Goal: Use online tool/utility: Utilize a website feature to perform a specific function

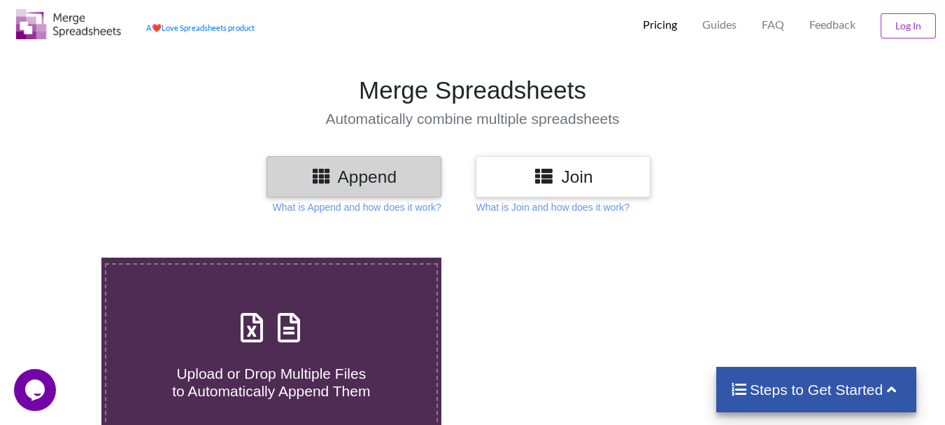
scroll to position [56, 0]
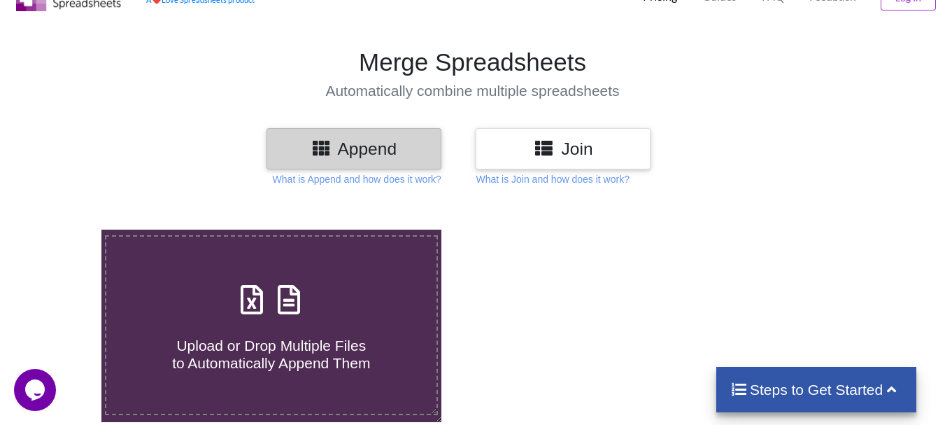
click at [234, 347] on span "Upload or Drop Multiple Files to Automatically Append Them" at bounding box center [271, 354] width 198 height 34
click at [63, 229] on input "Upload or Drop Multiple Files to Automatically Append Them" at bounding box center [63, 229] width 0 height 0
type input "C:\fakepath\DT_02_mcherrykd_a488cenpc_670jockey_570burdock_P1_R3D_PRJ_PLY_STATS…"
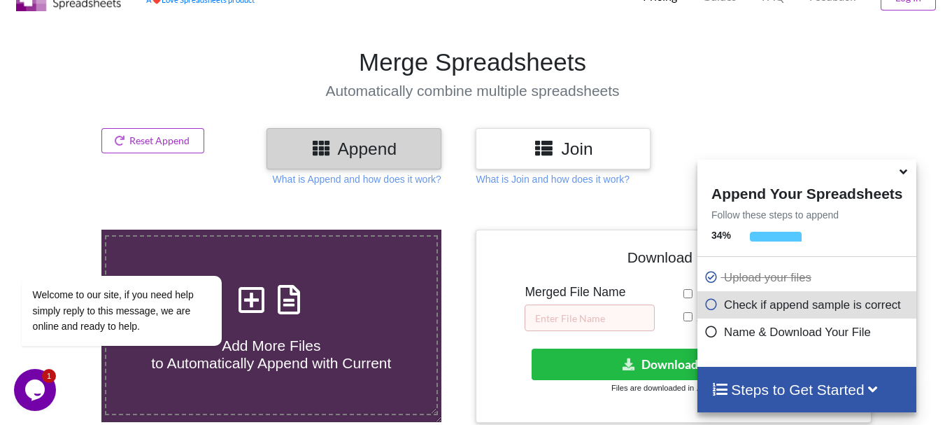
scroll to position [544, 0]
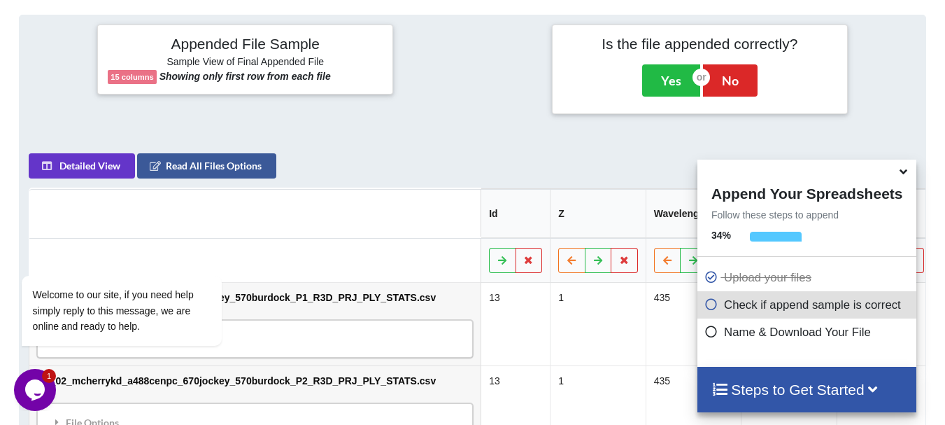
click at [903, 174] on icon at bounding box center [903, 169] width 15 height 13
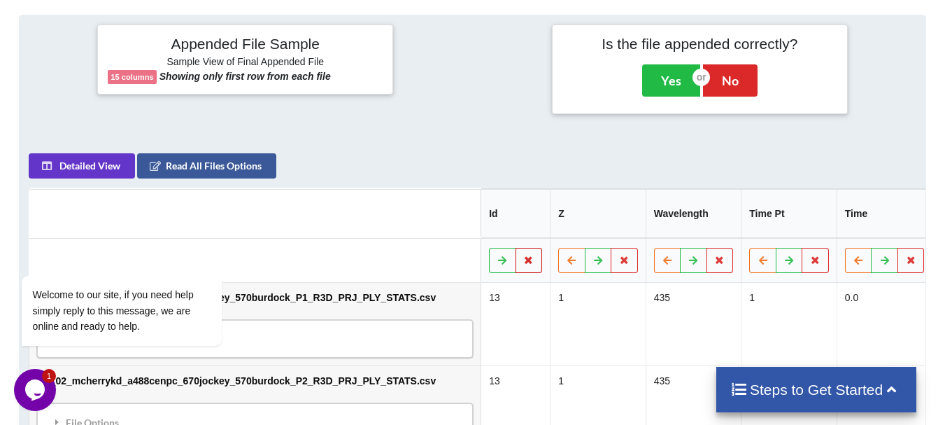
click at [523, 255] on icon at bounding box center [529, 259] width 12 height 8
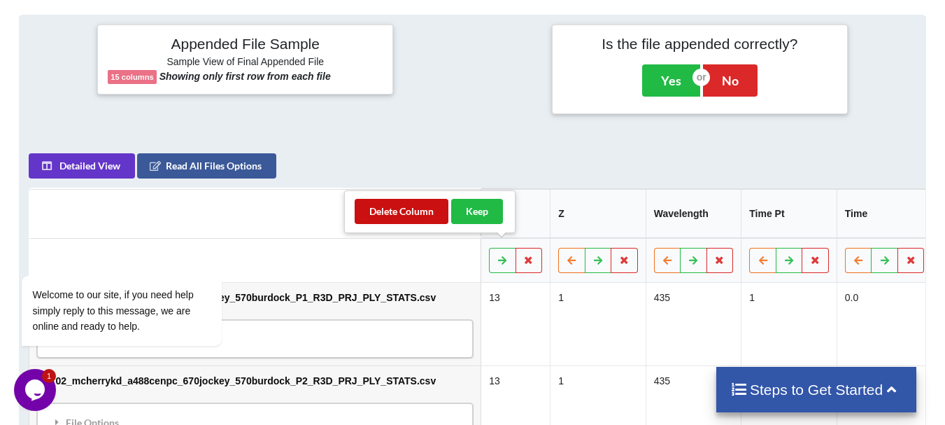
click at [432, 215] on button "Delete Column" at bounding box center [402, 211] width 94 height 25
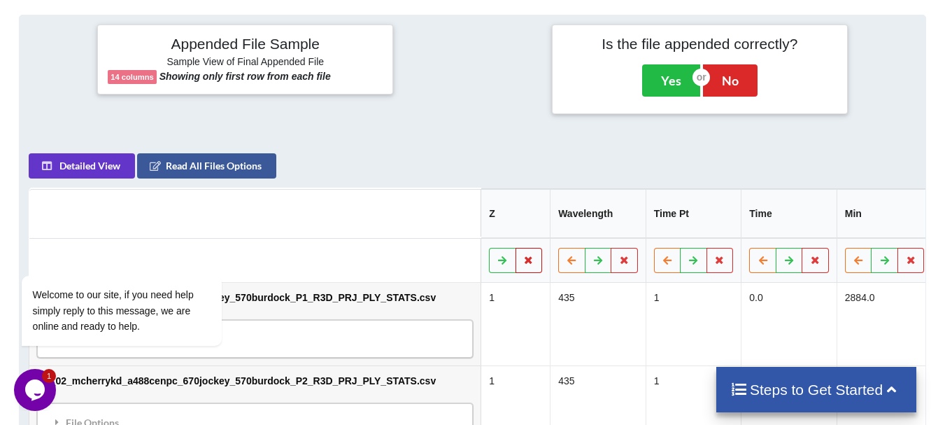
click at [523, 255] on icon at bounding box center [529, 259] width 12 height 8
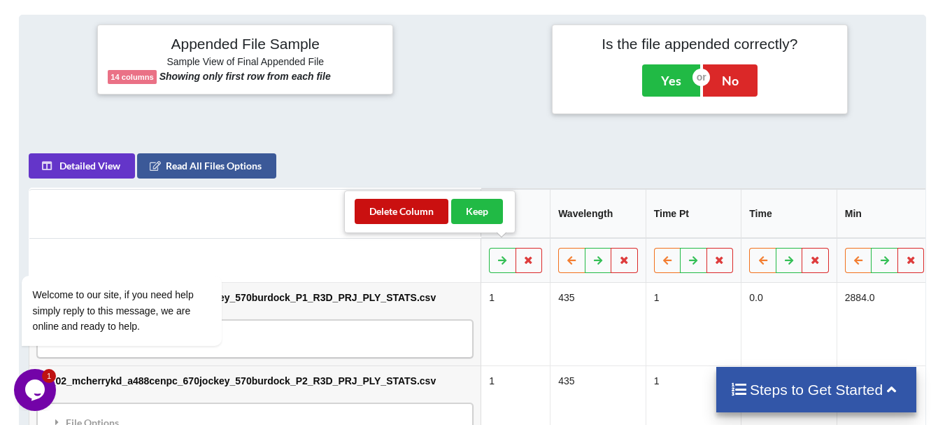
click at [423, 209] on button "Delete Column" at bounding box center [402, 211] width 94 height 25
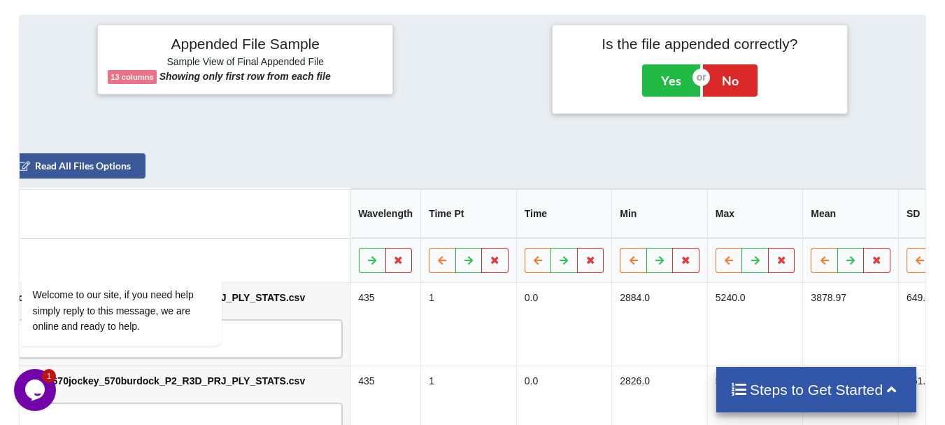
scroll to position [0, 212]
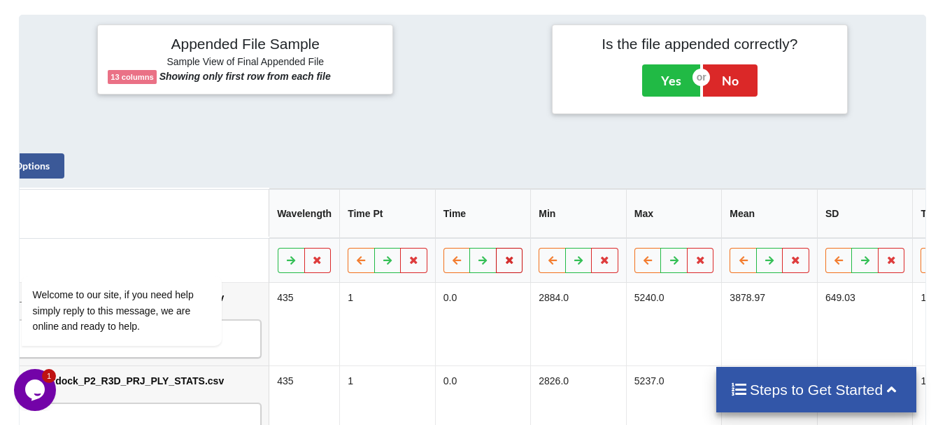
click at [496, 256] on button at bounding box center [509, 260] width 27 height 25
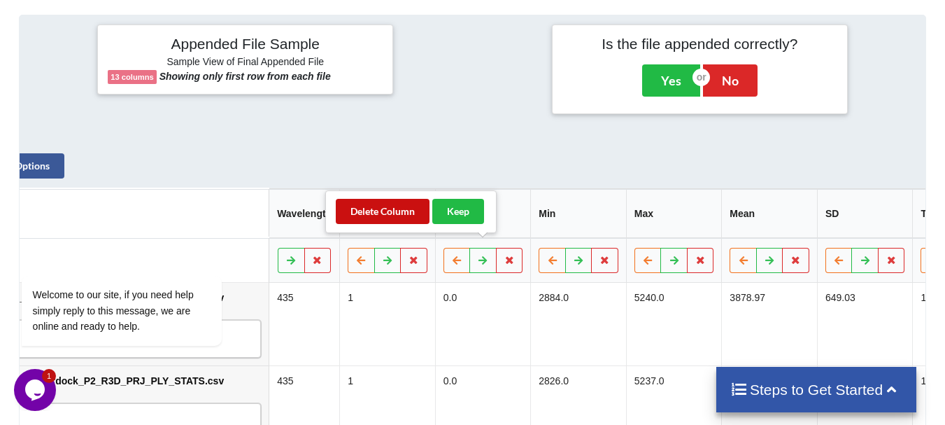
click at [401, 214] on button "Delete Column" at bounding box center [383, 211] width 94 height 25
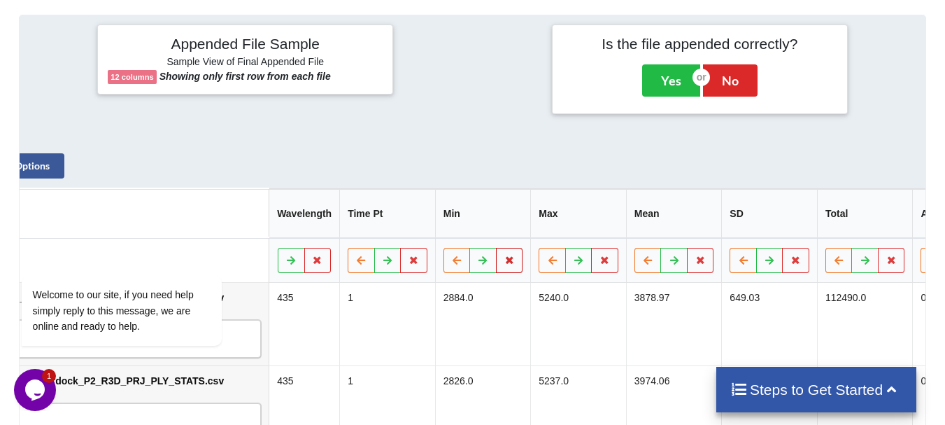
click at [504, 255] on icon at bounding box center [510, 259] width 12 height 8
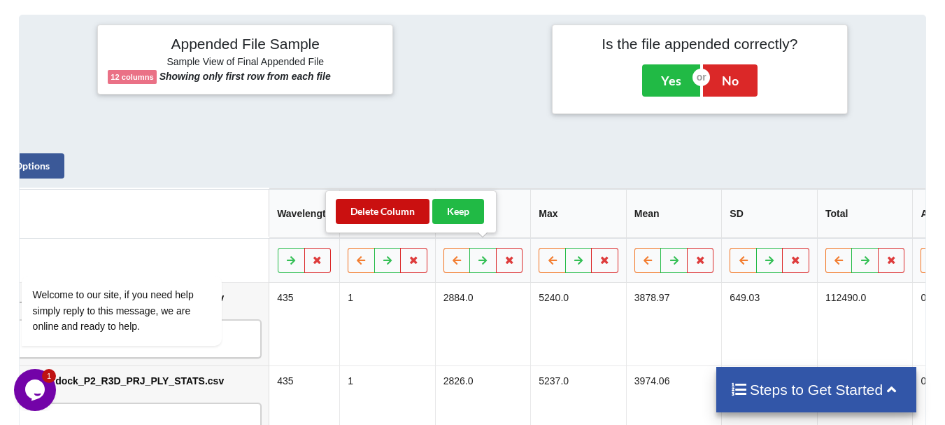
click at [407, 218] on button "Delete Column" at bounding box center [383, 211] width 94 height 25
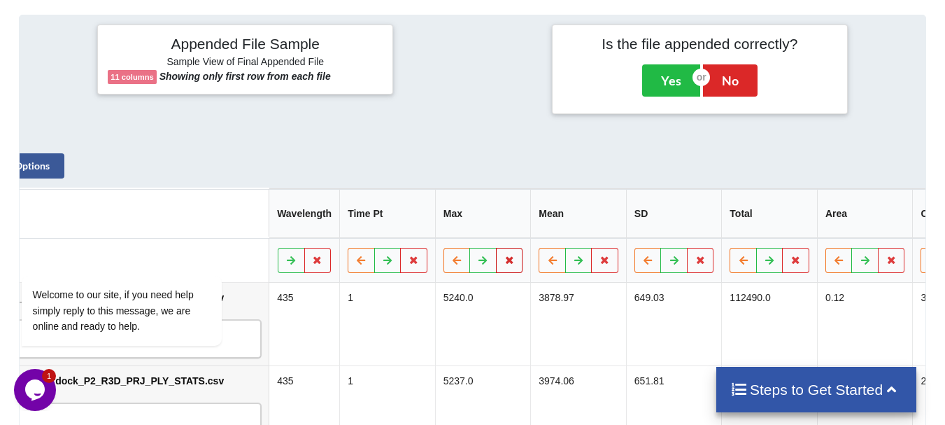
click at [496, 250] on button at bounding box center [509, 260] width 27 height 25
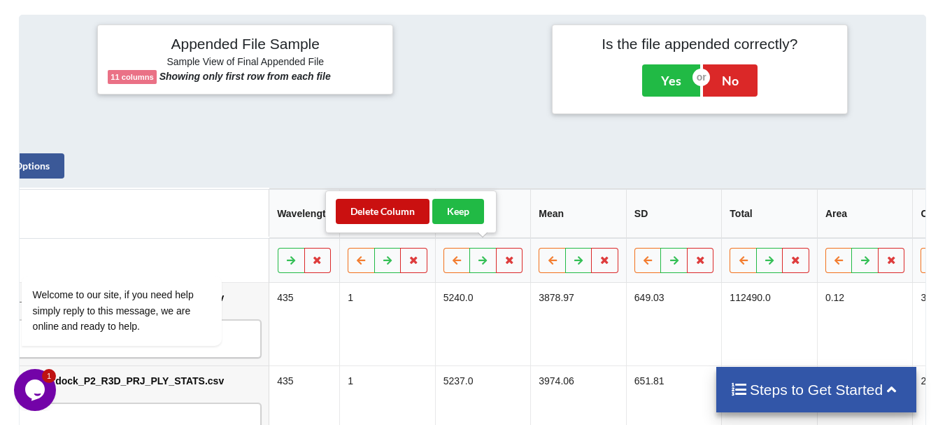
click at [409, 211] on button "Delete Column" at bounding box center [383, 211] width 94 height 25
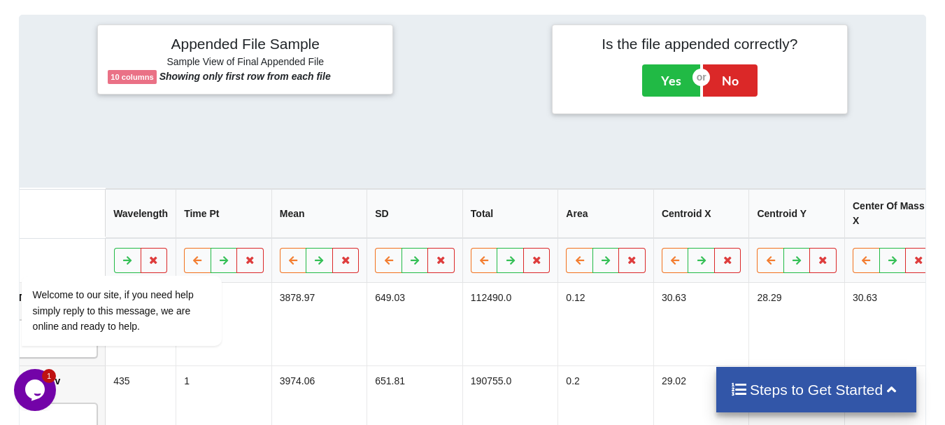
scroll to position [0, 434]
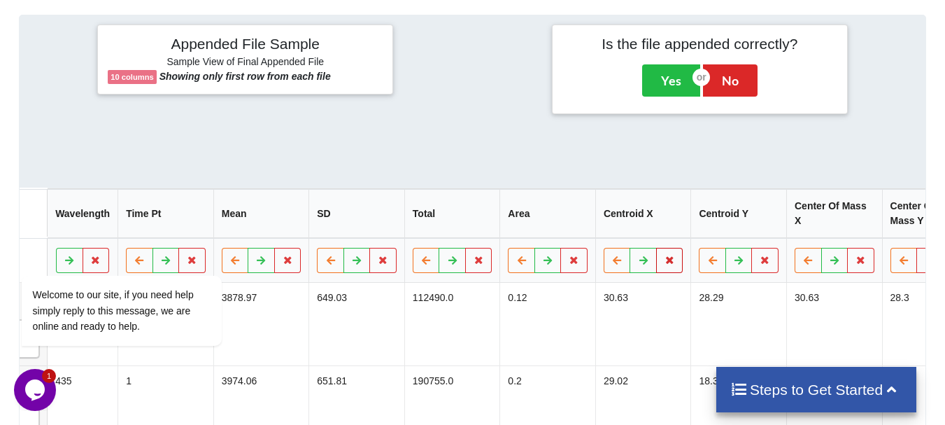
click at [664, 255] on icon at bounding box center [670, 259] width 12 height 8
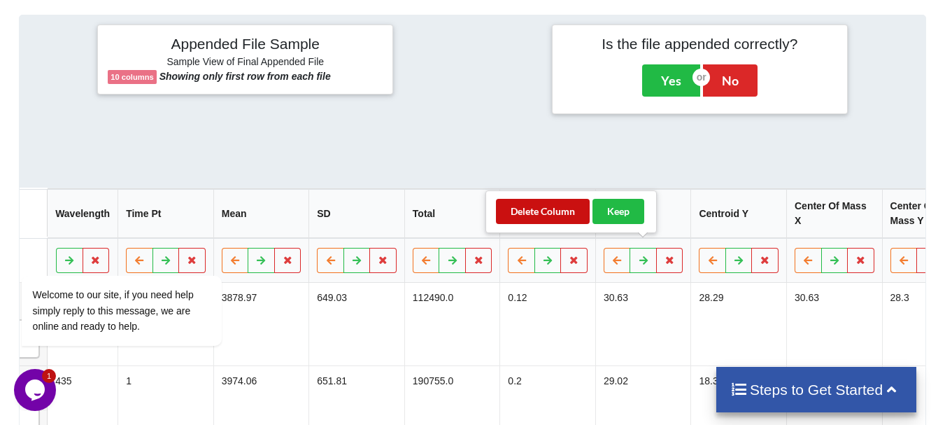
click at [566, 213] on button "Delete Column" at bounding box center [543, 211] width 94 height 25
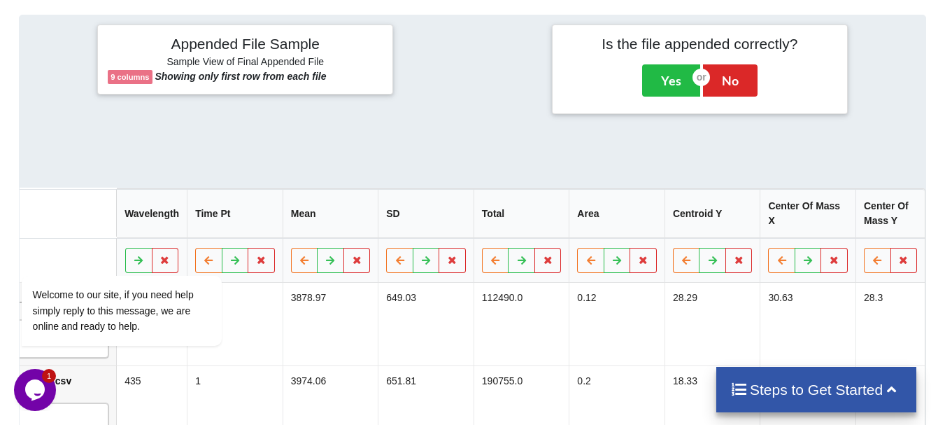
scroll to position [0, 338]
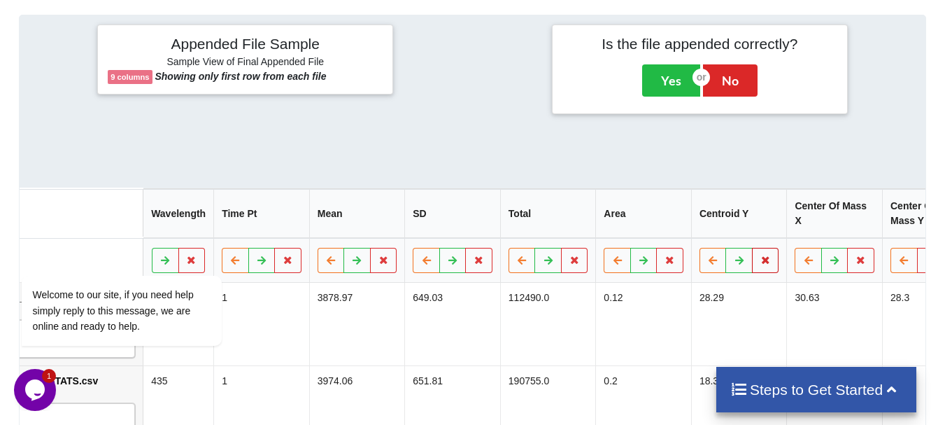
click at [752, 248] on button at bounding box center [765, 260] width 27 height 25
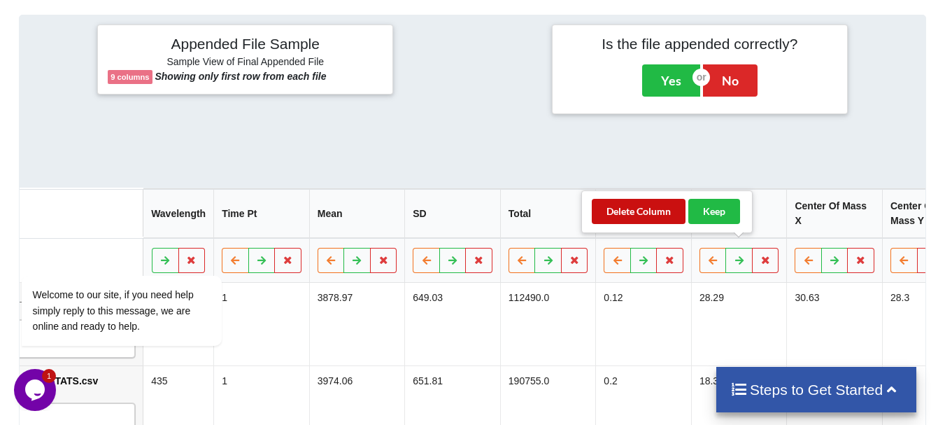
click at [669, 219] on button "Delete Column" at bounding box center [639, 211] width 94 height 25
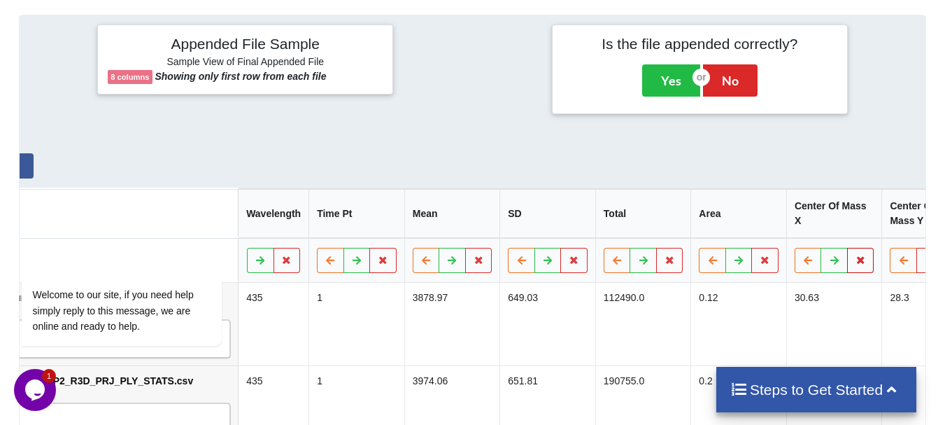
click at [855, 255] on icon at bounding box center [861, 259] width 12 height 8
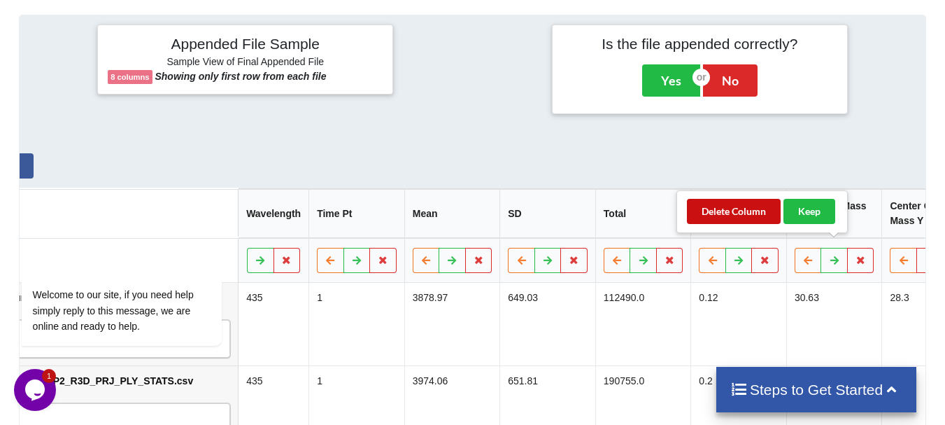
click at [757, 218] on button "Delete Column" at bounding box center [734, 211] width 94 height 25
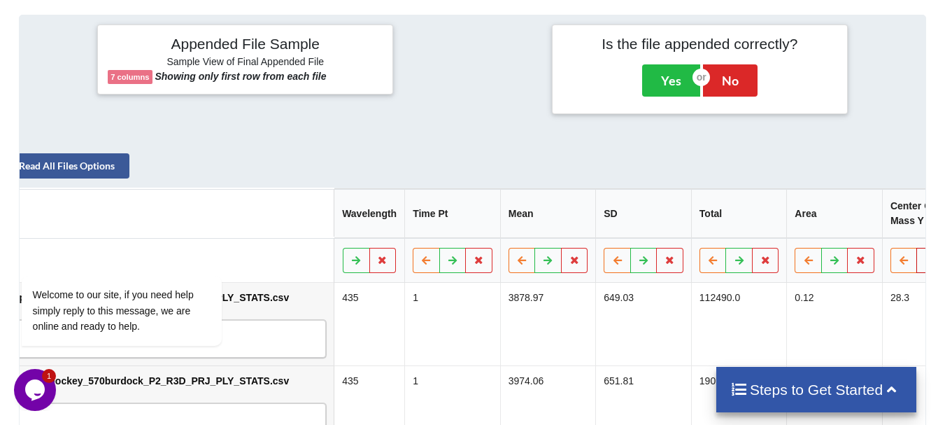
click at [924, 255] on icon at bounding box center [930, 259] width 12 height 8
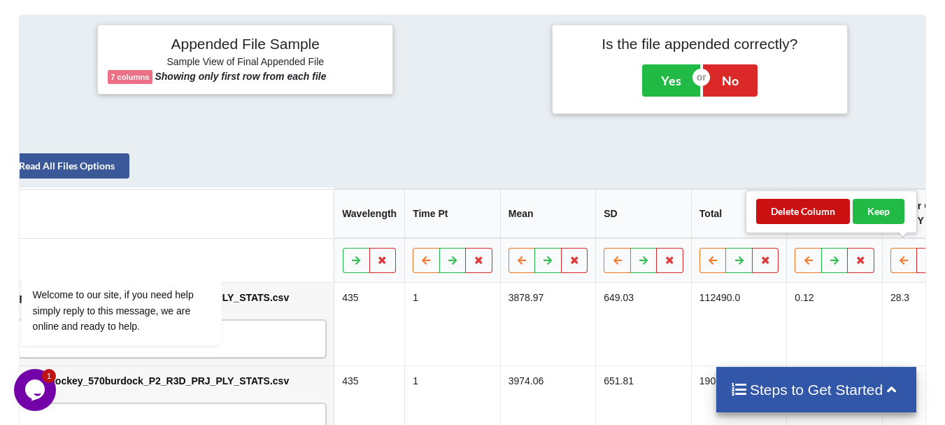
click at [806, 216] on button "Delete Column" at bounding box center [803, 211] width 94 height 25
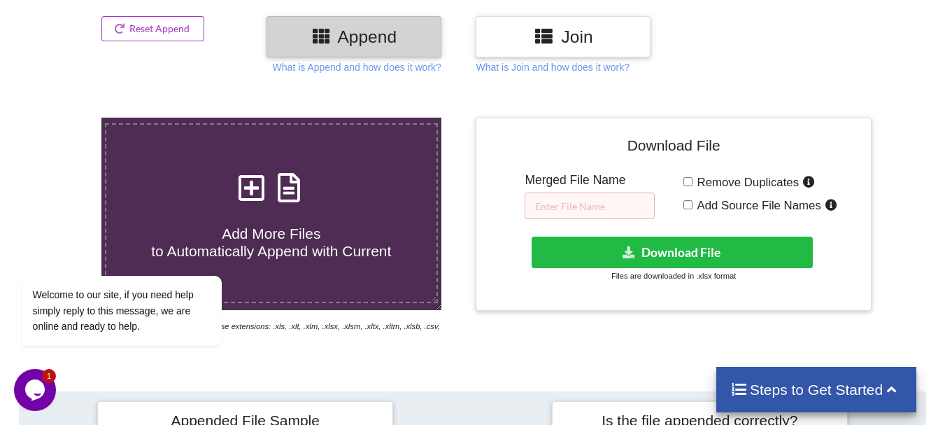
scroll to position [194, 0]
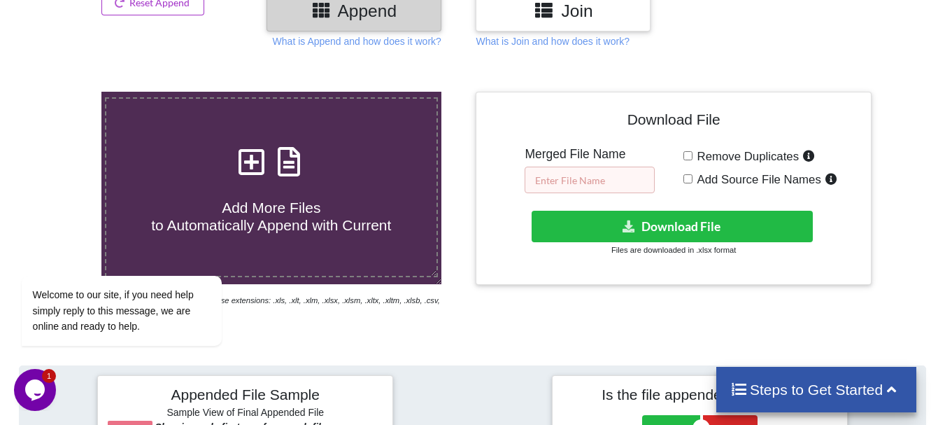
click at [594, 185] on input "text" at bounding box center [590, 179] width 130 height 27
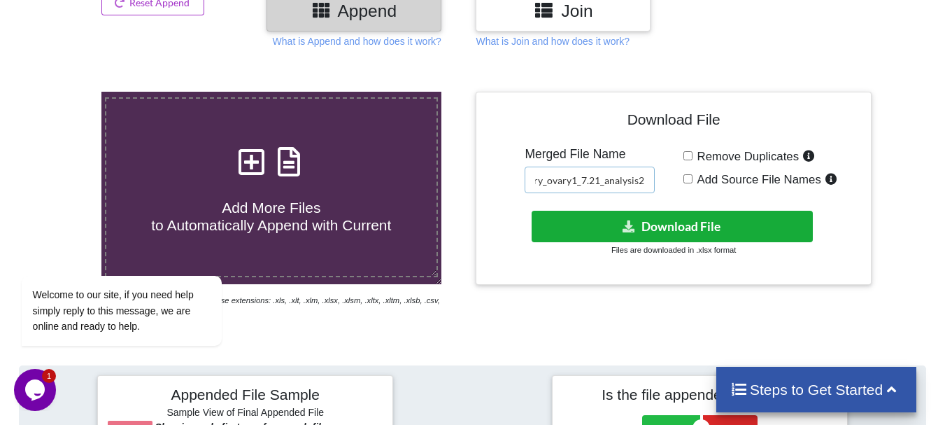
type input "DT_02_merged_mcherry_ovary1_7.21_analysis2"
click at [618, 217] on button "Download File" at bounding box center [672, 226] width 281 height 31
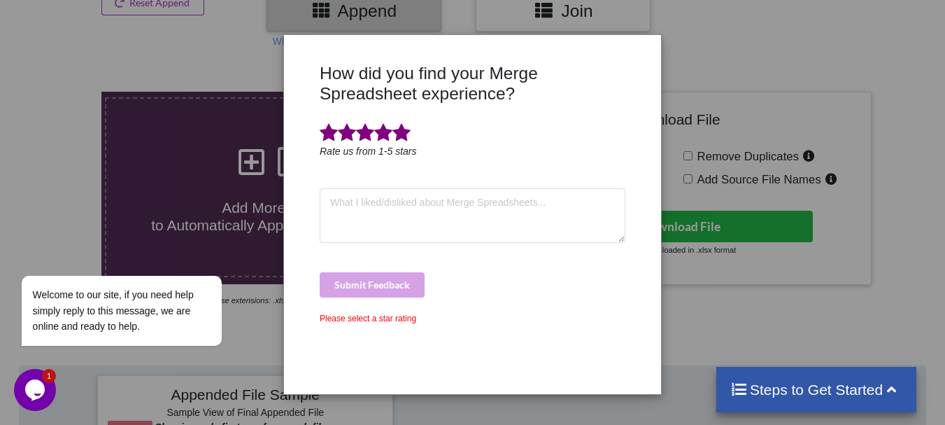
click at [398, 131] on span at bounding box center [401, 133] width 18 height 20
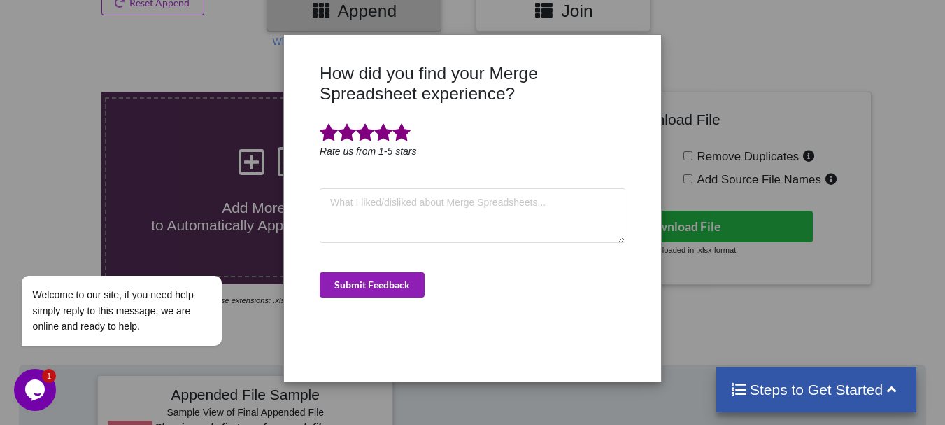
click at [387, 282] on button "Submit Feedback" at bounding box center [372, 284] width 105 height 25
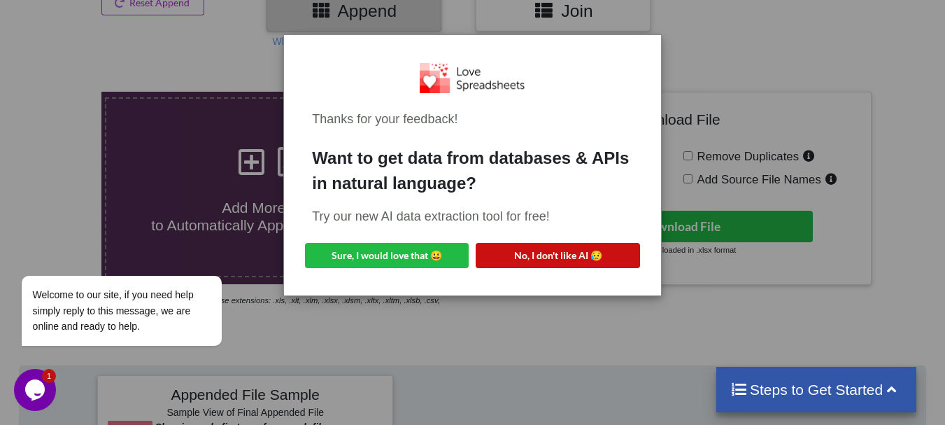
click at [578, 245] on button "No, I don't like AI 😥" at bounding box center [558, 255] width 164 height 25
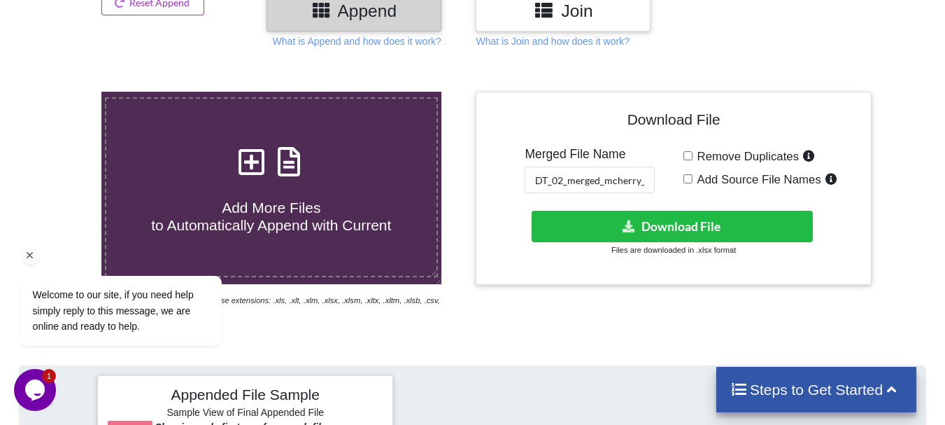
click at [261, 211] on div "Welcome to our site, if you need help simply reply to this message, we are onli…" at bounding box center [140, 252] width 252 height 213
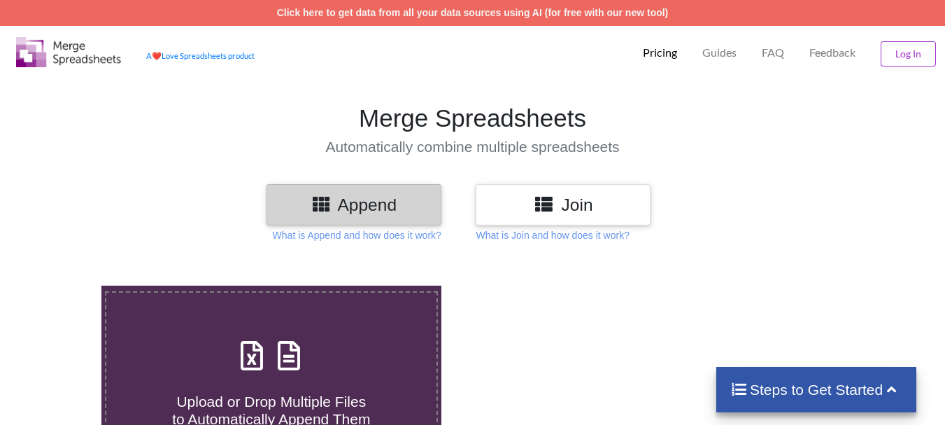
scroll to position [194, 0]
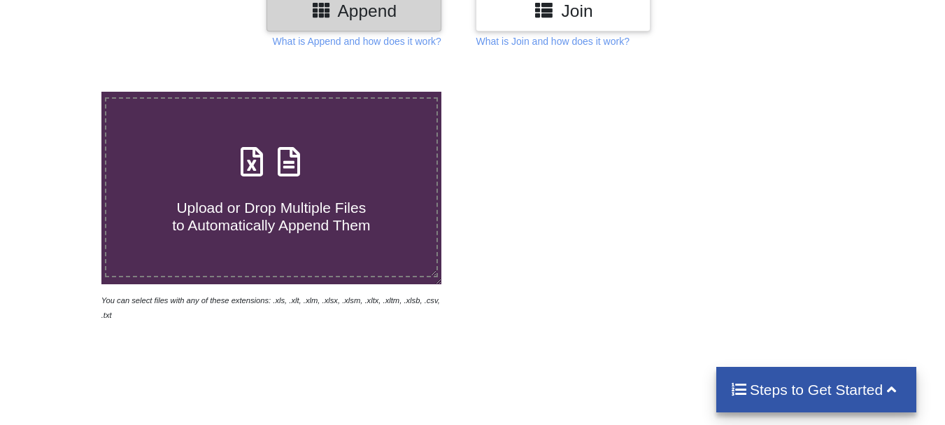
click at [361, 141] on div "Upload or Drop Multiple Files to Automatically Append Them" at bounding box center [271, 187] width 330 height 94
click at [63, 92] on input "Upload or Drop Multiple Files to Automatically Append Them" at bounding box center [63, 92] width 0 height 0
type input "C:\fakepath\DT_02_mcherrykd_a488cenpc_670jockey_570burdock_P53_R3D_PRJ_PLY_STAT…"
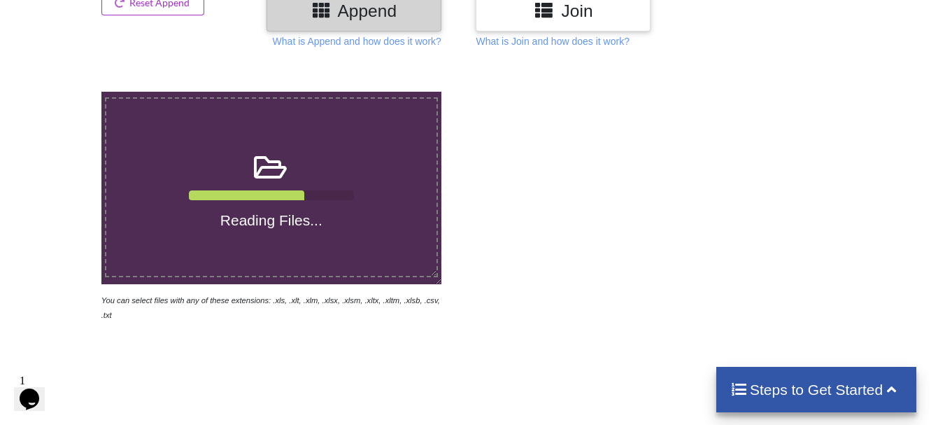
scroll to position [544, 0]
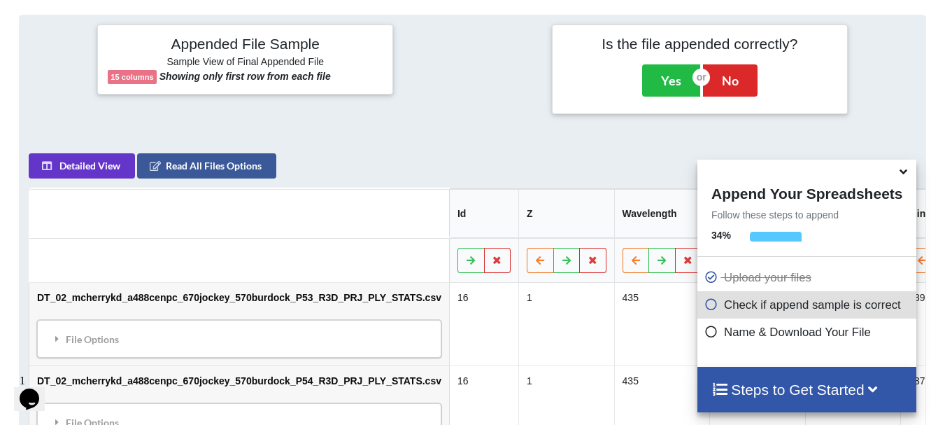
click at [897, 176] on icon at bounding box center [903, 169] width 15 height 13
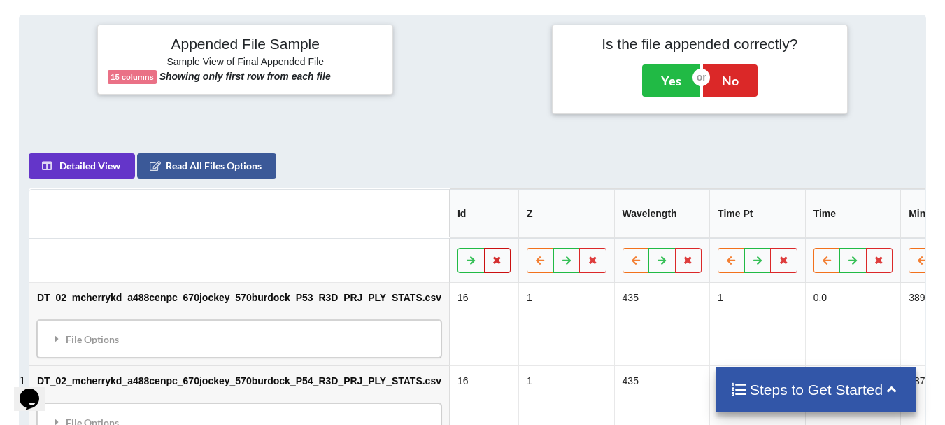
click at [483, 260] on button at bounding box center [496, 260] width 27 height 25
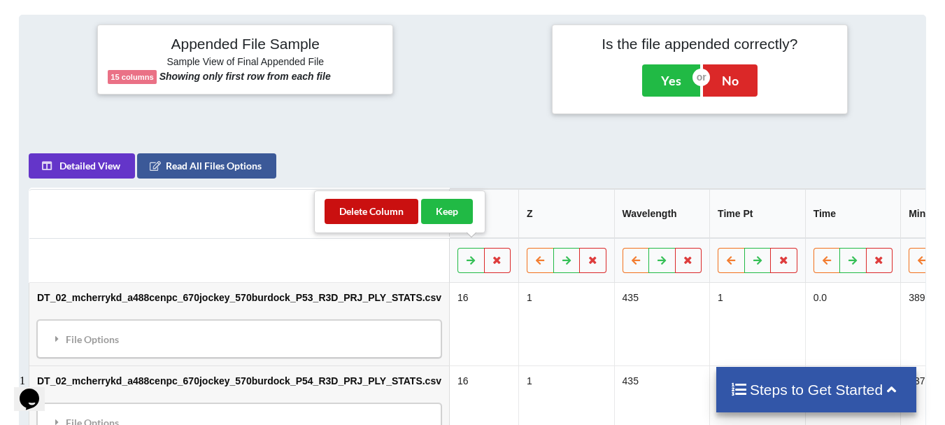
click at [397, 214] on button "Delete Column" at bounding box center [371, 211] width 94 height 25
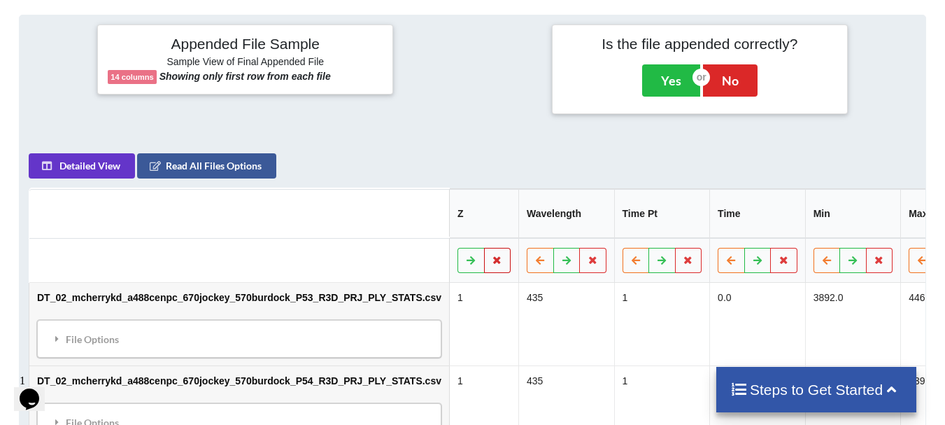
click at [491, 255] on icon at bounding box center [497, 259] width 12 height 8
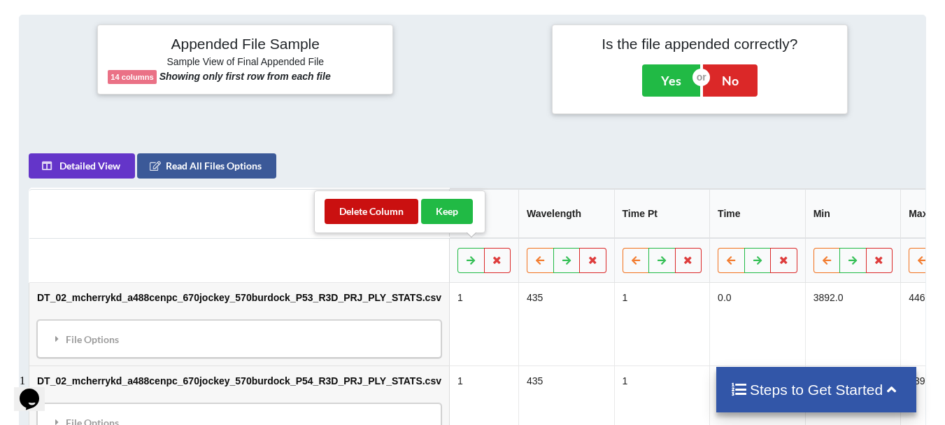
click at [395, 215] on button "Delete Column" at bounding box center [371, 211] width 94 height 25
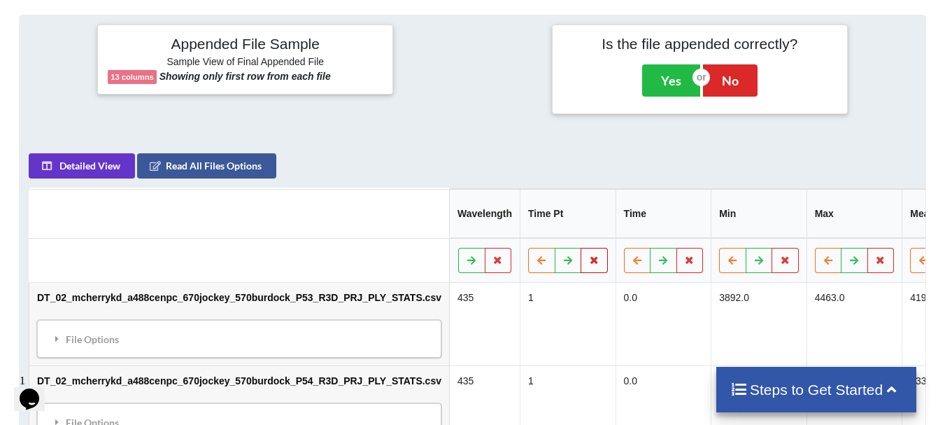
click at [588, 255] on icon at bounding box center [594, 259] width 12 height 8
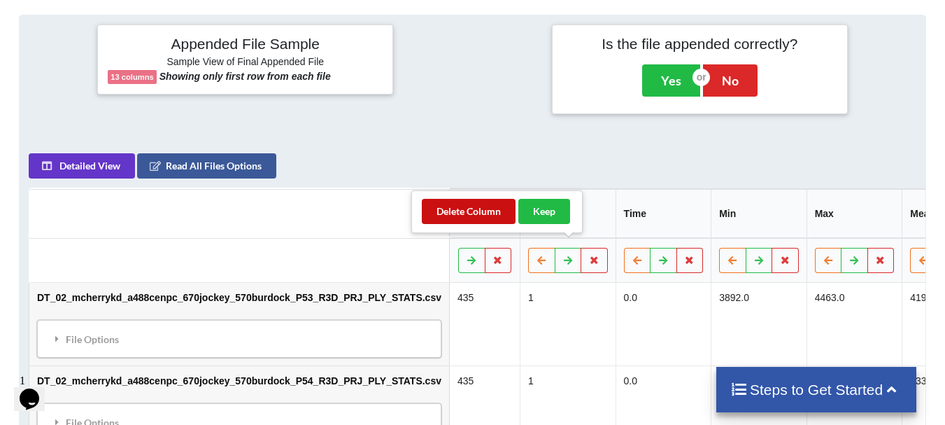
click at [474, 218] on button "Delete Column" at bounding box center [469, 211] width 94 height 25
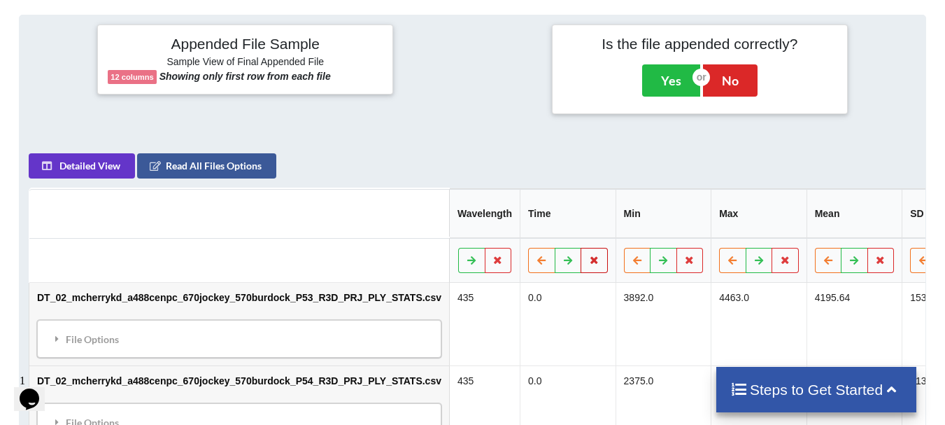
click at [580, 248] on button at bounding box center [593, 260] width 27 height 25
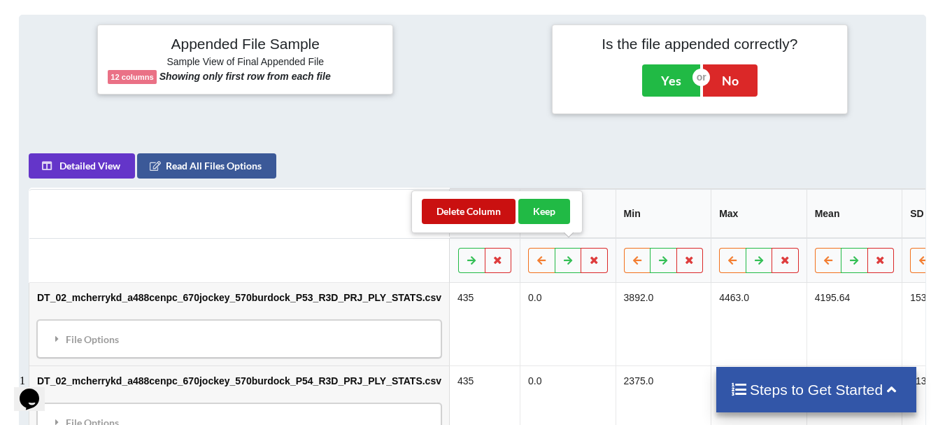
click at [504, 217] on button "Delete Column" at bounding box center [469, 211] width 94 height 25
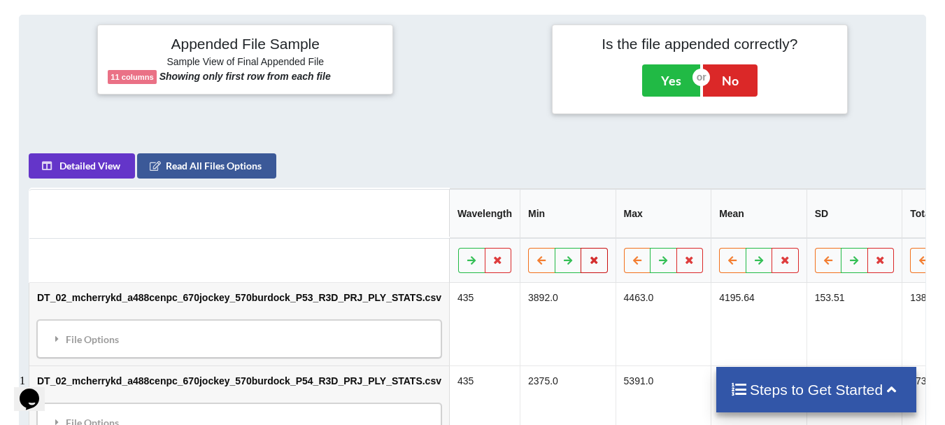
click at [580, 248] on button at bounding box center [593, 260] width 27 height 25
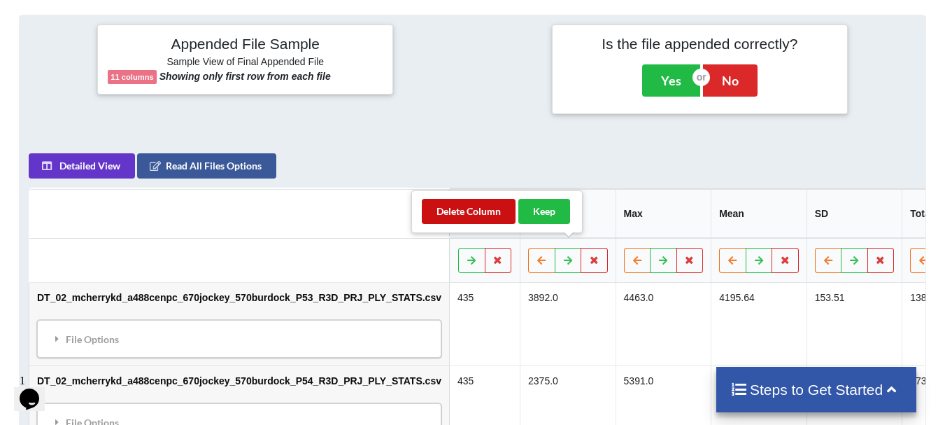
click at [505, 215] on button "Delete Column" at bounding box center [469, 211] width 94 height 25
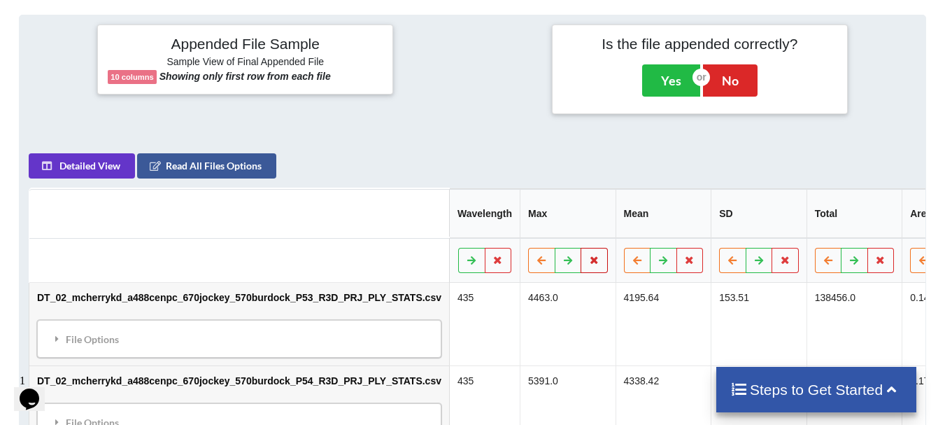
click at [580, 250] on button at bounding box center [593, 260] width 27 height 25
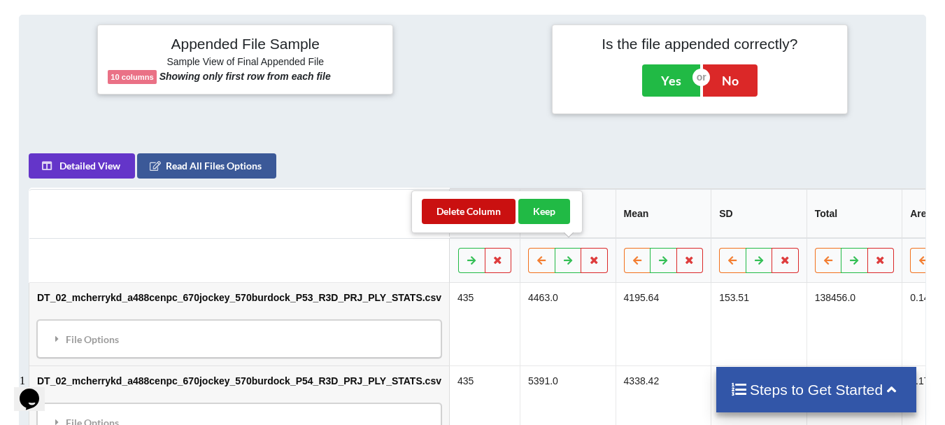
click at [487, 213] on button "Delete Column" at bounding box center [469, 211] width 94 height 25
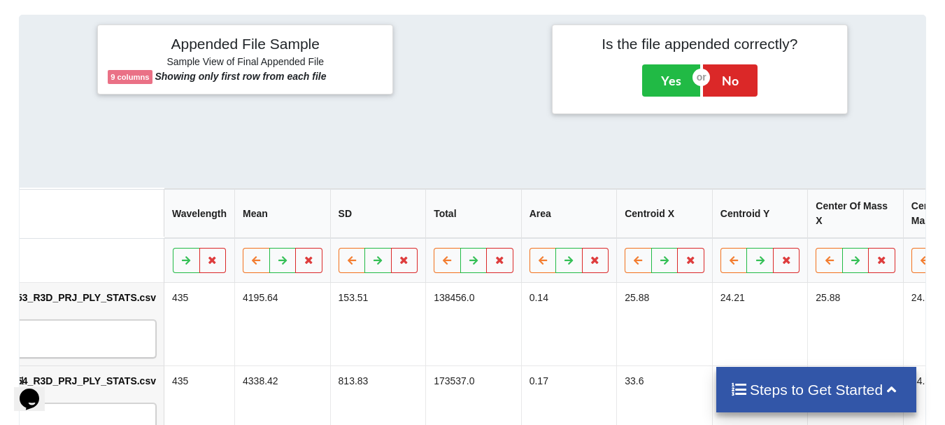
scroll to position [0, 308]
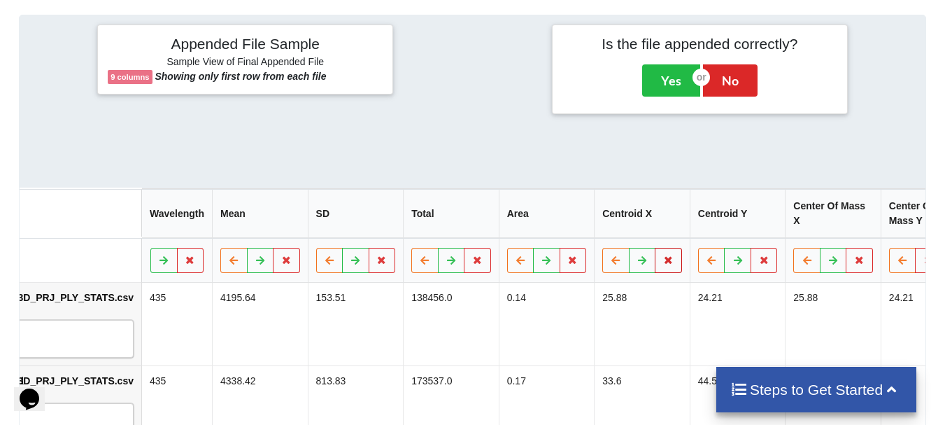
click at [662, 255] on icon at bounding box center [668, 259] width 12 height 8
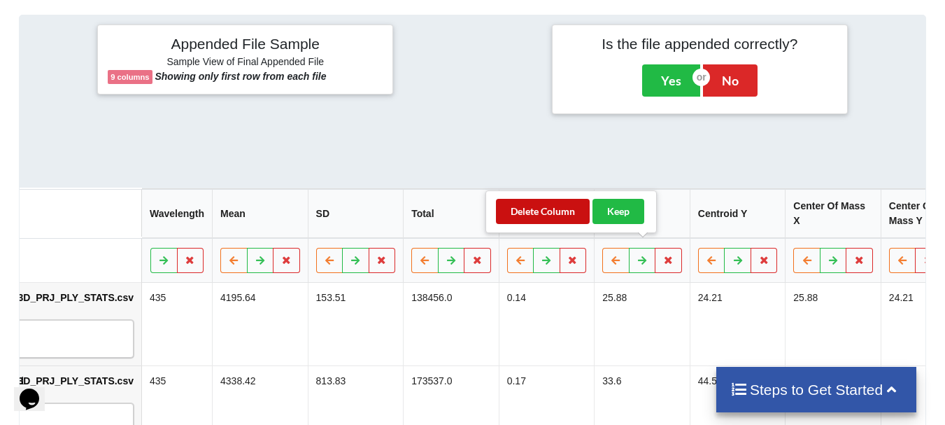
click at [559, 217] on button "Delete Column" at bounding box center [543, 211] width 94 height 25
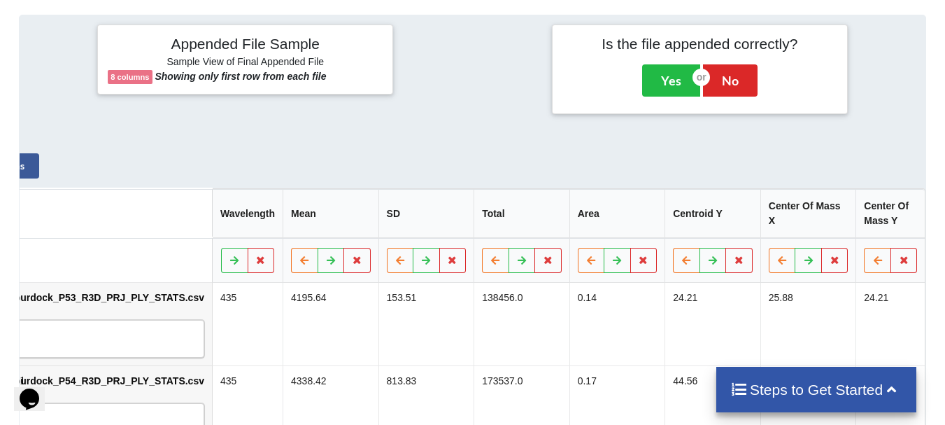
scroll to position [0, 213]
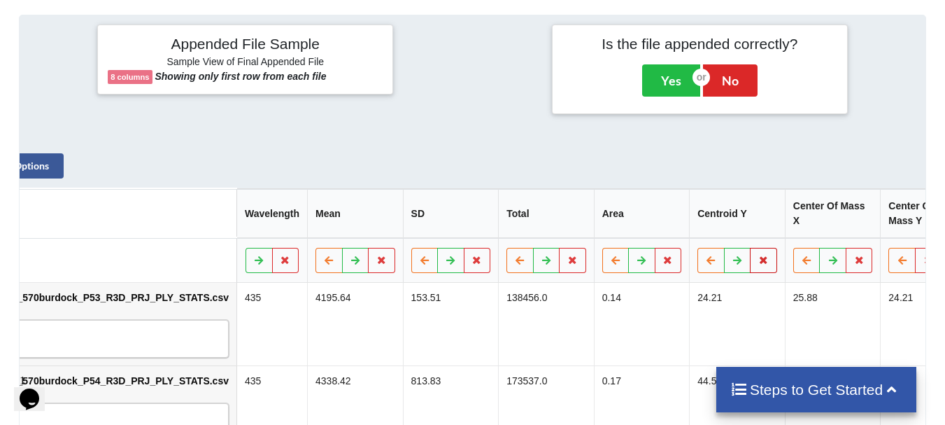
click at [757, 255] on icon at bounding box center [763, 259] width 12 height 8
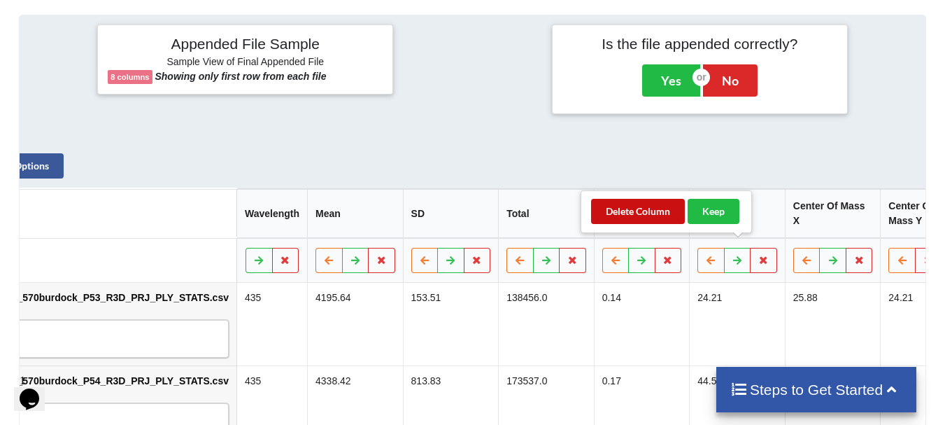
click at [656, 213] on button "Delete Column" at bounding box center [638, 211] width 94 height 25
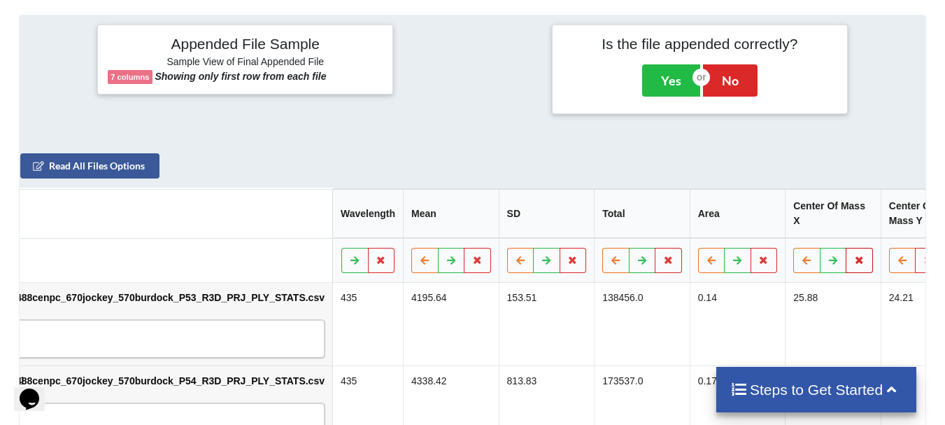
click at [853, 255] on icon at bounding box center [859, 259] width 12 height 8
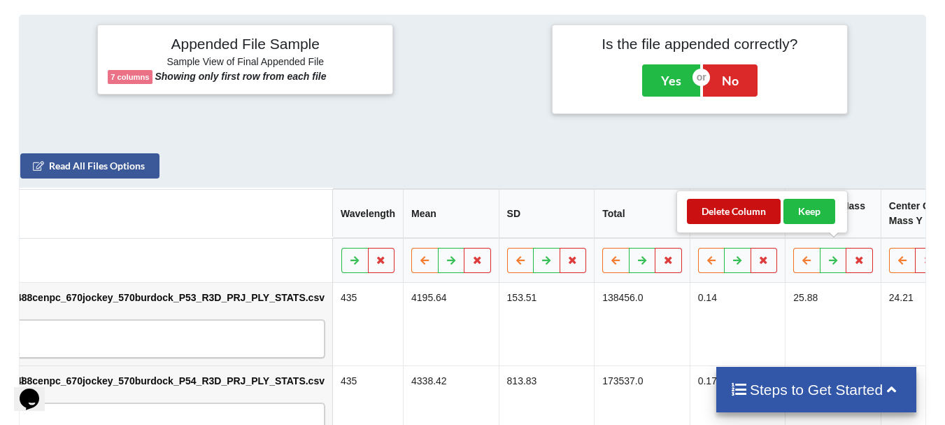
click at [746, 208] on button "Delete Column" at bounding box center [734, 211] width 94 height 25
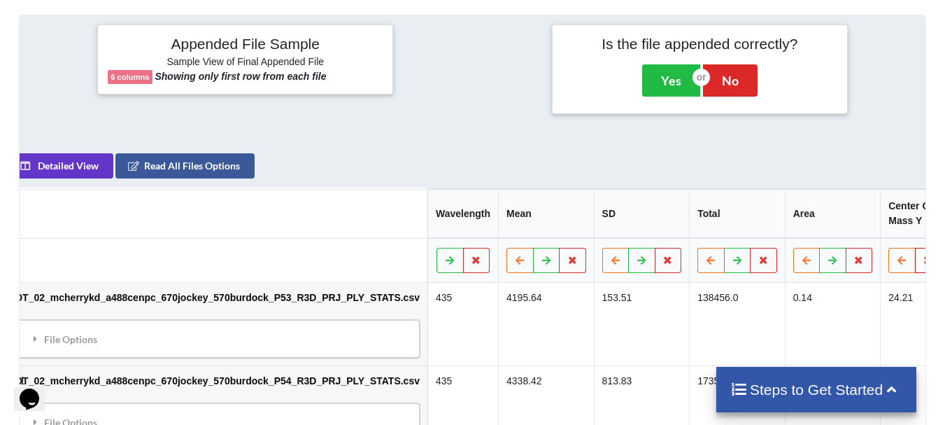
click at [922, 255] on icon at bounding box center [928, 259] width 12 height 8
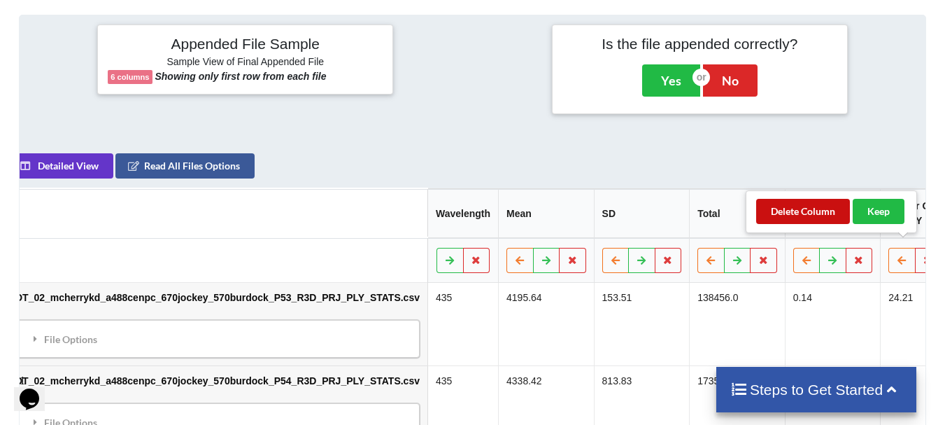
click at [816, 207] on button "Delete Column" at bounding box center [803, 211] width 94 height 25
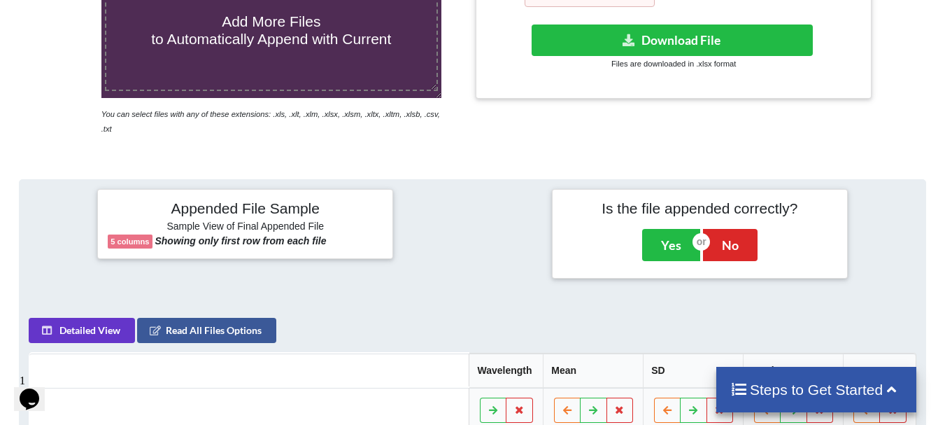
scroll to position [292, 0]
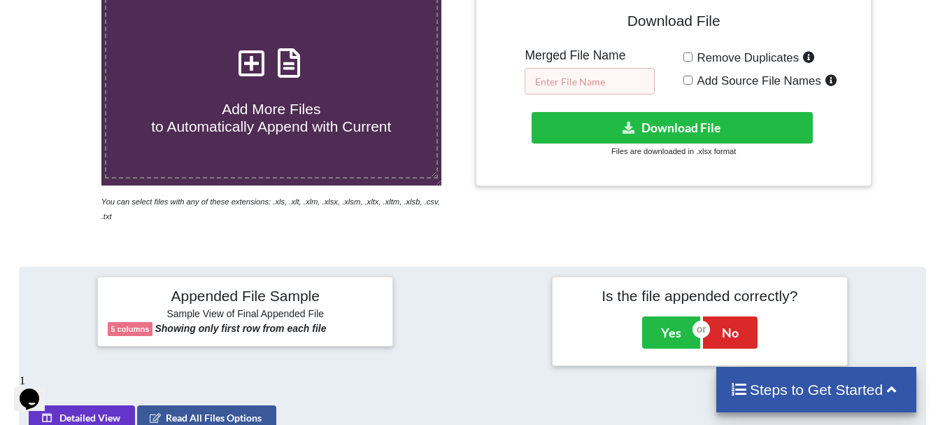
click at [610, 84] on input "text" at bounding box center [590, 81] width 130 height 27
click at [629, 80] on input "DT_02_merged_ago3_ovary1_7.21" at bounding box center [590, 81] width 130 height 27
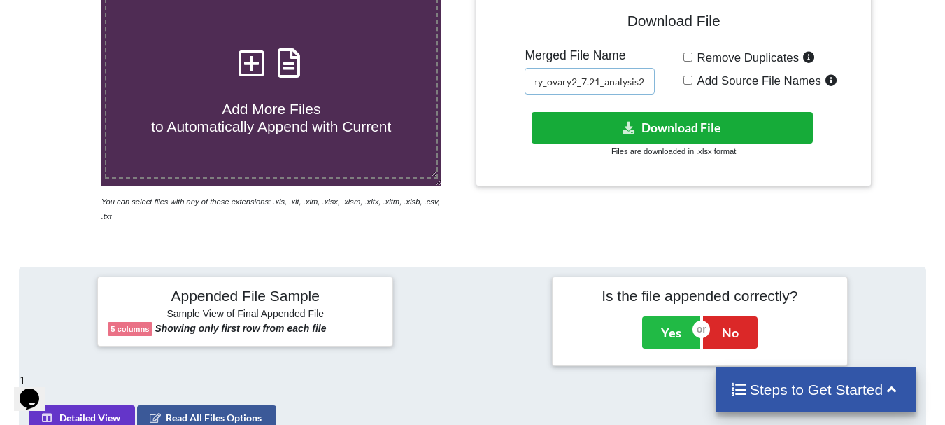
type input "DT_02_merged_mcherry_ovary2_7.21_analysis2"
click at [634, 115] on button "Download File" at bounding box center [672, 127] width 281 height 31
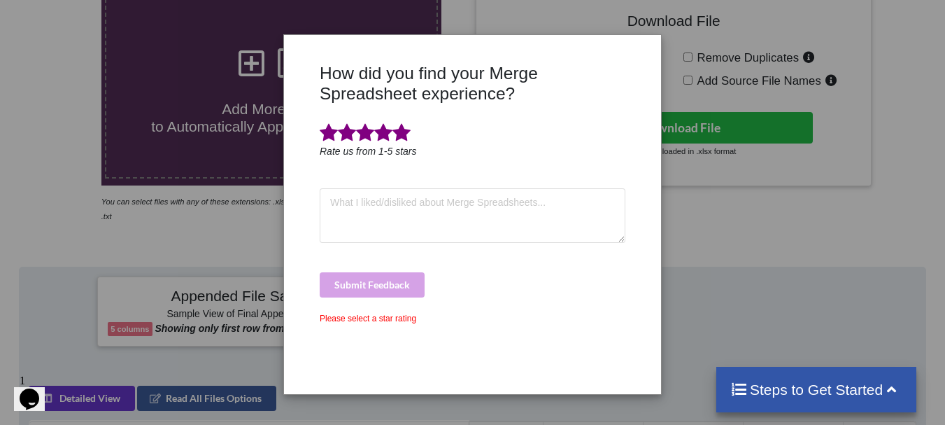
click at [406, 132] on span at bounding box center [401, 133] width 18 height 20
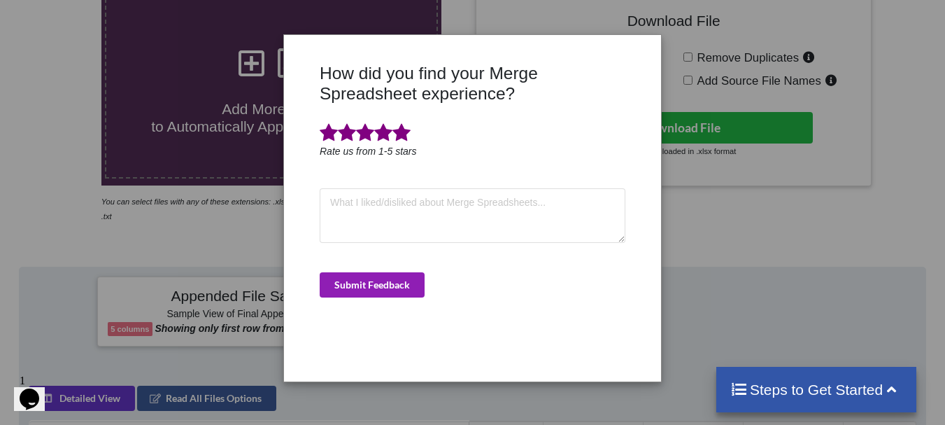
click at [390, 283] on button "Submit Feedback" at bounding box center [372, 284] width 105 height 25
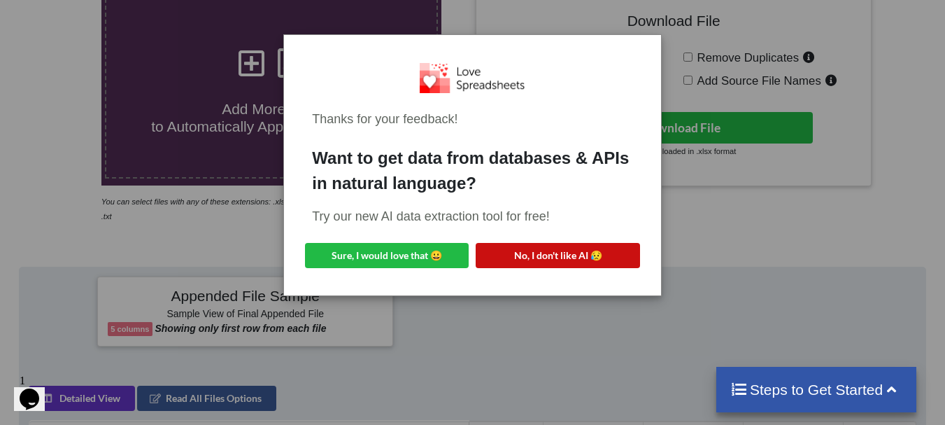
click at [548, 258] on button "No, I don't like AI 😥" at bounding box center [558, 255] width 164 height 25
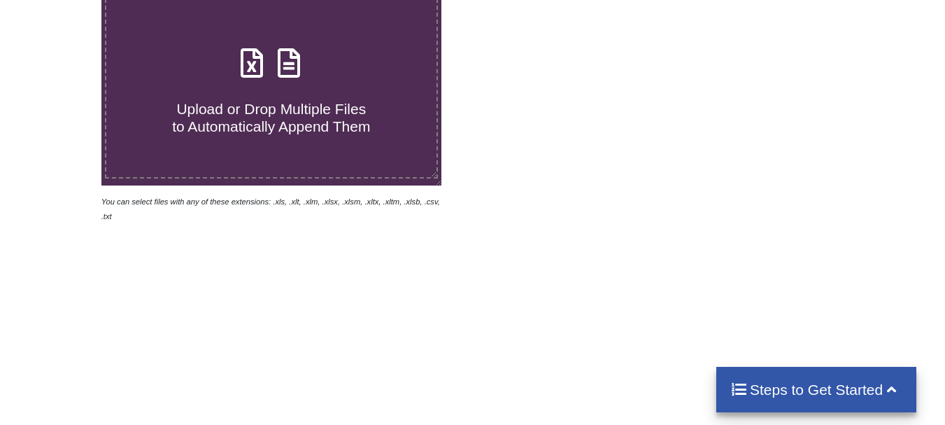
click at [222, 101] on span "Upload or Drop Multiple Files to Automatically Append Them" at bounding box center [271, 118] width 198 height 34
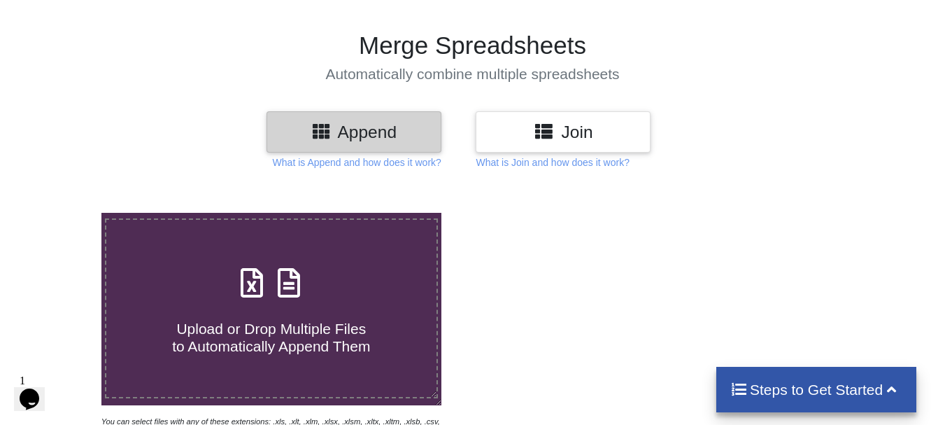
type input "C:\fakepath\DT_02_mcherry_A488cenpc_670jockey3_P13_R3D_PRJ_PLY_STATS.csv"
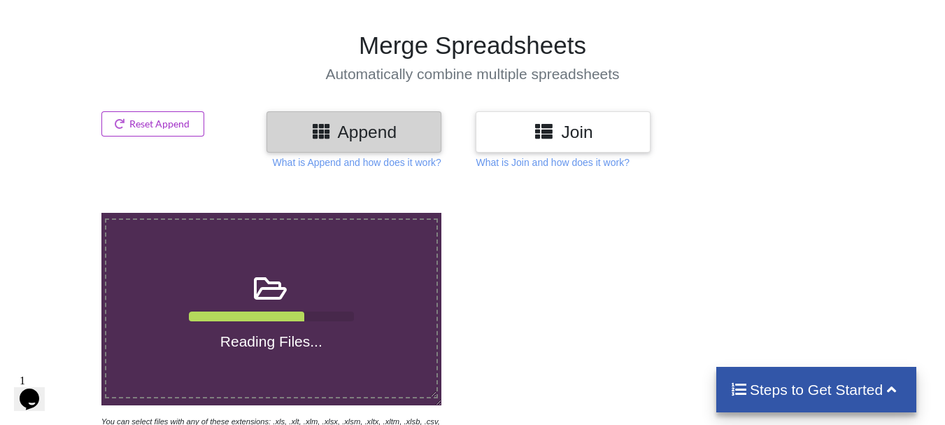
scroll to position [544, 0]
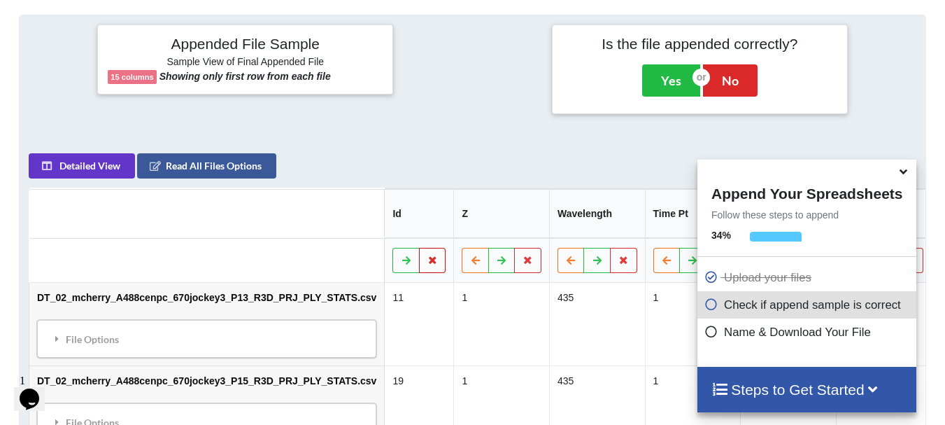
click at [427, 255] on icon at bounding box center [433, 259] width 12 height 8
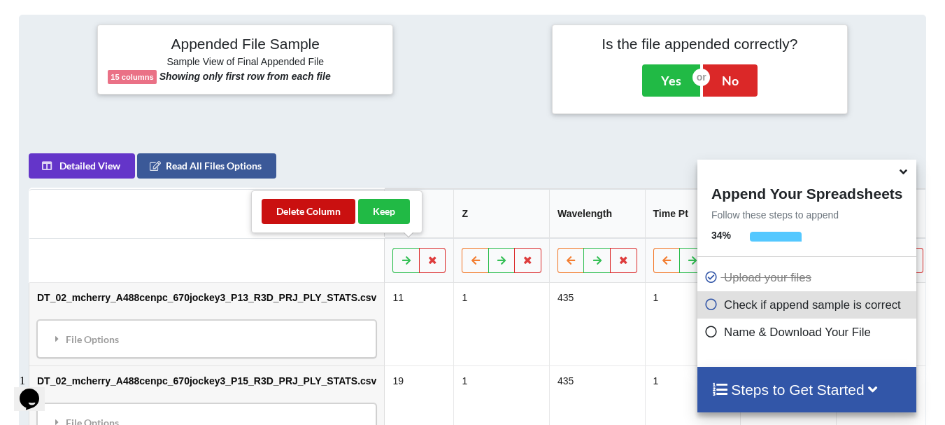
click at [314, 207] on button "Delete Column" at bounding box center [309, 211] width 94 height 25
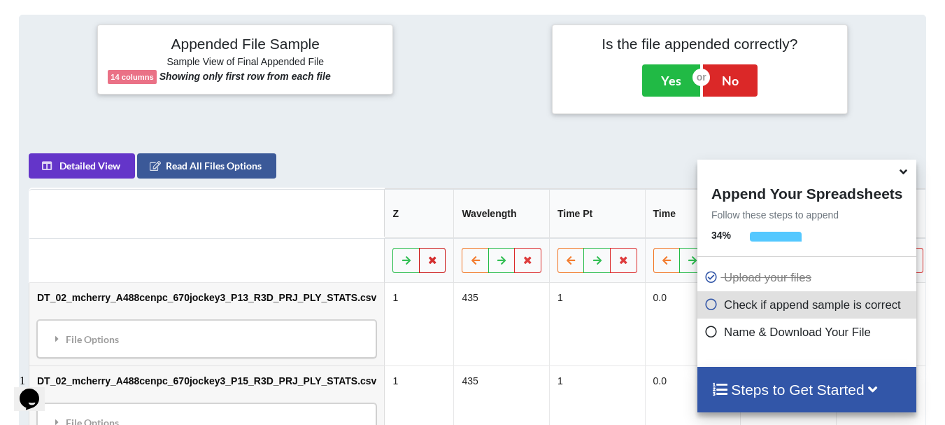
click at [419, 248] on button at bounding box center [432, 260] width 27 height 25
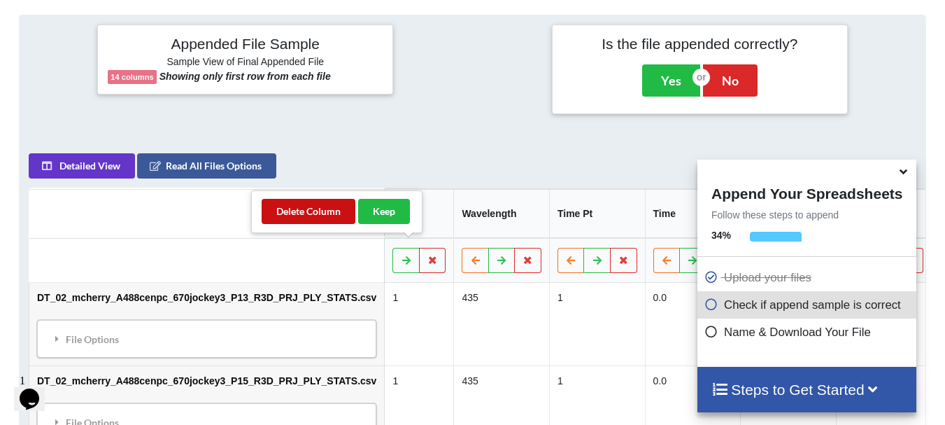
click at [327, 208] on button "Delete Column" at bounding box center [309, 211] width 94 height 25
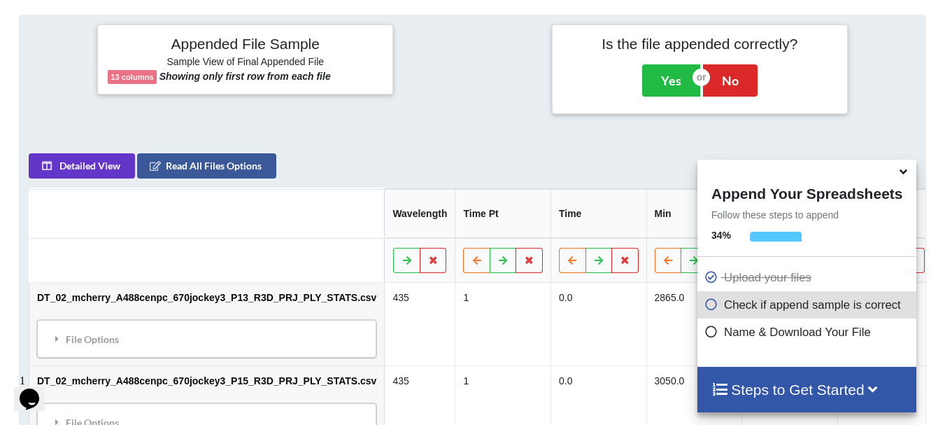
click at [909, 179] on span at bounding box center [904, 172] width 17 height 14
click at [906, 176] on icon at bounding box center [903, 169] width 15 height 13
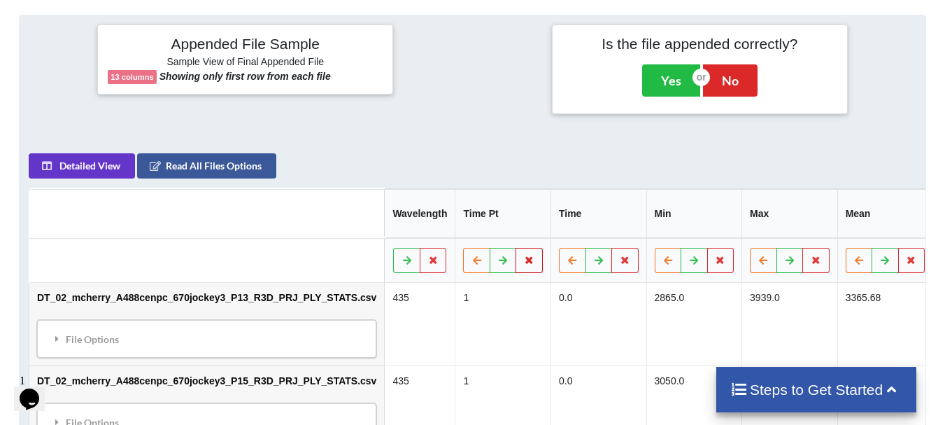
click at [515, 257] on button at bounding box center [528, 260] width 27 height 25
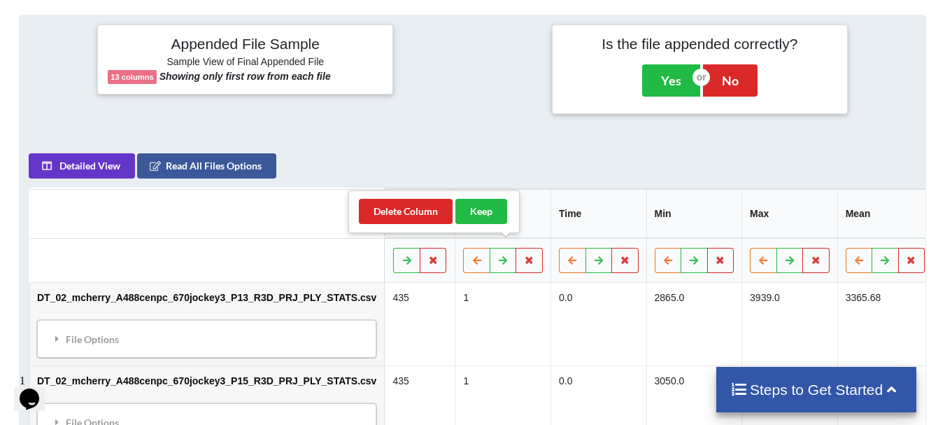
click at [443, 224] on div "Delete Column Keep" at bounding box center [433, 211] width 171 height 43
click at [431, 213] on button "Delete Column" at bounding box center [406, 211] width 94 height 25
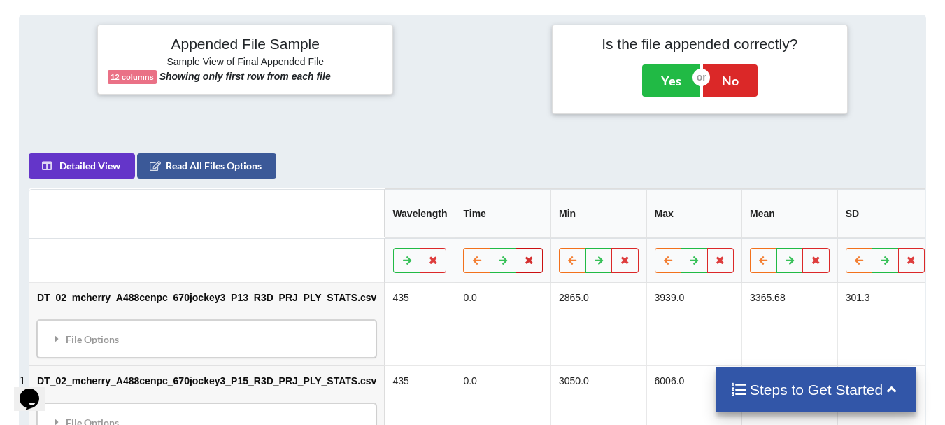
click at [515, 248] on button at bounding box center [528, 260] width 27 height 25
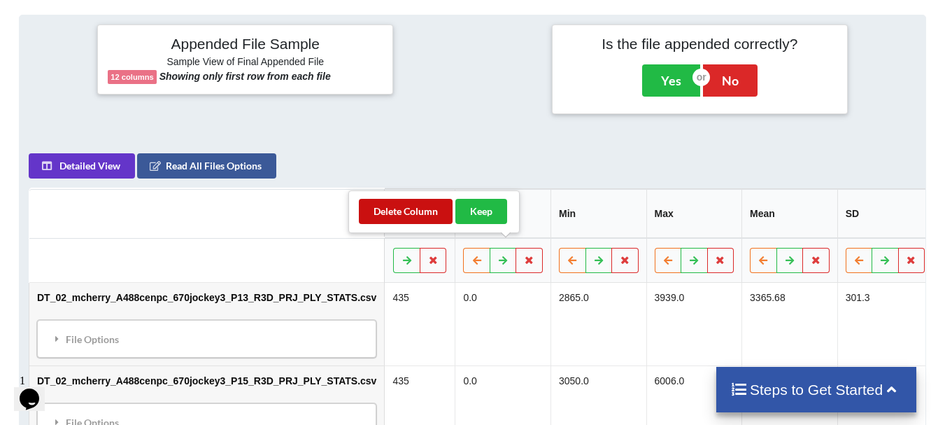
click at [433, 217] on button "Delete Column" at bounding box center [406, 211] width 94 height 25
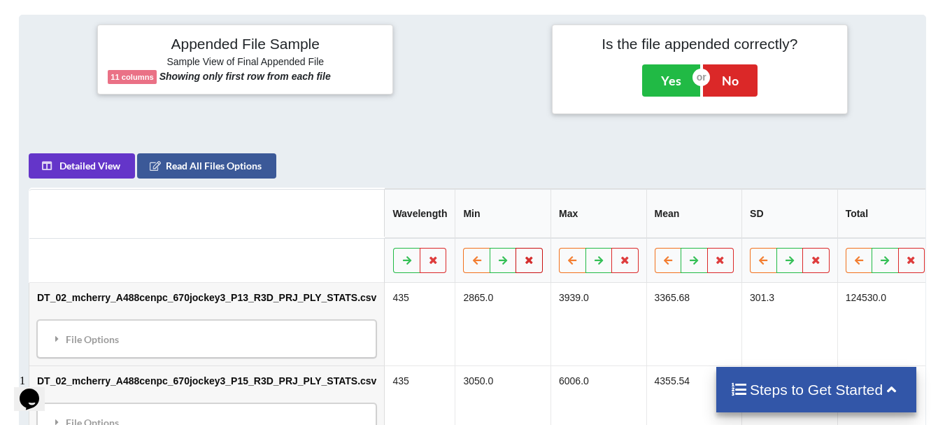
click at [515, 248] on button at bounding box center [528, 260] width 27 height 25
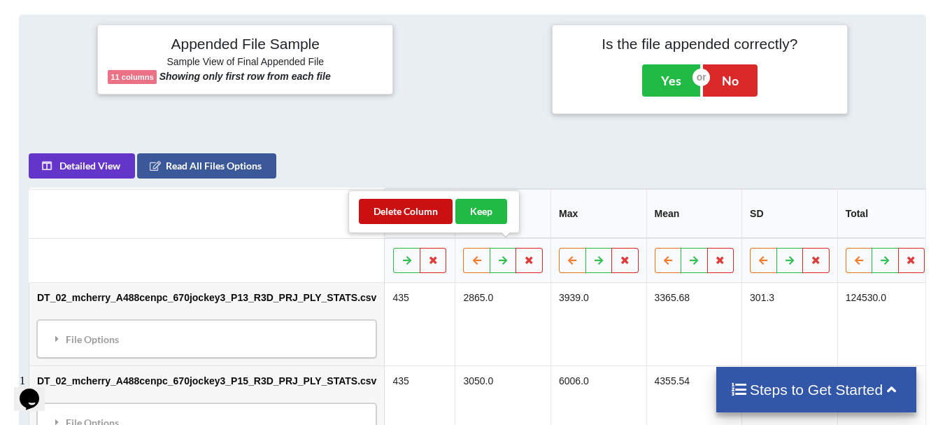
click at [413, 208] on button "Delete Column" at bounding box center [406, 211] width 94 height 25
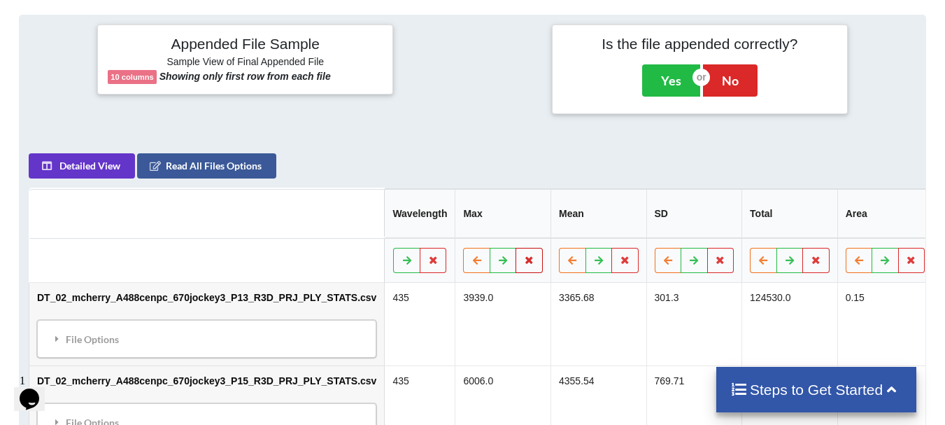
click at [515, 248] on button at bounding box center [528, 260] width 27 height 25
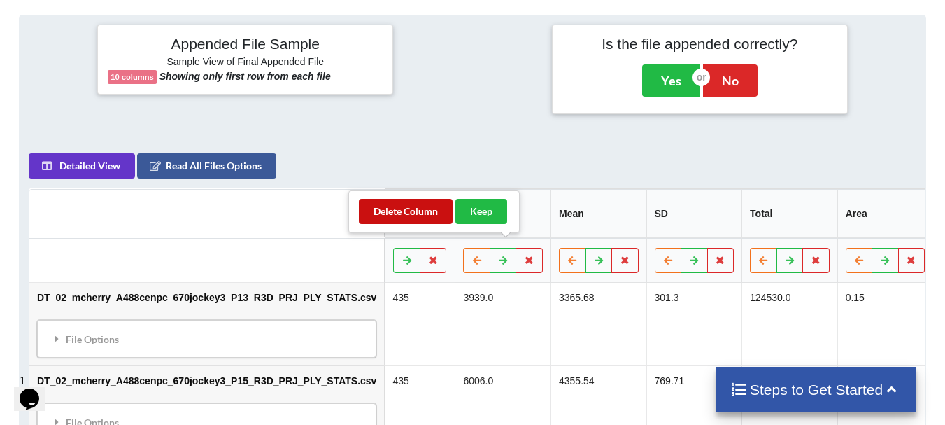
click at [429, 209] on button "Delete Column" at bounding box center [406, 211] width 94 height 25
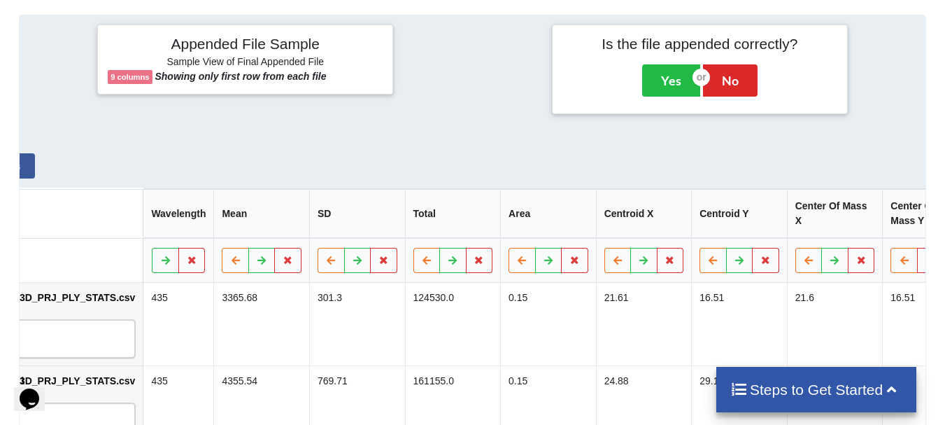
scroll to position [0, 245]
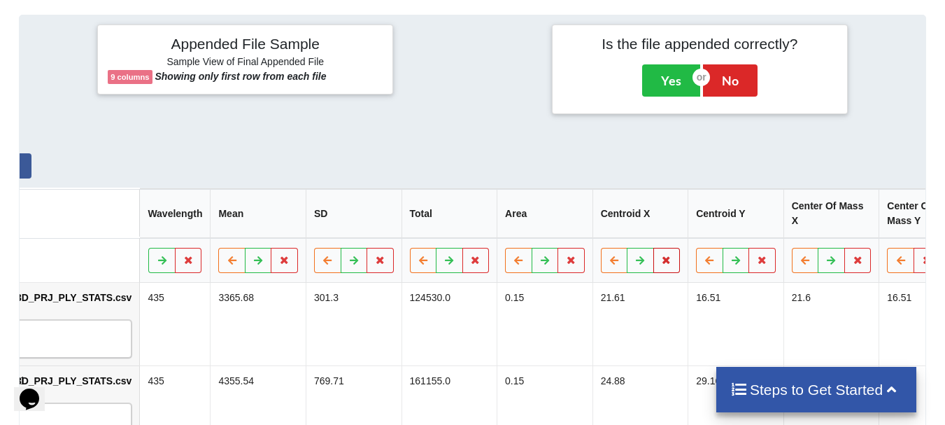
click at [653, 248] on button at bounding box center [666, 260] width 27 height 25
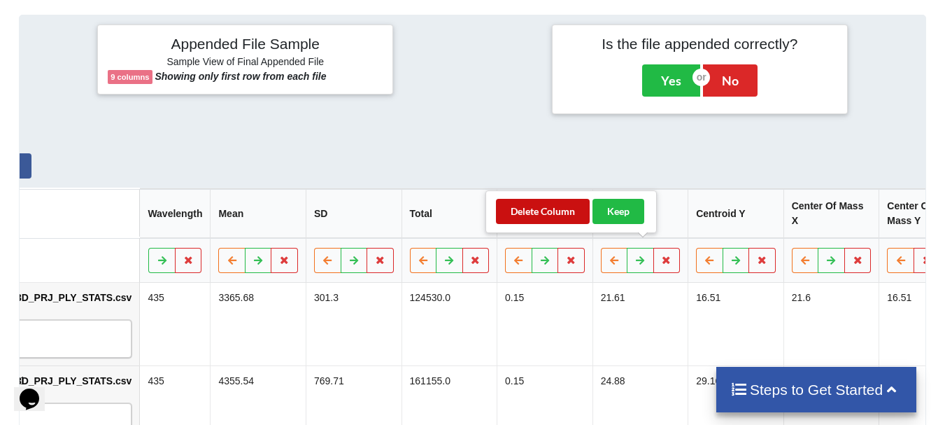
click at [571, 213] on button "Delete Column" at bounding box center [543, 211] width 94 height 25
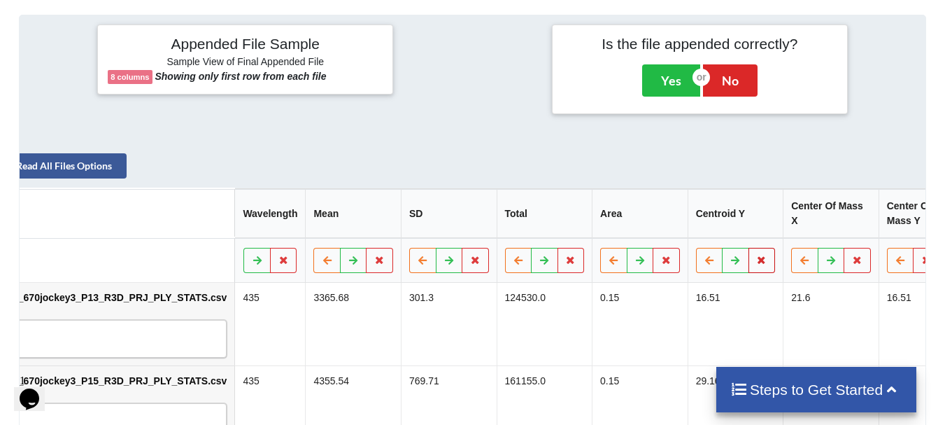
click at [748, 250] on button at bounding box center [761, 260] width 27 height 25
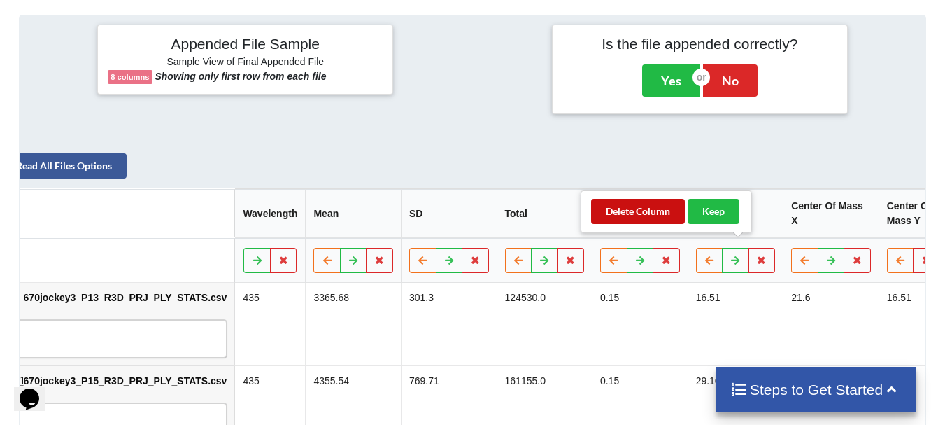
click at [652, 208] on button "Delete Column" at bounding box center [638, 211] width 94 height 25
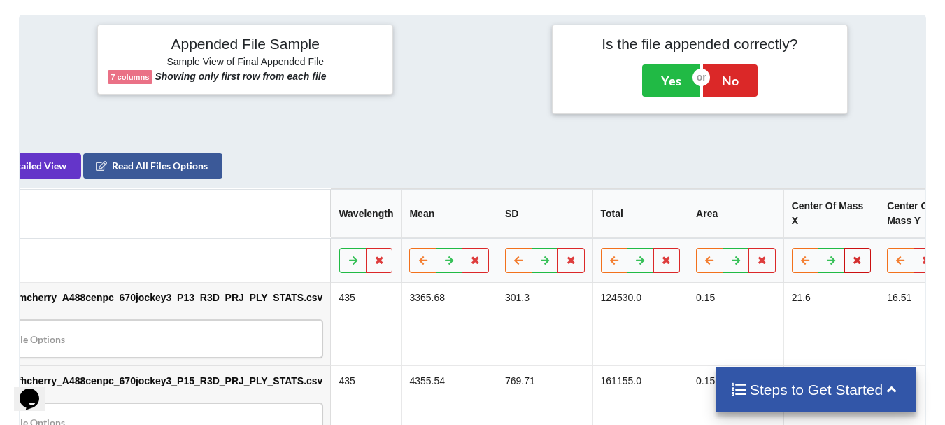
click at [844, 248] on button at bounding box center [857, 260] width 27 height 25
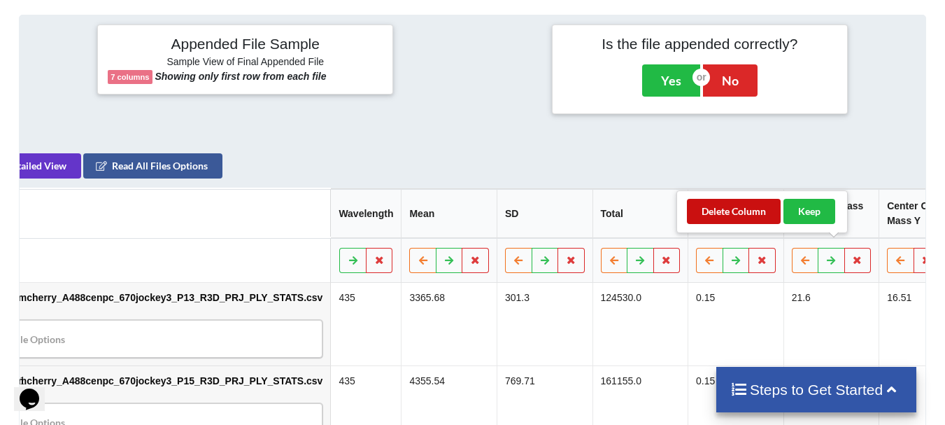
click at [752, 216] on button "Delete Column" at bounding box center [734, 211] width 94 height 25
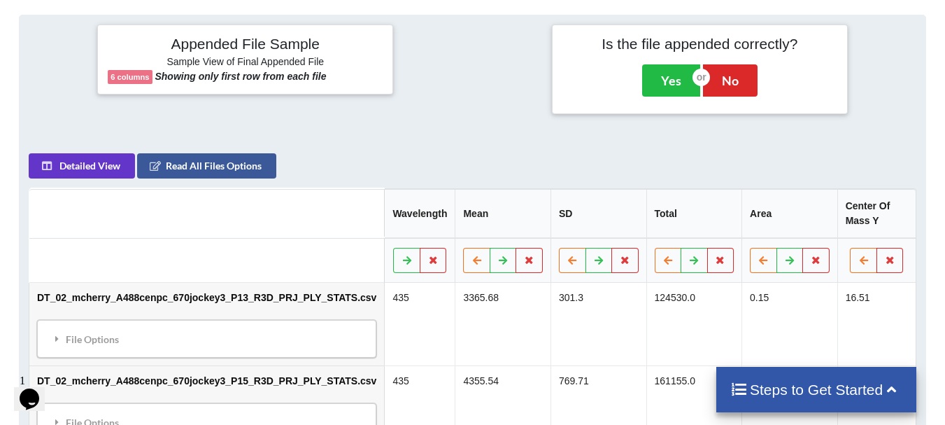
scroll to position [0, 0]
click at [884, 255] on icon at bounding box center [890, 259] width 12 height 8
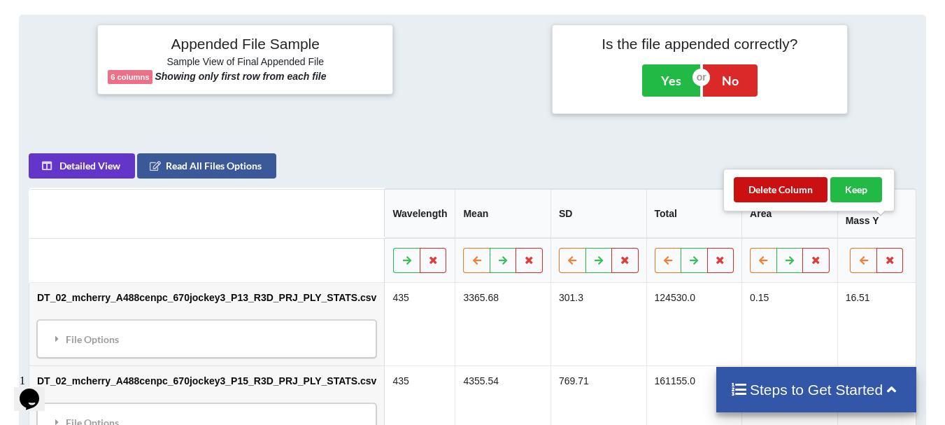
click at [777, 194] on button "Delete Column" at bounding box center [781, 189] width 94 height 25
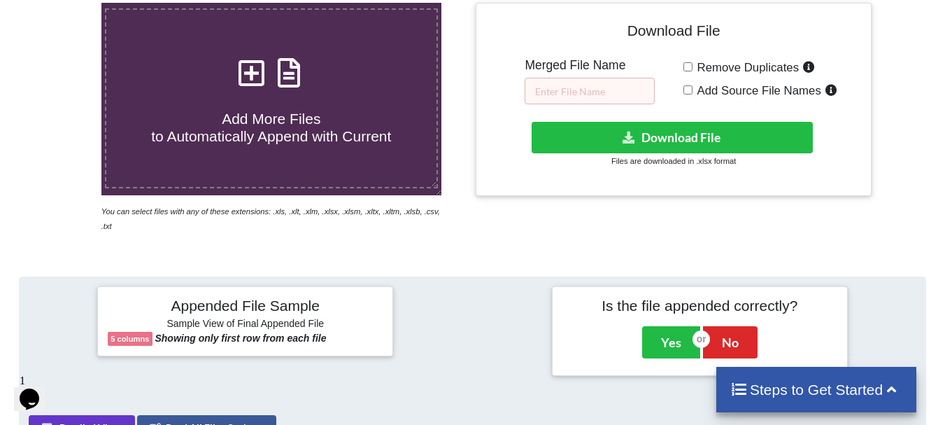
scroll to position [280, 0]
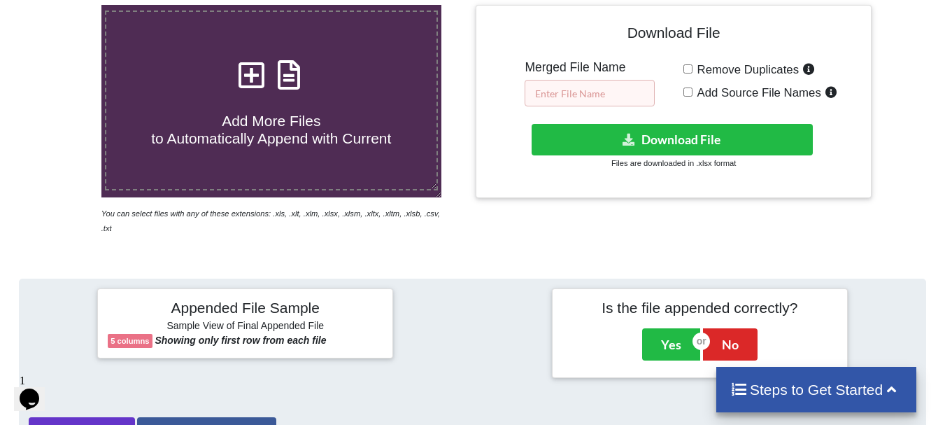
click at [599, 85] on input "text" at bounding box center [590, 93] width 130 height 27
click at [626, 94] on input "DT_02_merged_ago3_ovary1_7.21" at bounding box center [590, 93] width 130 height 27
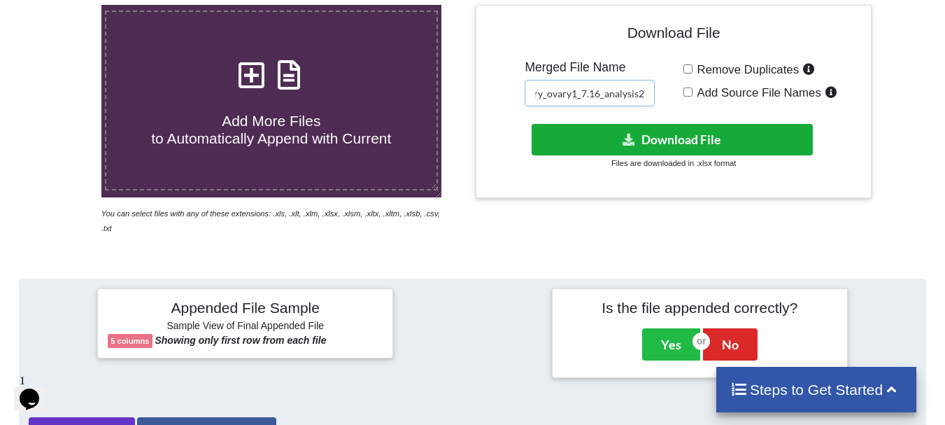
type input "DT_02_merged_mcherry_ovary1_7.16_analysis2"
click at [634, 131] on button "Download File" at bounding box center [672, 139] width 281 height 31
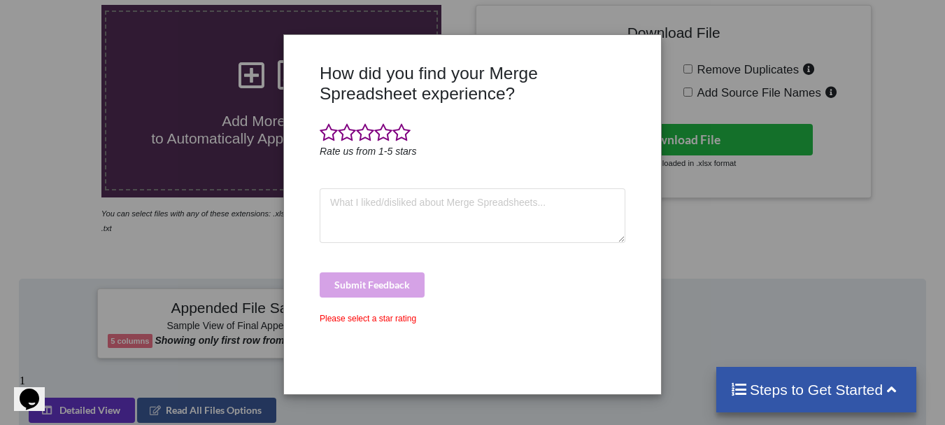
click at [411, 141] on div at bounding box center [473, 133] width 306 height 21
click at [404, 136] on span at bounding box center [401, 133] width 18 height 20
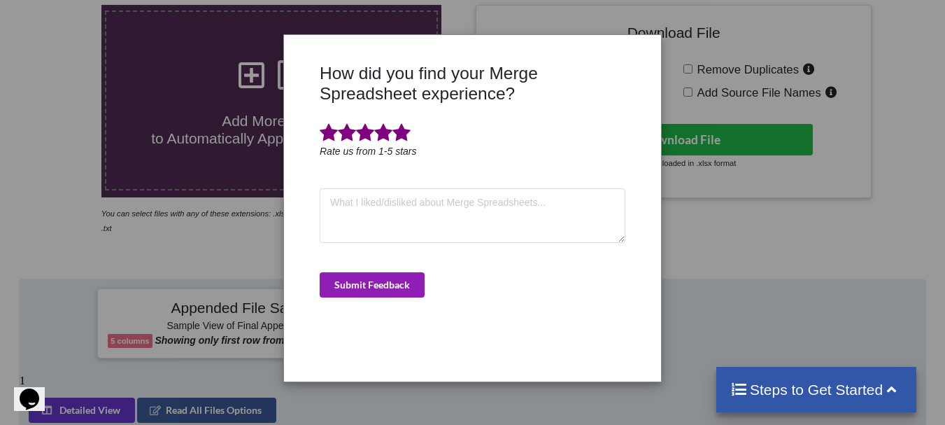
click at [376, 287] on button "Submit Feedback" at bounding box center [372, 284] width 105 height 25
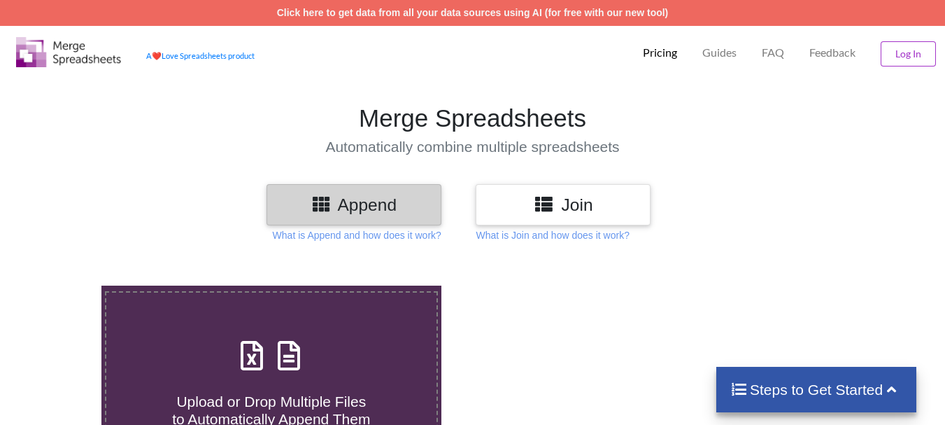
scroll to position [280, 0]
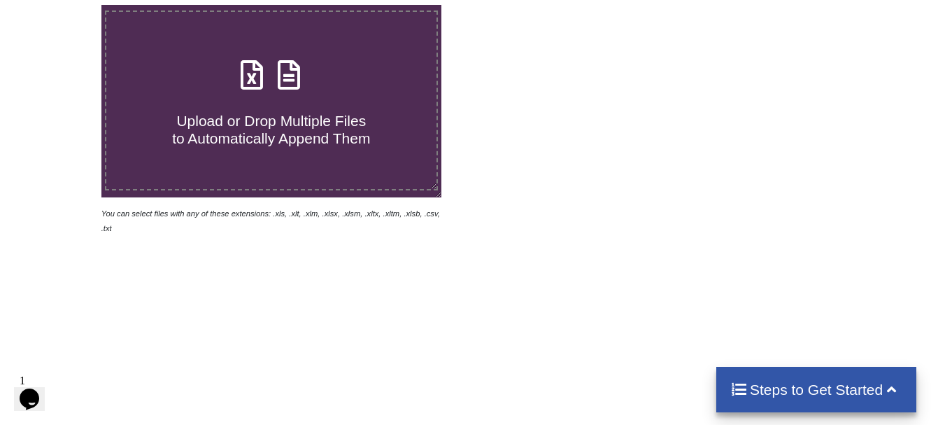
click at [199, 122] on span "Upload or Drop Multiple Files to Automatically Append Them" at bounding box center [271, 130] width 198 height 34
click at [63, 5] on input "Upload or Drop Multiple Files to Automatically Append Them" at bounding box center [63, 5] width 0 height 0
type input "C:\fakepath\DT_02_A488cenpc_670jockey3_P2_R3D_PRJ_PLY_STATS.csv"
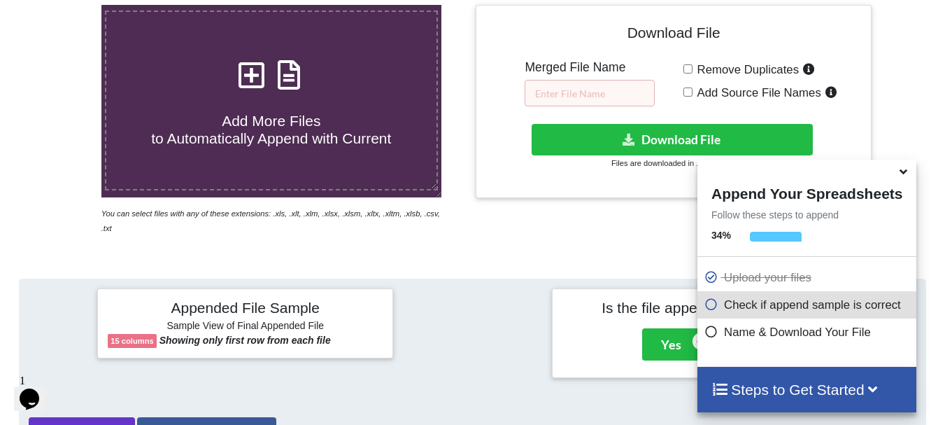
scroll to position [544, 0]
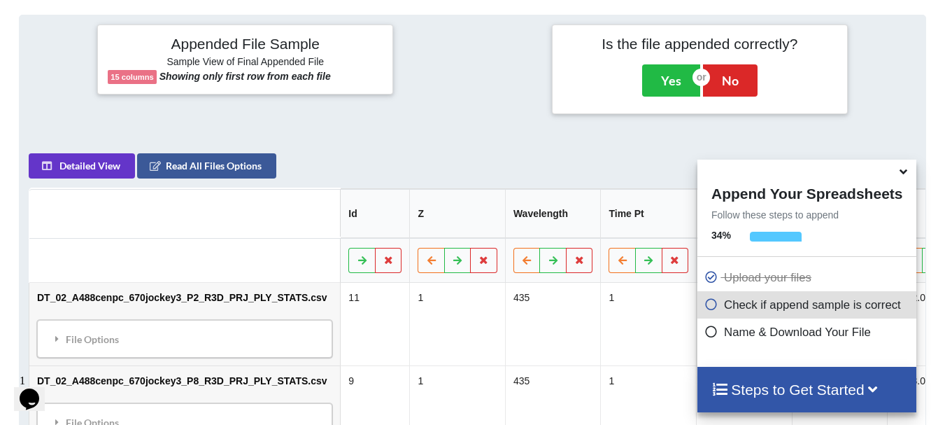
click at [900, 170] on icon at bounding box center [903, 169] width 15 height 13
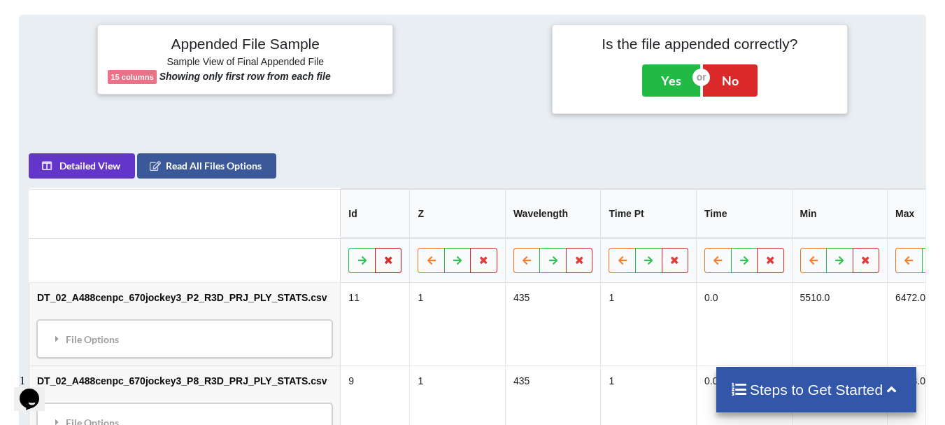
click at [376, 249] on button at bounding box center [388, 260] width 27 height 25
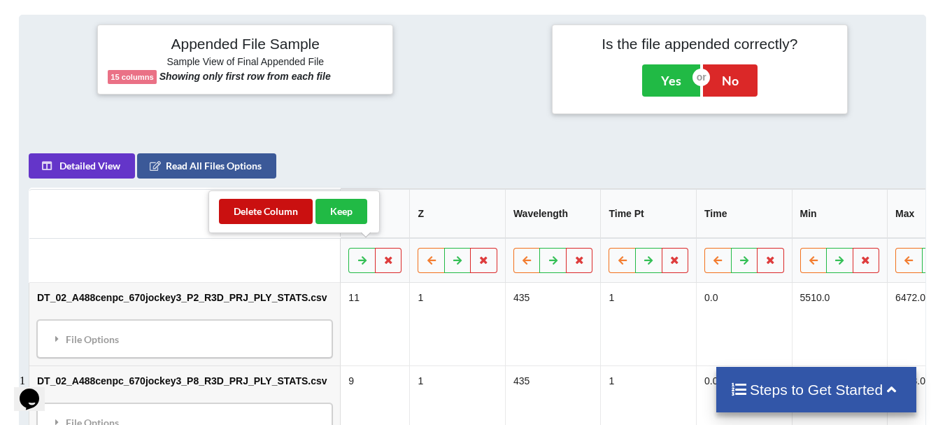
click at [283, 206] on button "Delete Column" at bounding box center [266, 211] width 94 height 25
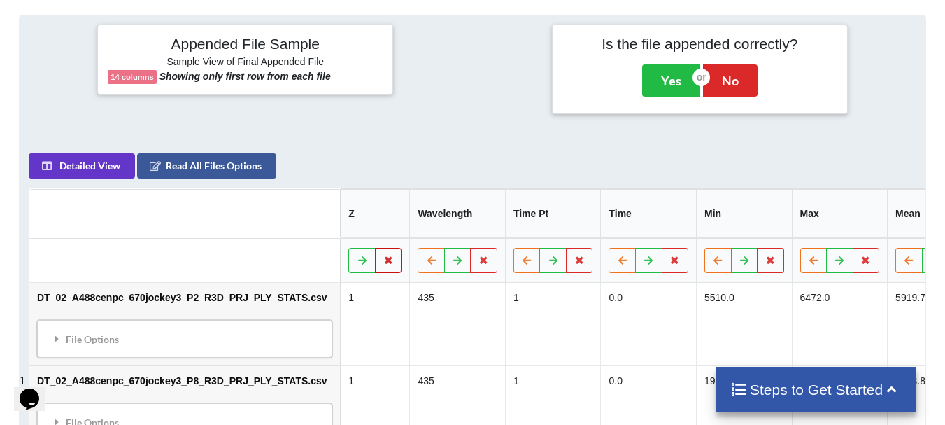
click at [375, 249] on button at bounding box center [388, 260] width 27 height 25
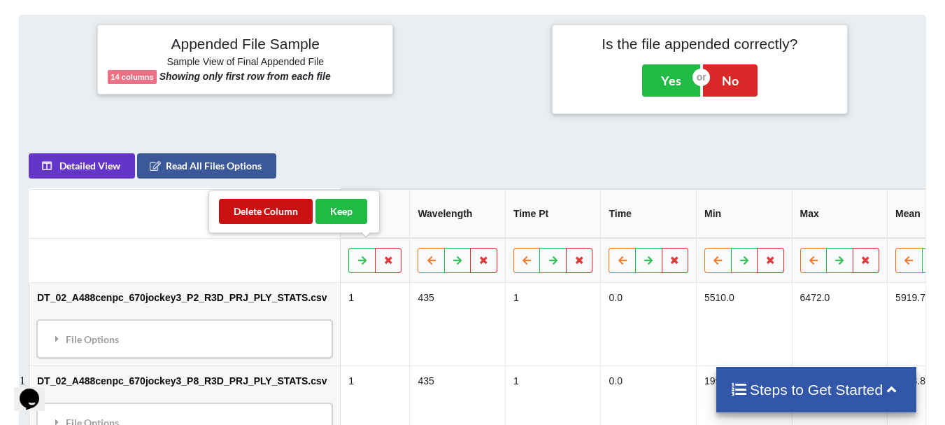
click at [297, 213] on button "Delete Column" at bounding box center [266, 211] width 94 height 25
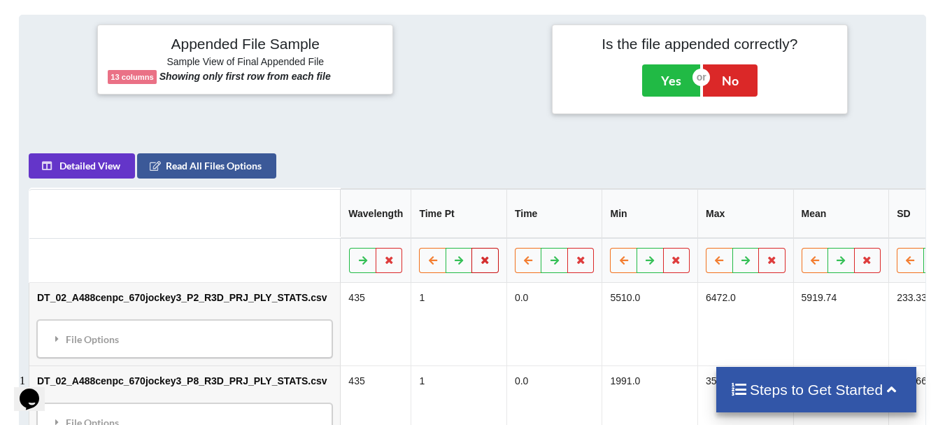
click at [471, 257] on button at bounding box center [484, 260] width 27 height 25
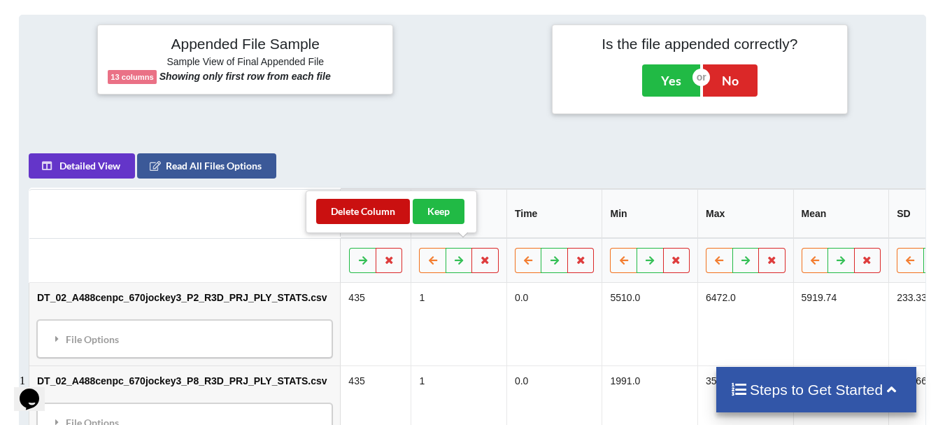
click at [376, 214] on button "Delete Column" at bounding box center [363, 211] width 94 height 25
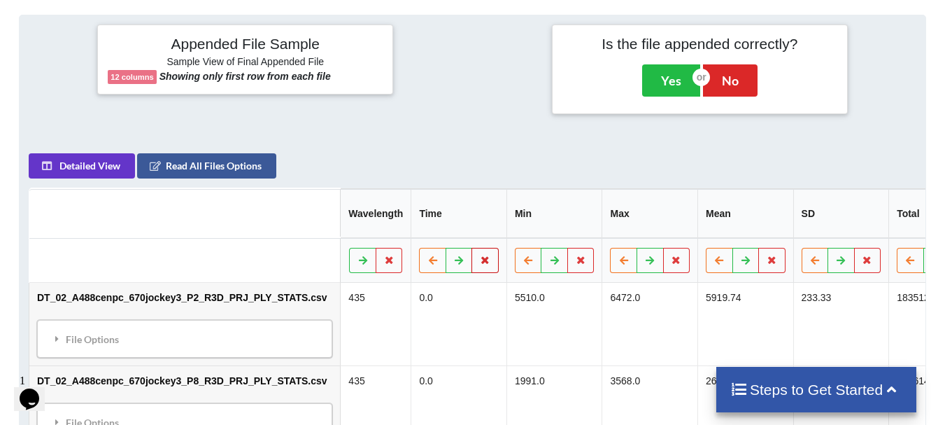
click at [471, 248] on button at bounding box center [484, 260] width 27 height 25
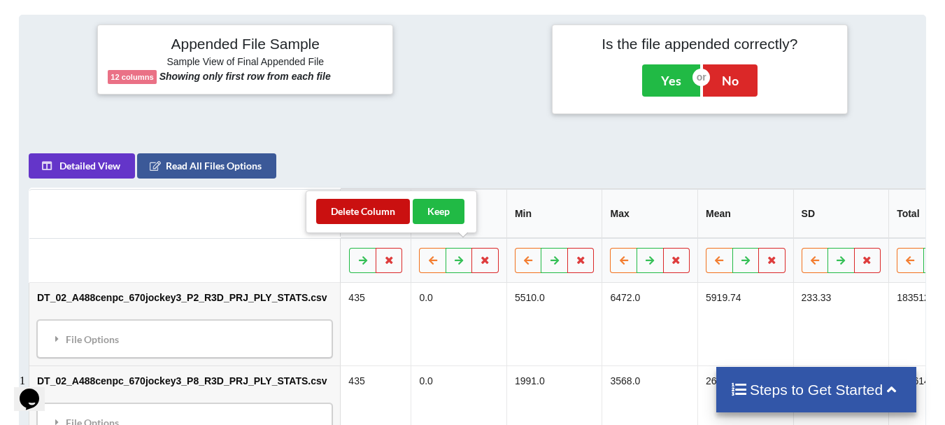
click at [389, 206] on button "Delete Column" at bounding box center [363, 211] width 94 height 25
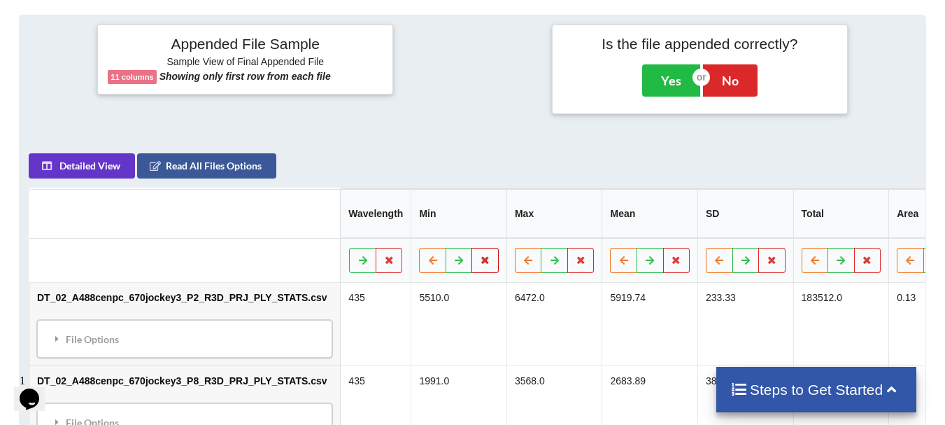
click at [479, 255] on icon at bounding box center [485, 259] width 12 height 8
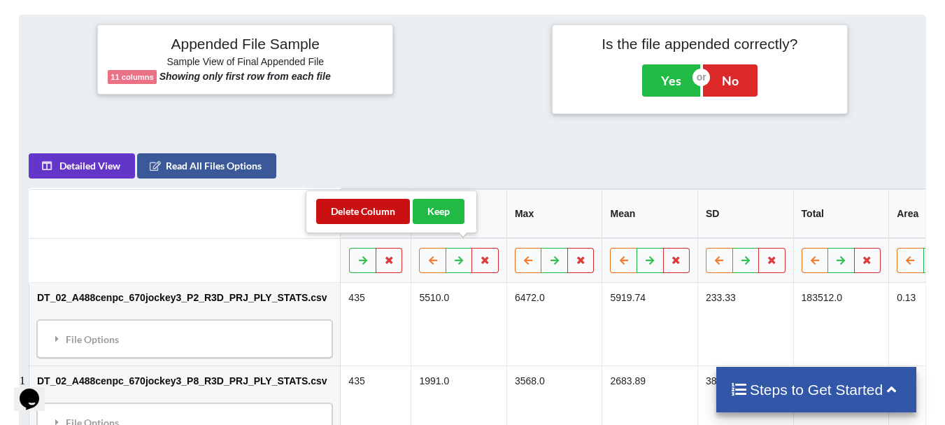
click at [391, 208] on button "Delete Column" at bounding box center [363, 211] width 94 height 25
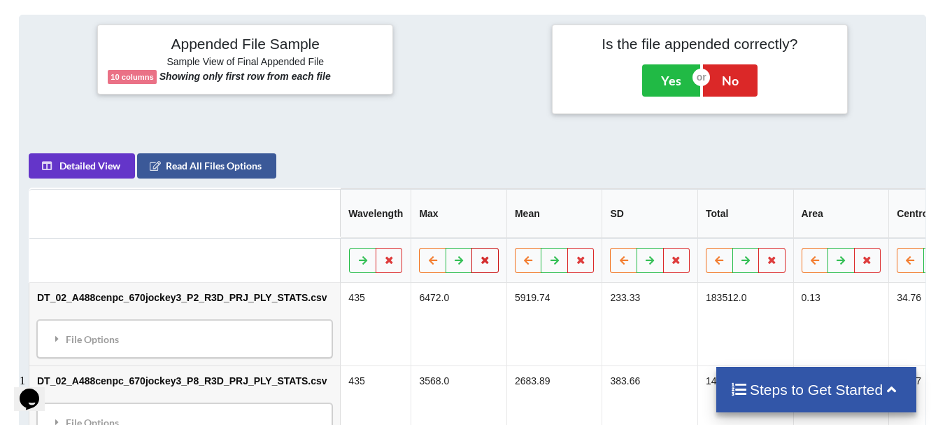
click at [479, 255] on icon at bounding box center [485, 259] width 12 height 8
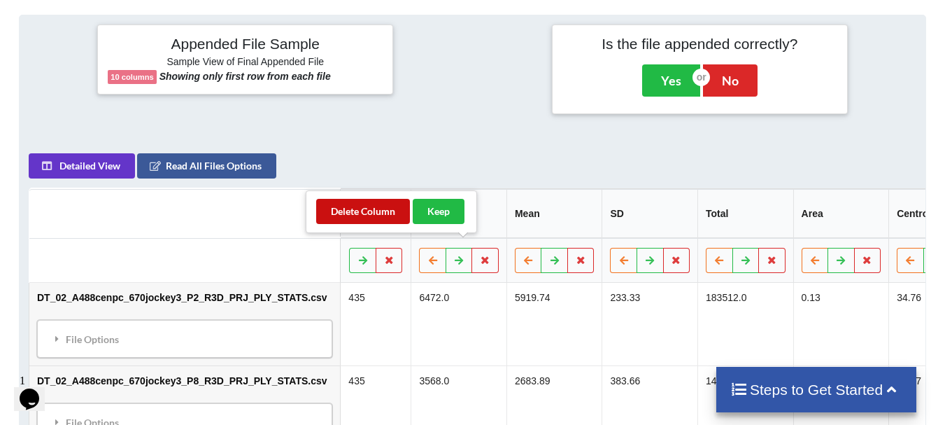
click at [400, 208] on button "Delete Column" at bounding box center [363, 211] width 94 height 25
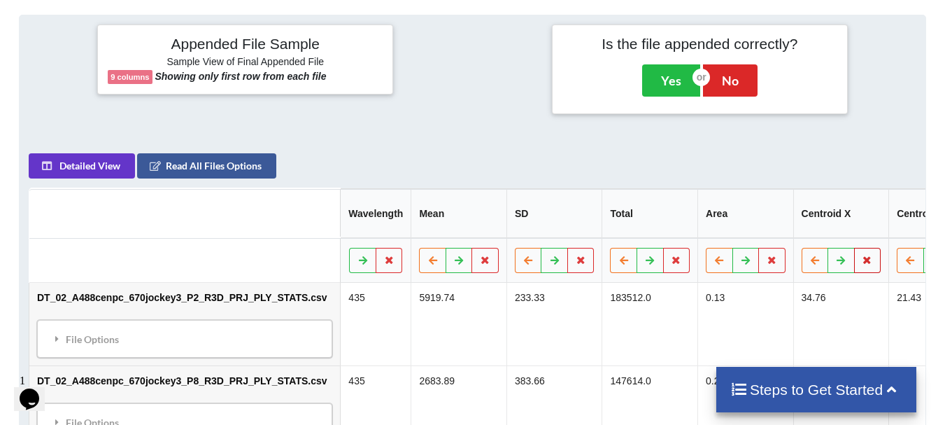
click at [854, 257] on button at bounding box center [867, 260] width 27 height 25
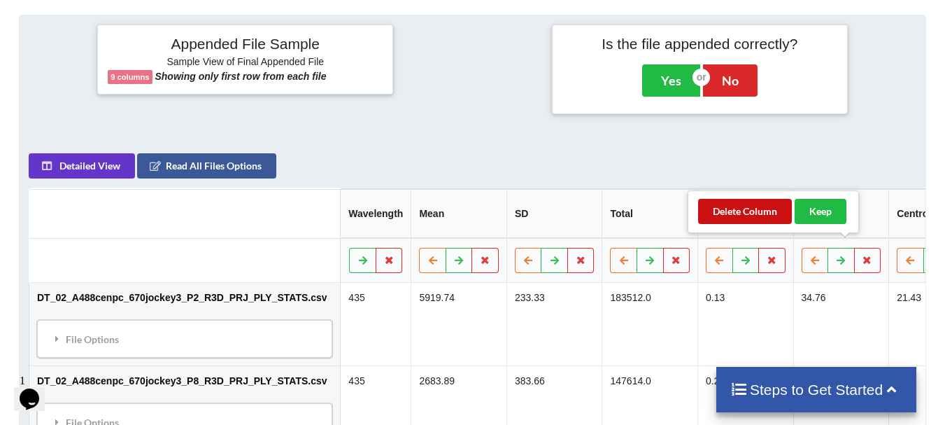
click at [736, 212] on button "Delete Column" at bounding box center [745, 211] width 94 height 25
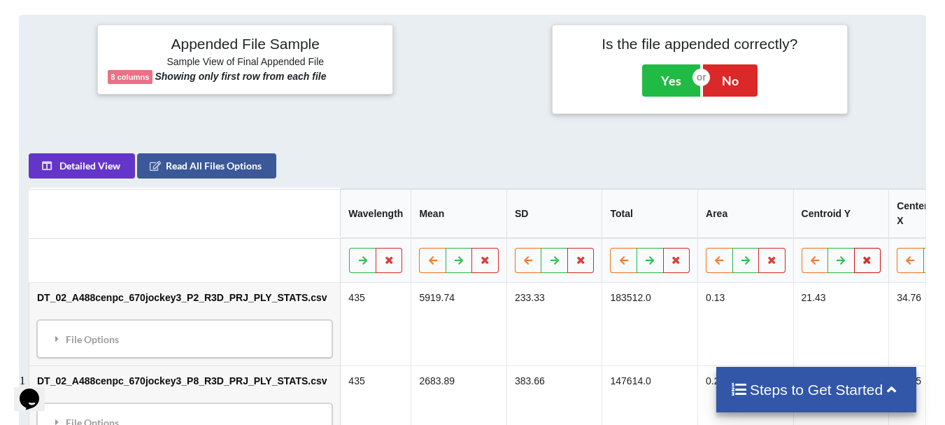
click at [862, 255] on icon at bounding box center [868, 259] width 12 height 8
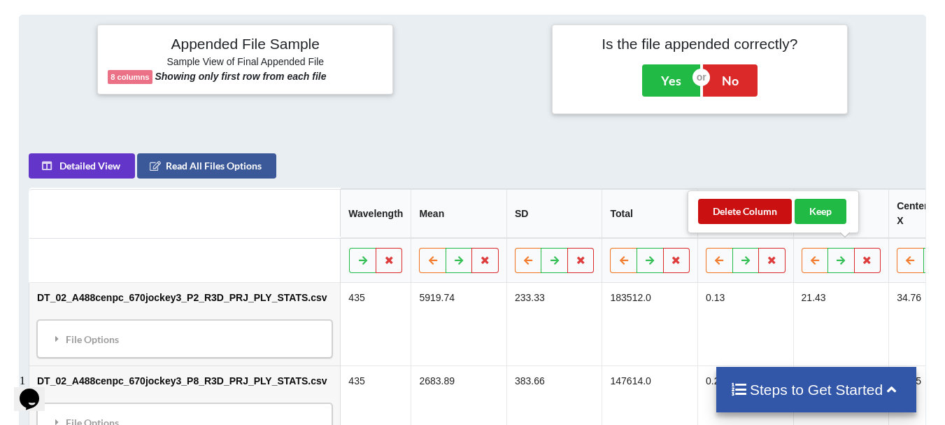
click at [769, 211] on button "Delete Column" at bounding box center [745, 211] width 94 height 25
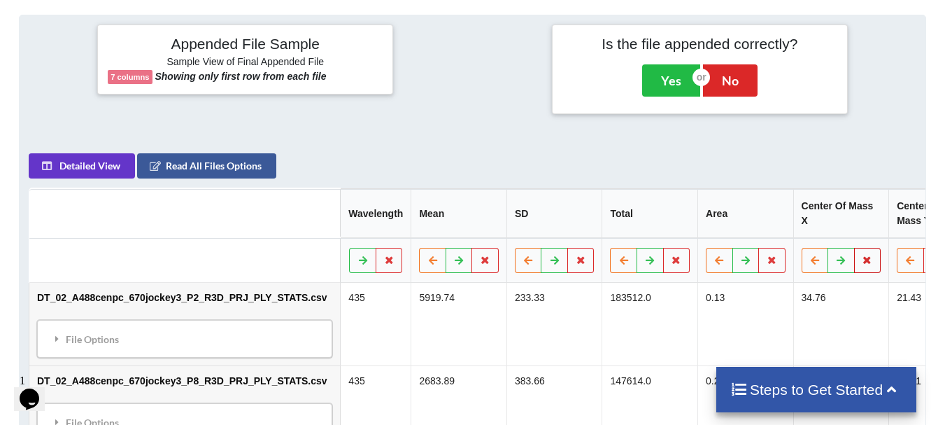
click at [862, 255] on icon at bounding box center [868, 259] width 12 height 8
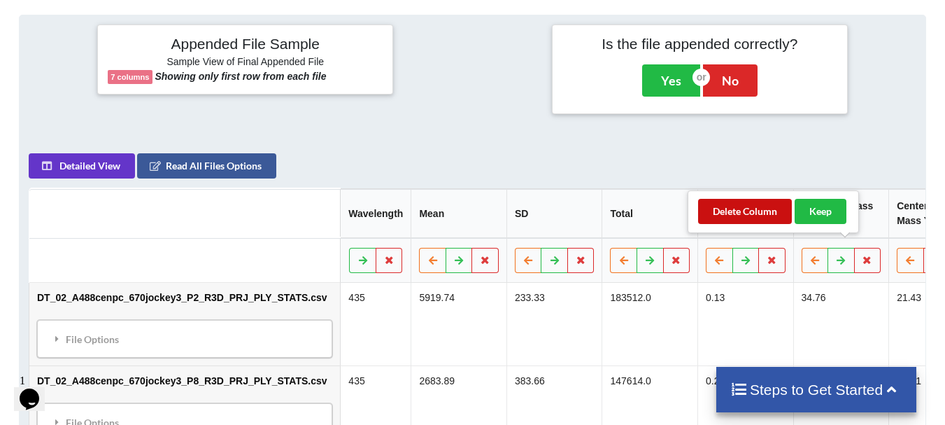
click at [780, 219] on button "Delete Column" at bounding box center [745, 211] width 94 height 25
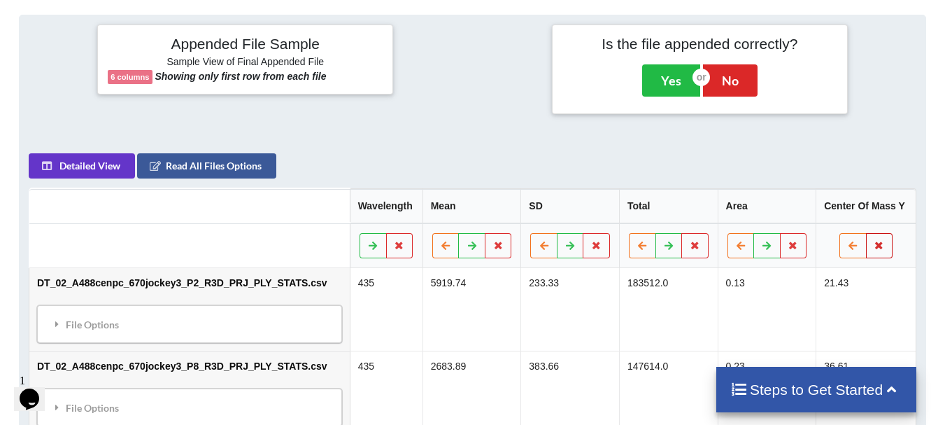
click at [887, 237] on button at bounding box center [879, 245] width 27 height 25
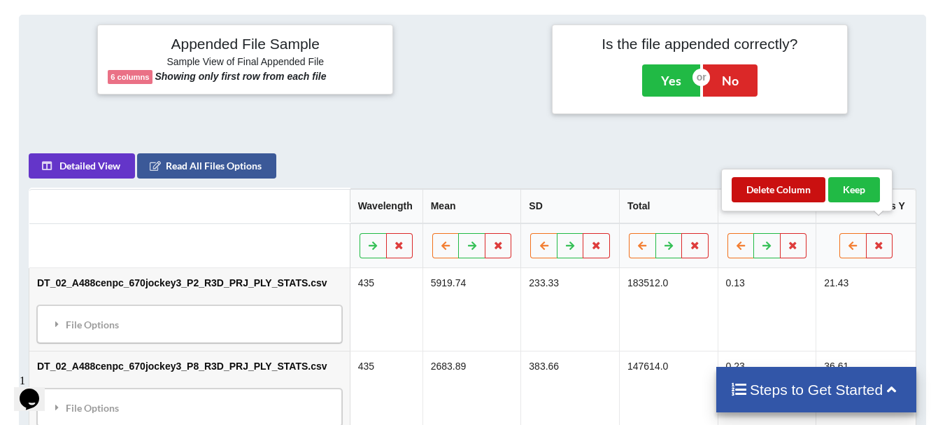
click at [787, 198] on button "Delete Column" at bounding box center [779, 189] width 94 height 25
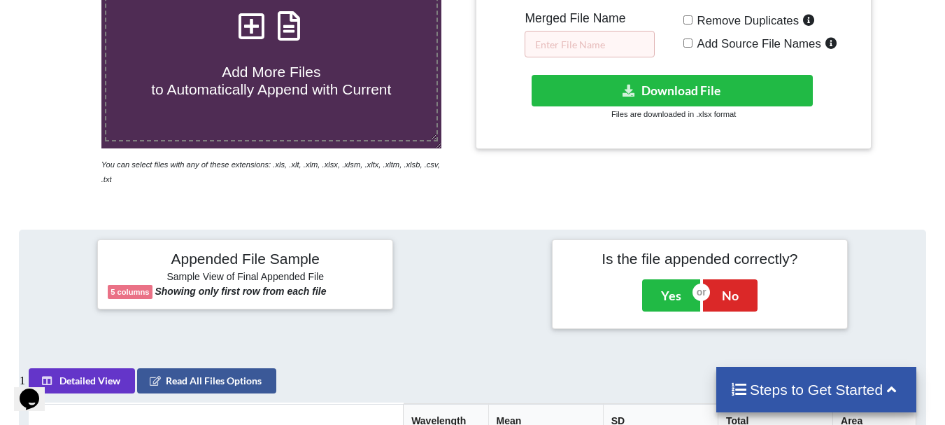
scroll to position [144, 0]
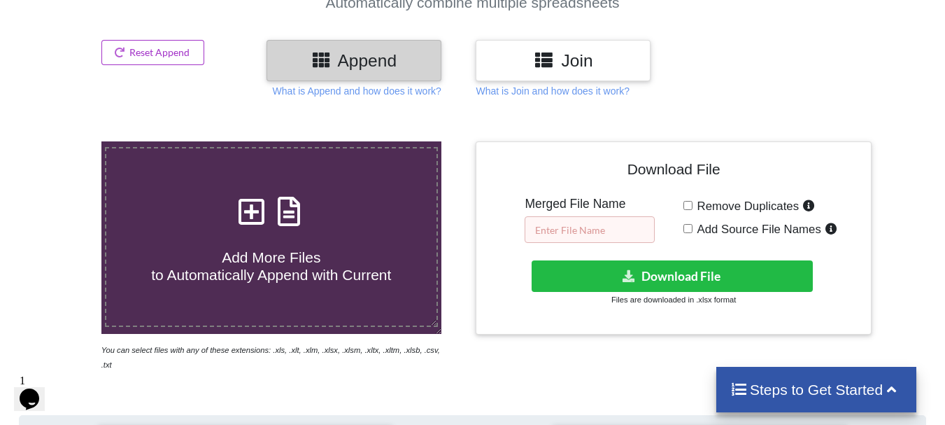
click at [620, 226] on input "text" at bounding box center [590, 229] width 130 height 27
click at [635, 236] on input "DT_02_merged_ago3_ovary1_7.21" at bounding box center [590, 229] width 130 height 27
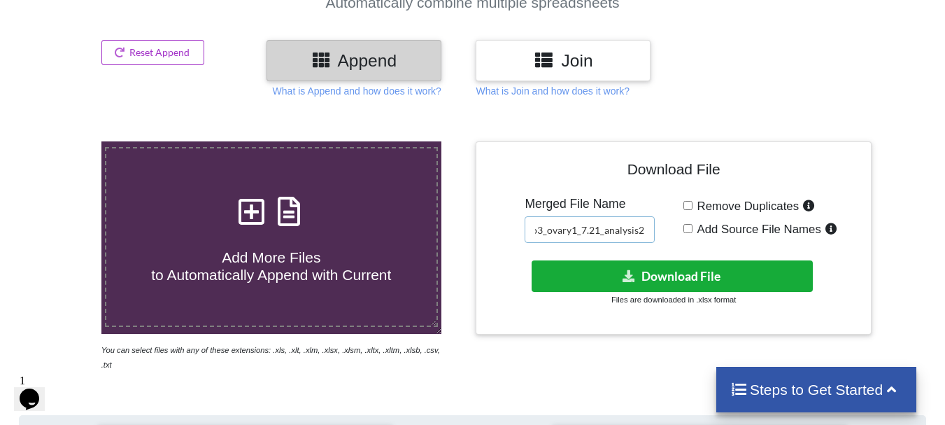
type input "DT_02_merged_ago3_ovary1_7.21_analysis2"
click at [629, 265] on button "Download File" at bounding box center [672, 275] width 281 height 31
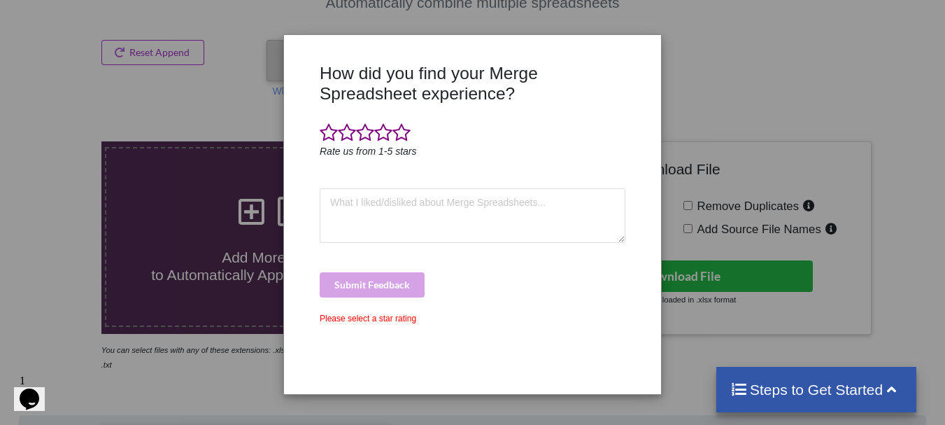
click at [242, 242] on div "How did you find your Merge Spreadsheet experience? Rate us from 1-5 stars Subm…" at bounding box center [472, 212] width 945 height 425
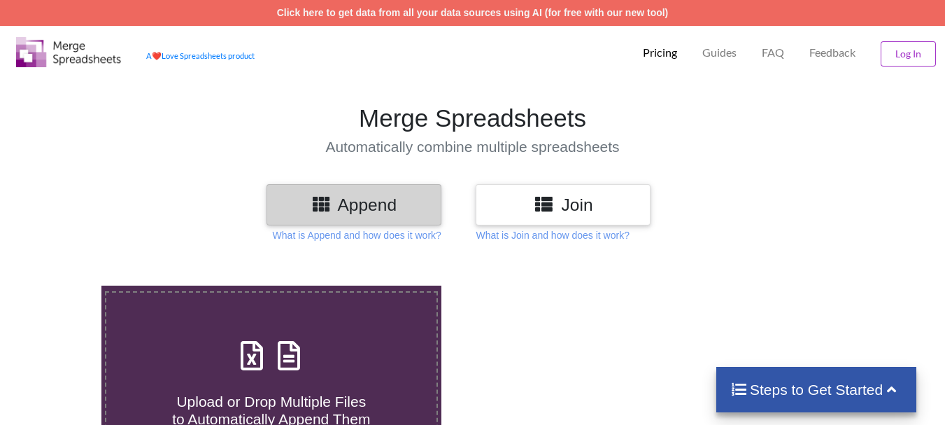
scroll to position [145, 0]
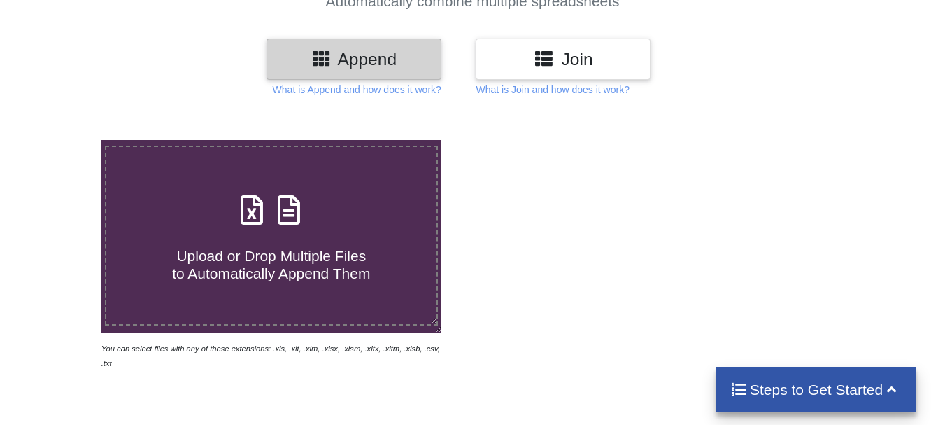
click at [234, 227] on span at bounding box center [271, 210] width 74 height 33
click at [63, 140] on input "Upload or Drop Multiple Files to Automatically Append Them" at bounding box center [63, 140] width 0 height 0
type input "C:\fakepath\DT_02_ago3kd_a488cenpc_670jockey_570burdock_P58_R3D_PRJ_PLY_STATS.c…"
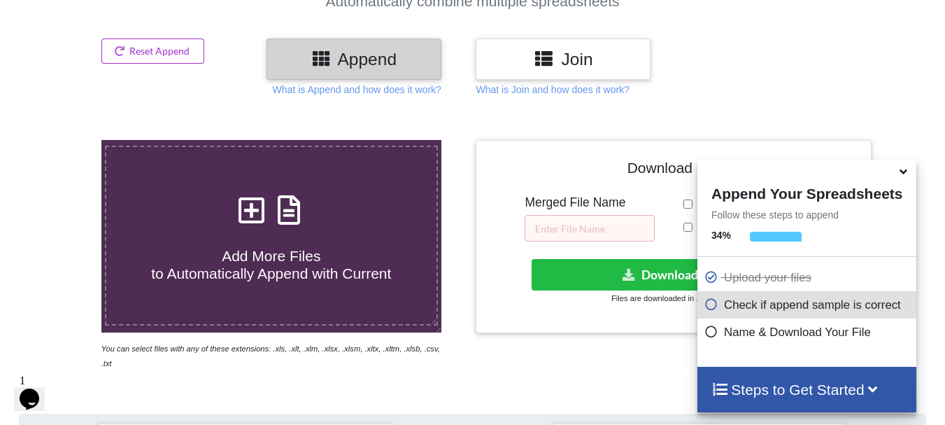
scroll to position [544, 0]
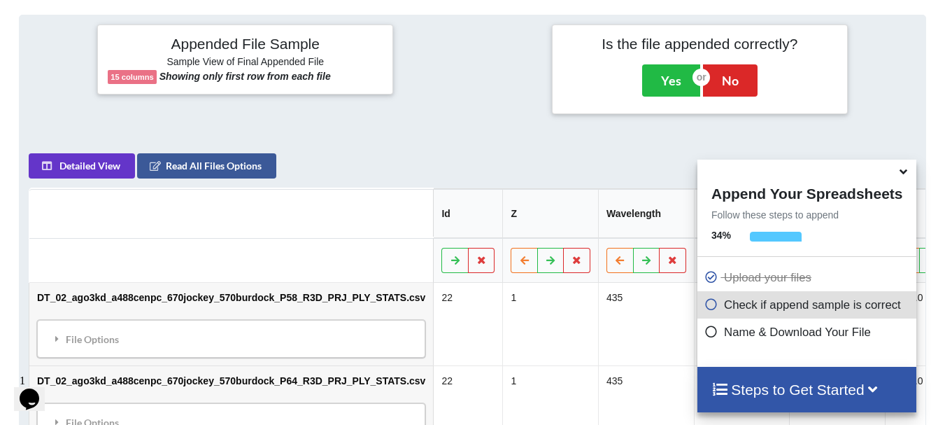
click at [906, 169] on icon at bounding box center [903, 169] width 15 height 13
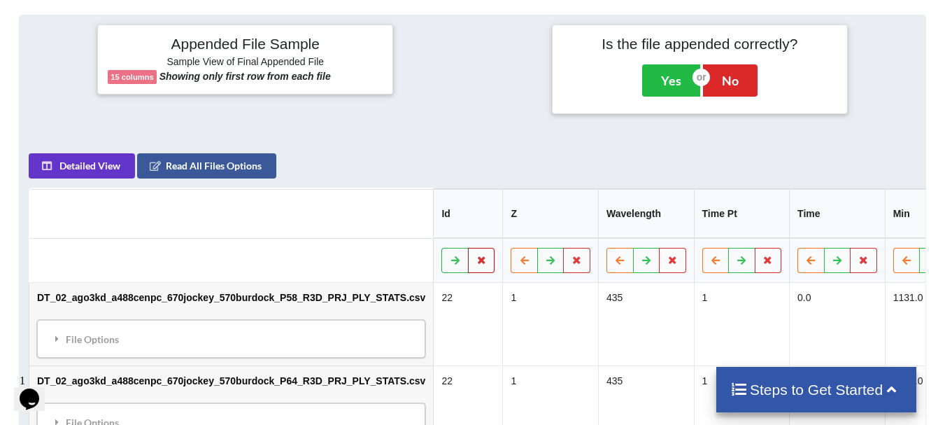
click at [468, 248] on button at bounding box center [481, 260] width 27 height 25
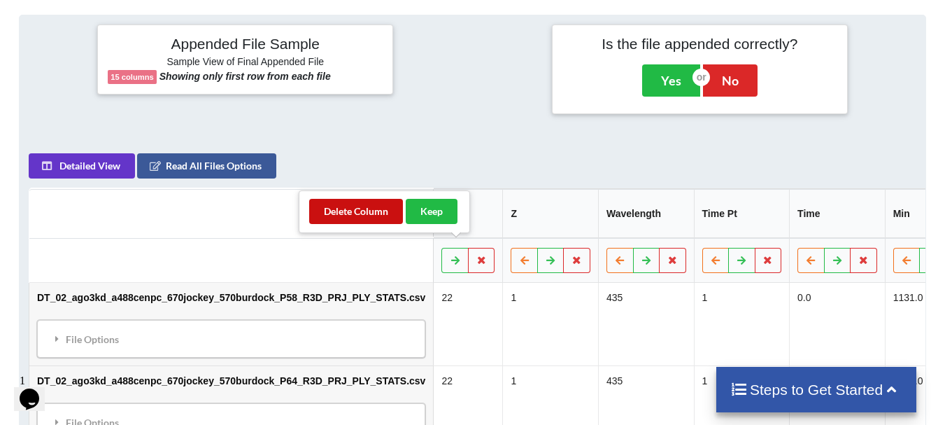
click at [387, 215] on button "Delete Column" at bounding box center [356, 211] width 94 height 25
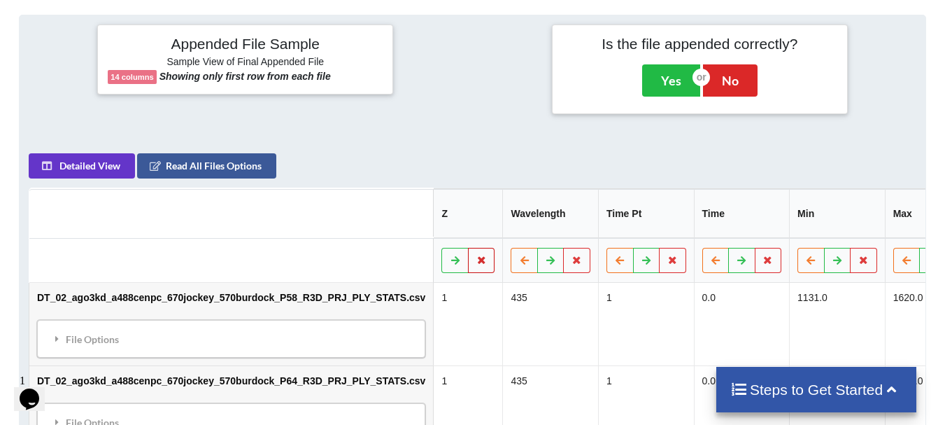
click at [476, 255] on icon at bounding box center [482, 259] width 12 height 8
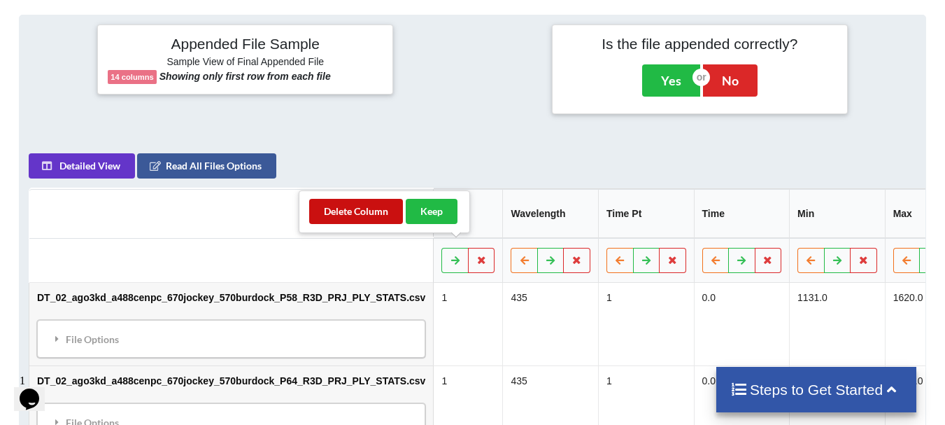
click at [382, 215] on button "Delete Column" at bounding box center [356, 211] width 94 height 25
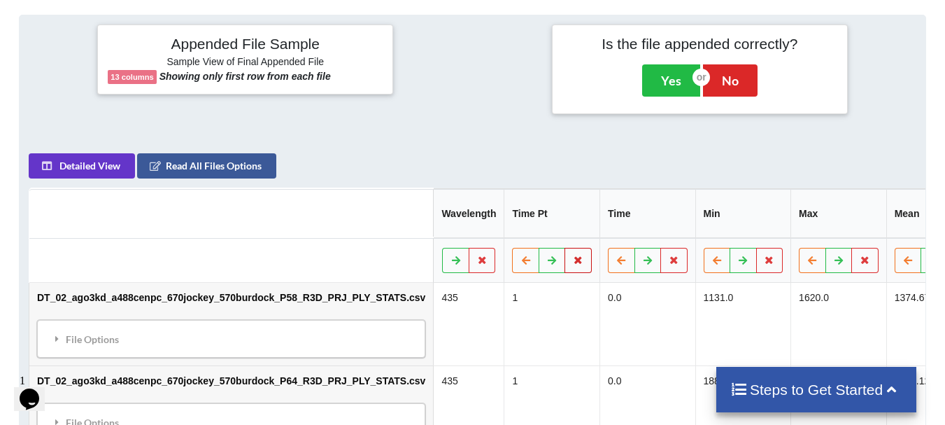
click at [564, 259] on button at bounding box center [577, 260] width 27 height 25
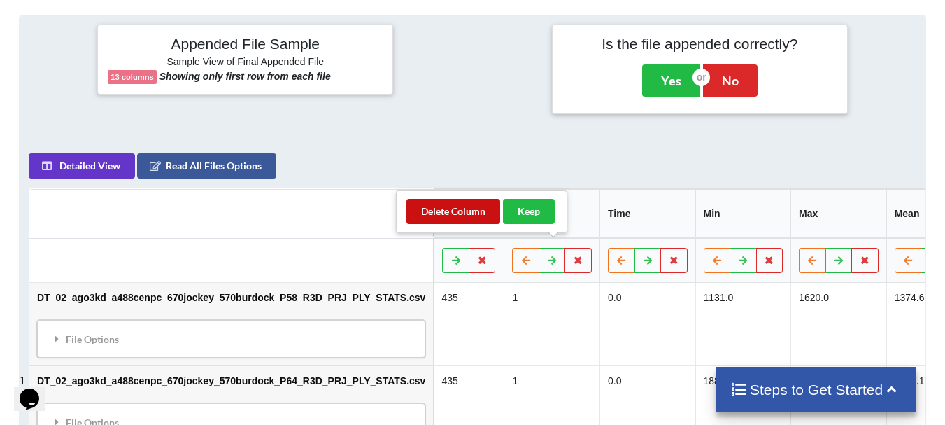
click at [482, 213] on button "Delete Column" at bounding box center [453, 211] width 94 height 25
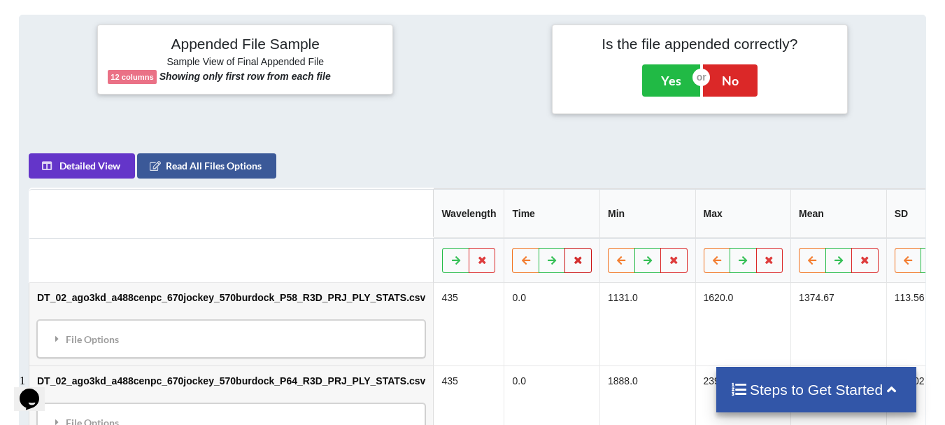
click at [572, 255] on icon at bounding box center [578, 259] width 12 height 8
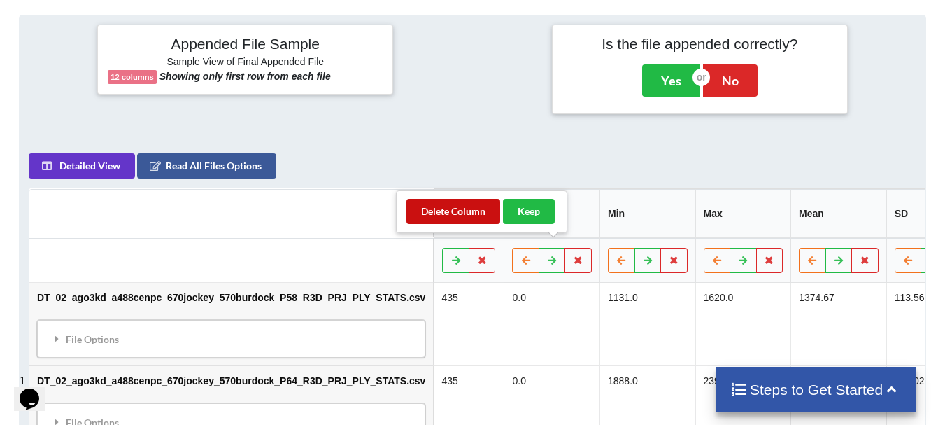
click at [482, 215] on button "Delete Column" at bounding box center [453, 211] width 94 height 25
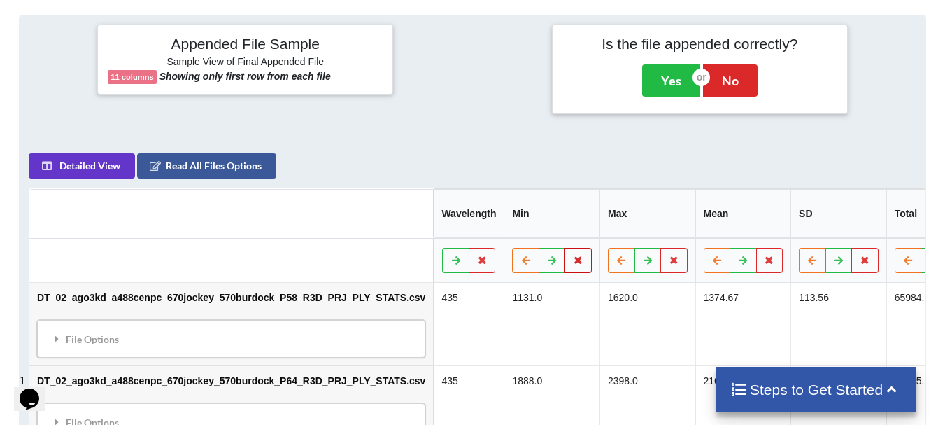
click at [572, 255] on icon at bounding box center [578, 259] width 12 height 8
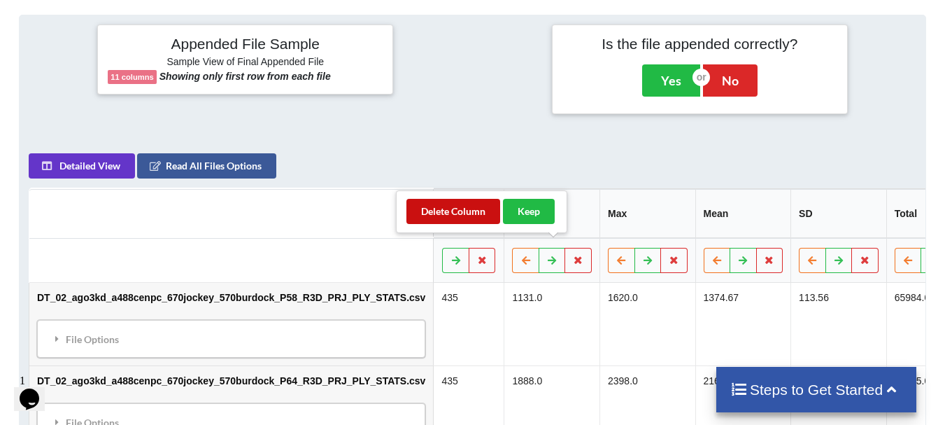
click at [487, 208] on button "Delete Column" at bounding box center [453, 211] width 94 height 25
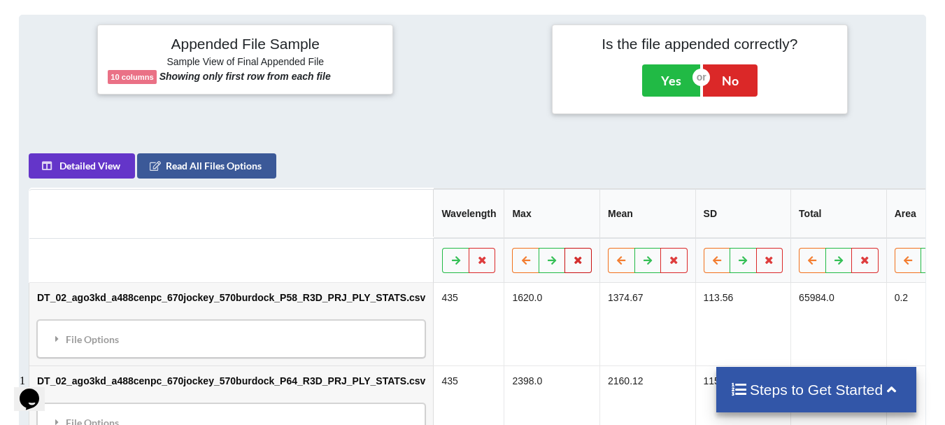
click at [564, 248] on button at bounding box center [577, 260] width 27 height 25
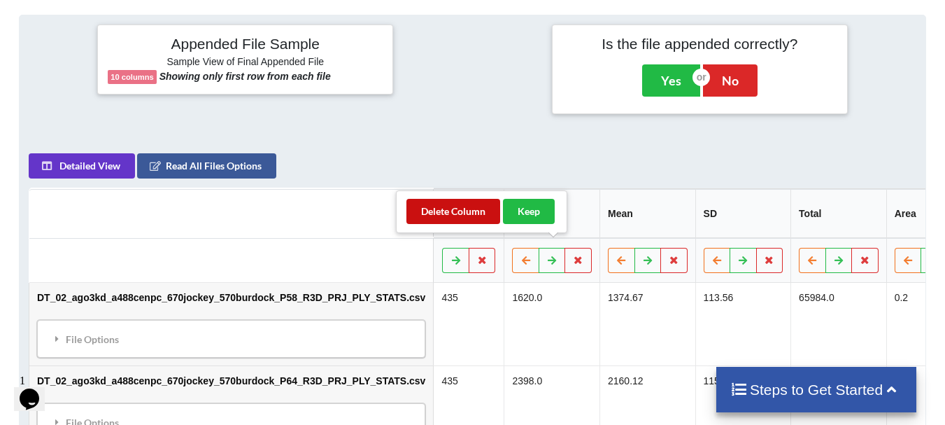
click at [480, 202] on button "Delete Column" at bounding box center [453, 211] width 94 height 25
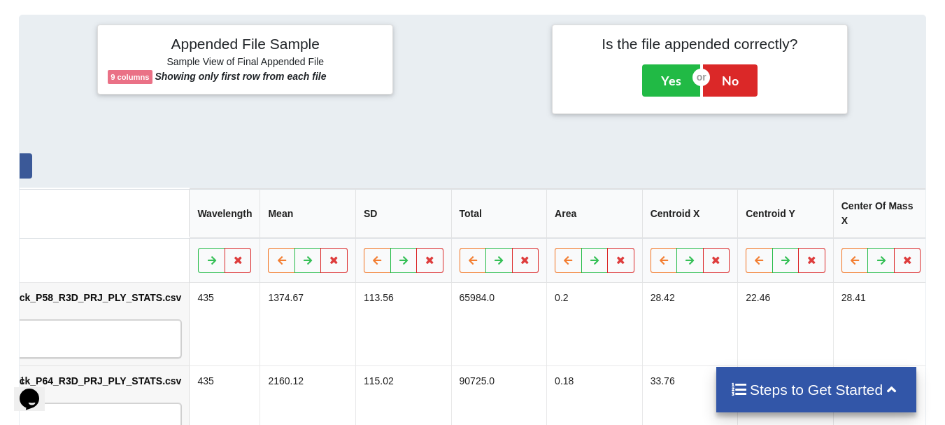
scroll to position [0, 273]
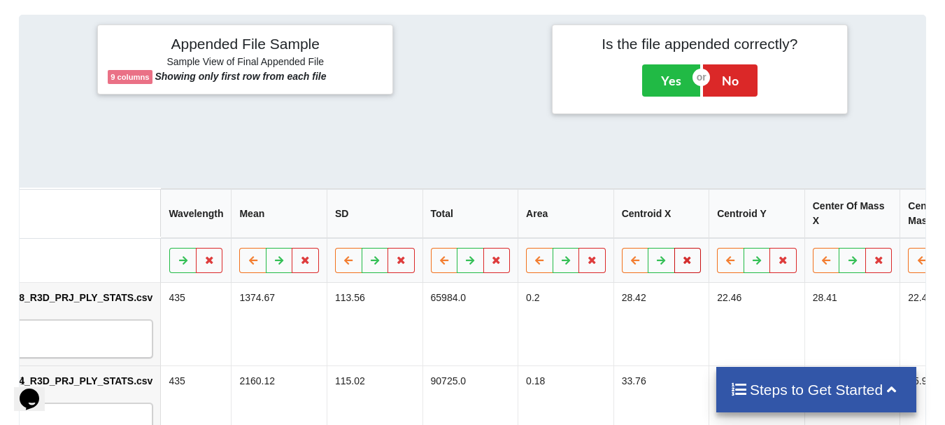
click at [674, 248] on button at bounding box center [687, 260] width 27 height 25
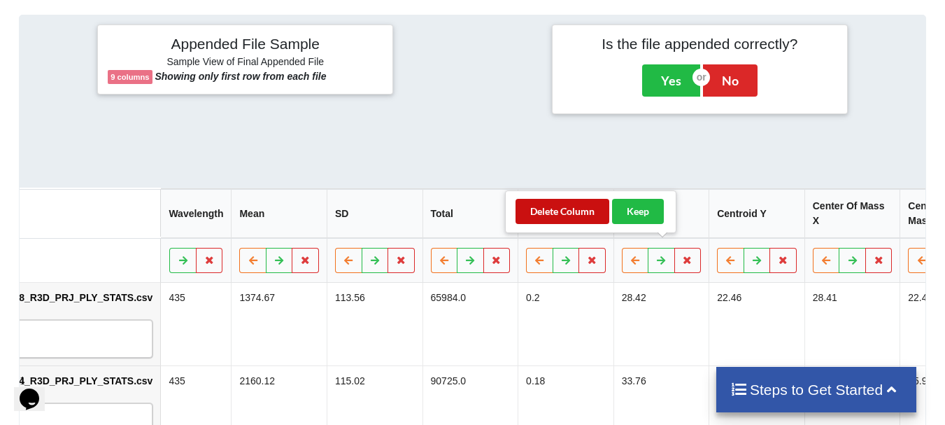
click at [577, 218] on button "Delete Column" at bounding box center [562, 211] width 94 height 25
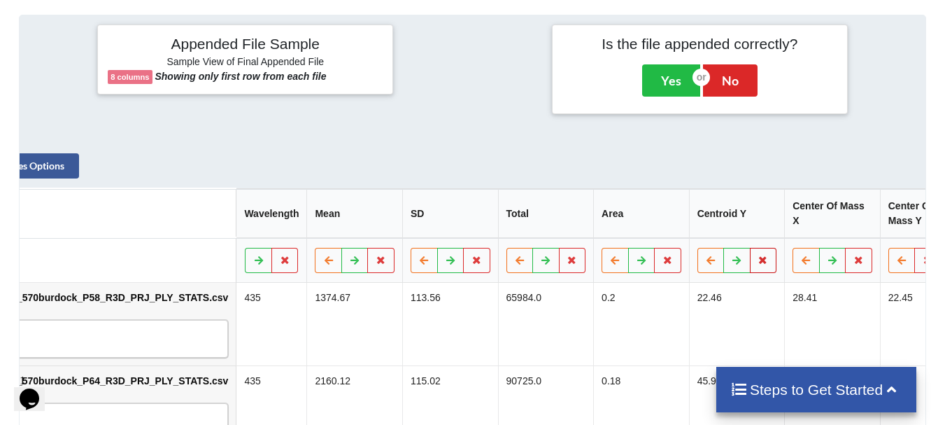
click at [750, 249] on button at bounding box center [763, 260] width 27 height 25
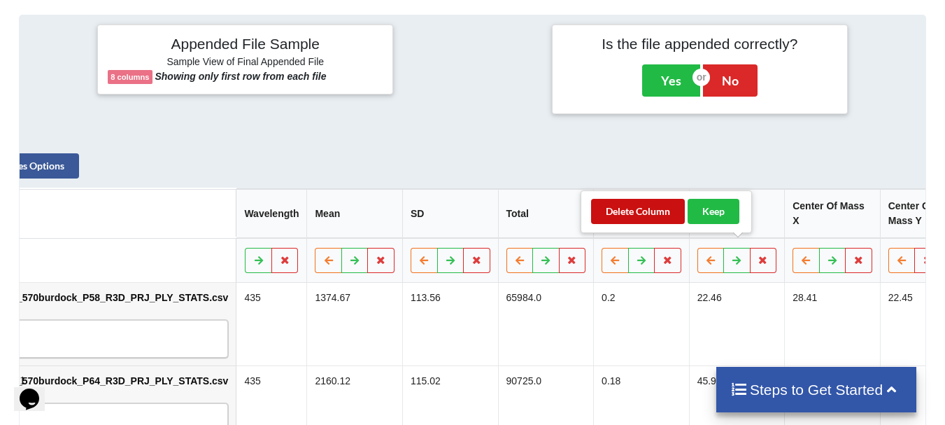
click at [671, 215] on button "Delete Column" at bounding box center [638, 211] width 94 height 25
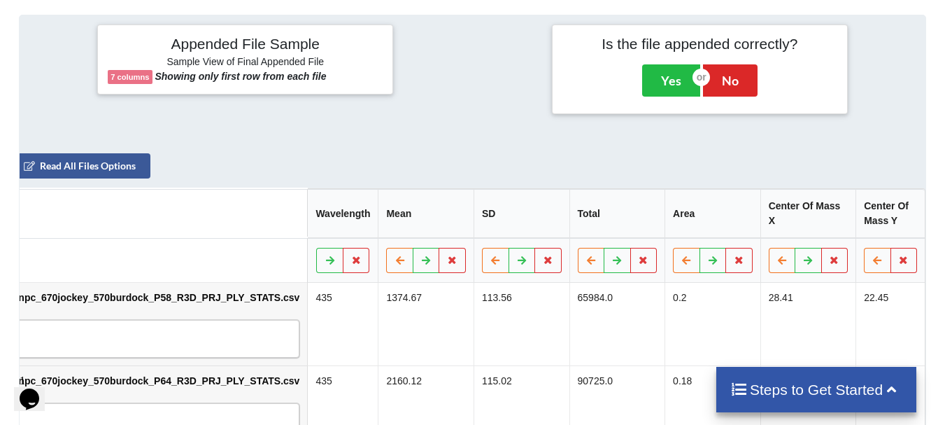
scroll to position [0, 101]
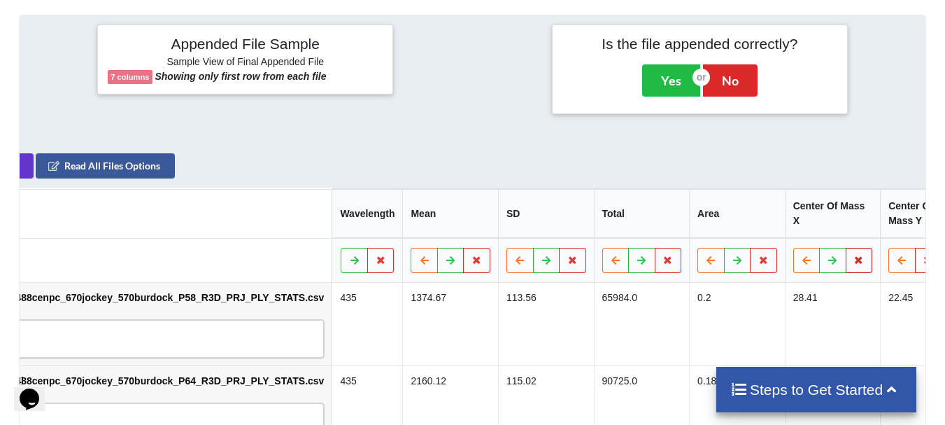
click at [846, 250] on button at bounding box center [859, 260] width 27 height 25
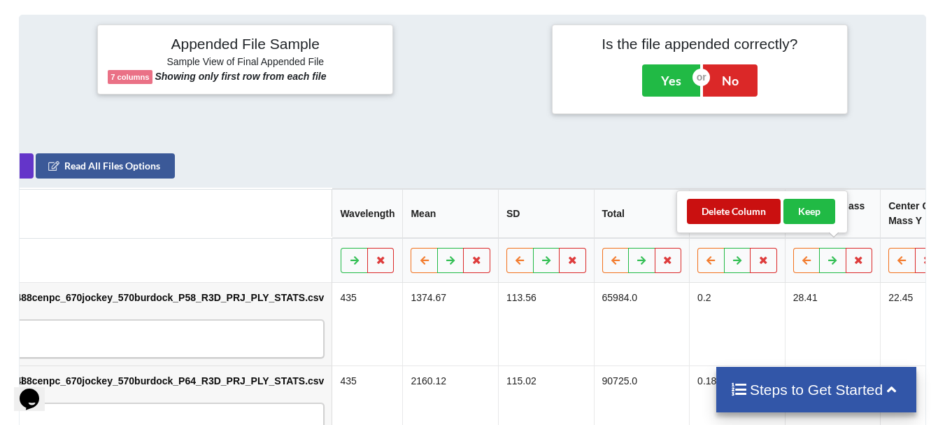
click at [747, 211] on button "Delete Column" at bounding box center [734, 211] width 94 height 25
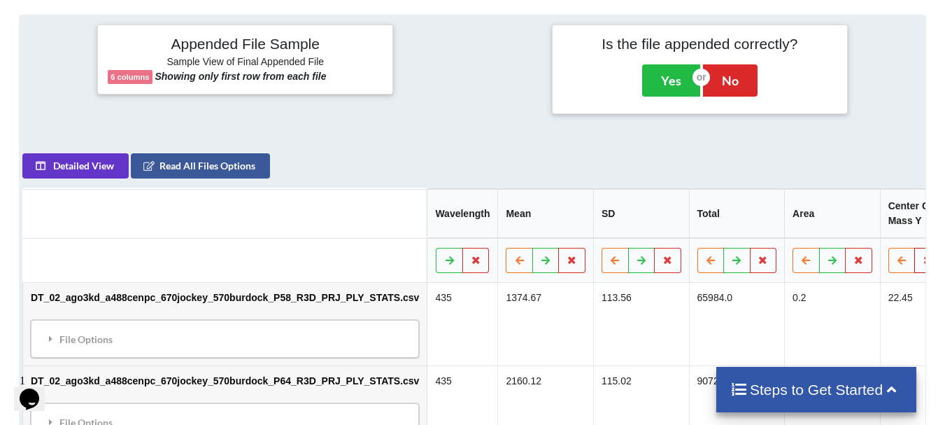
click at [914, 248] on button at bounding box center [927, 260] width 27 height 25
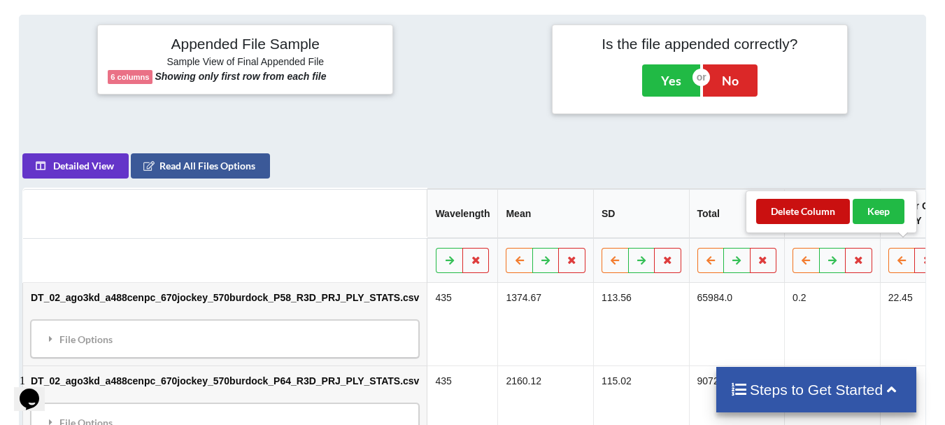
click at [801, 220] on button "Delete Column" at bounding box center [803, 211] width 94 height 25
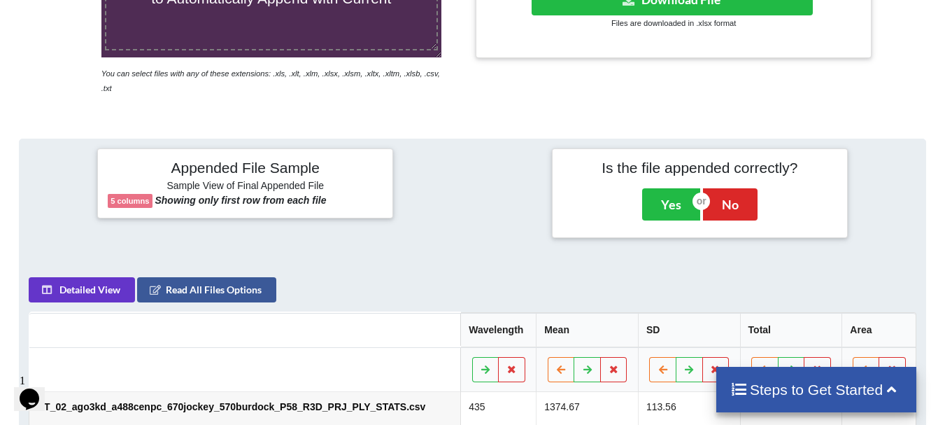
scroll to position [290, 0]
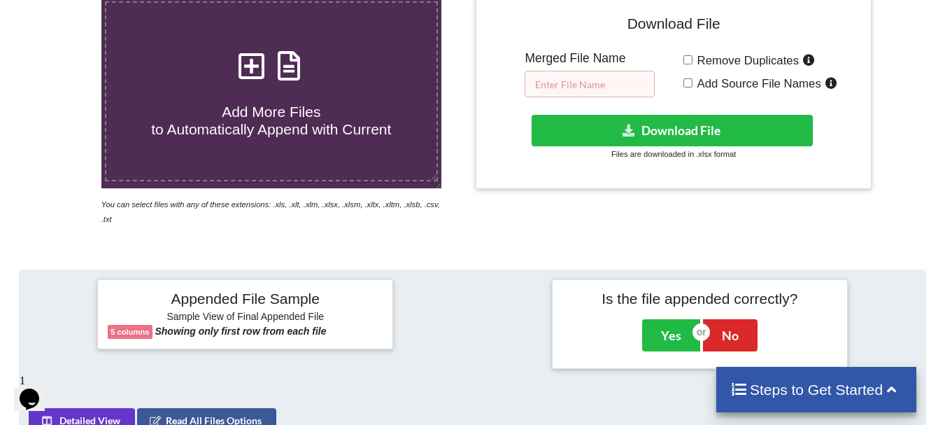
click at [598, 88] on input "text" at bounding box center [590, 84] width 130 height 27
click at [599, 91] on input "DT_02_merged_ago3_ovary1_7.21" at bounding box center [590, 84] width 130 height 27
type input "DT_02_merged_ago3_ovary2_7.21_analysis2"
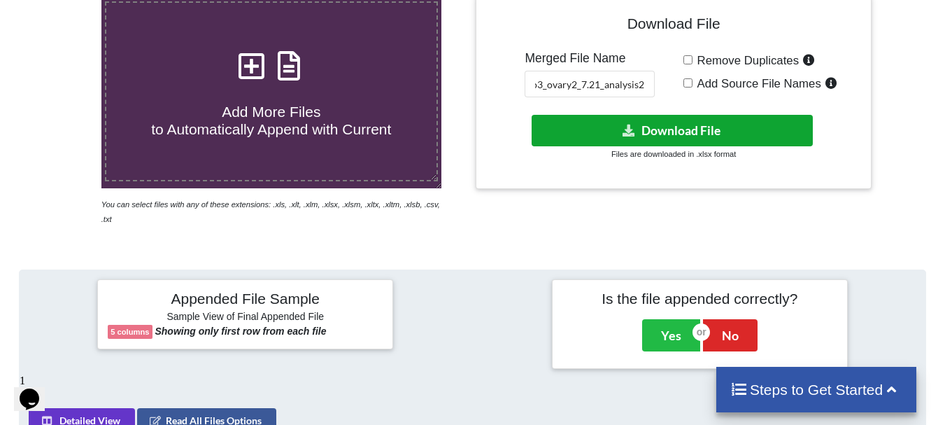
scroll to position [0, 0]
click at [599, 115] on button "Download File" at bounding box center [672, 130] width 281 height 31
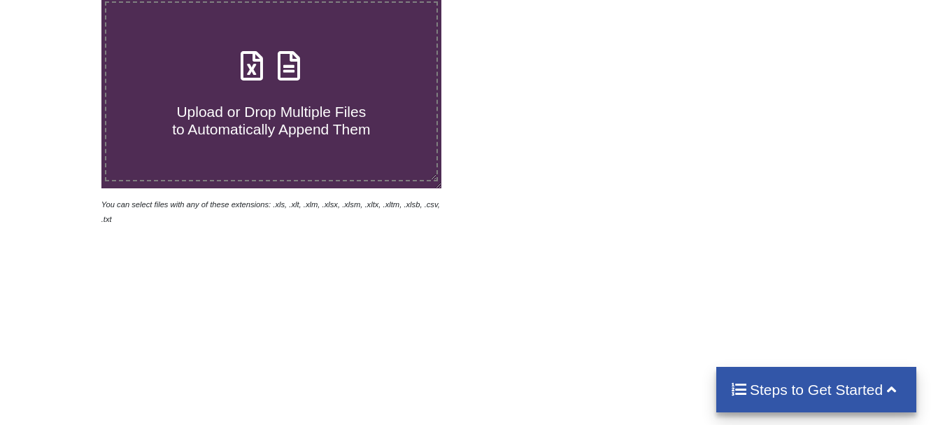
click at [256, 156] on label "Upload or Drop Multiple Files to Automatically Append Them" at bounding box center [271, 91] width 333 height 180
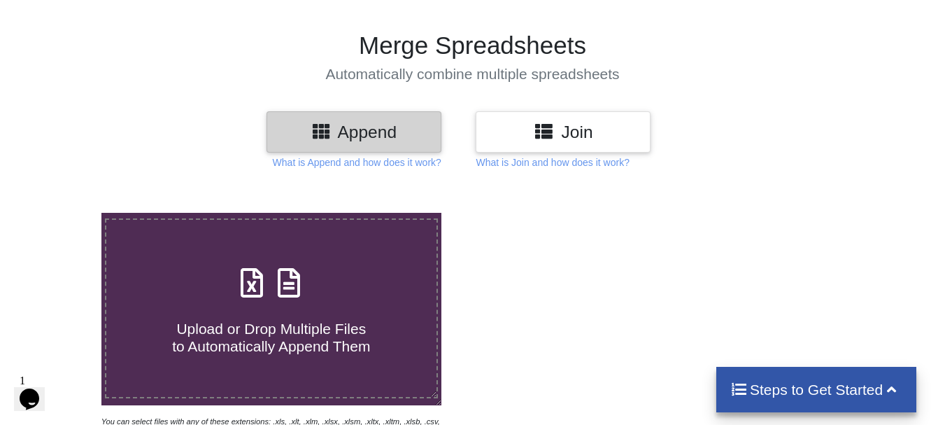
type input "C:\fakepath\DT_02_ago3kd_a488cenpc_670jockey_570burdock_P73_R3D_PRJ_PLY_STATS.c…"
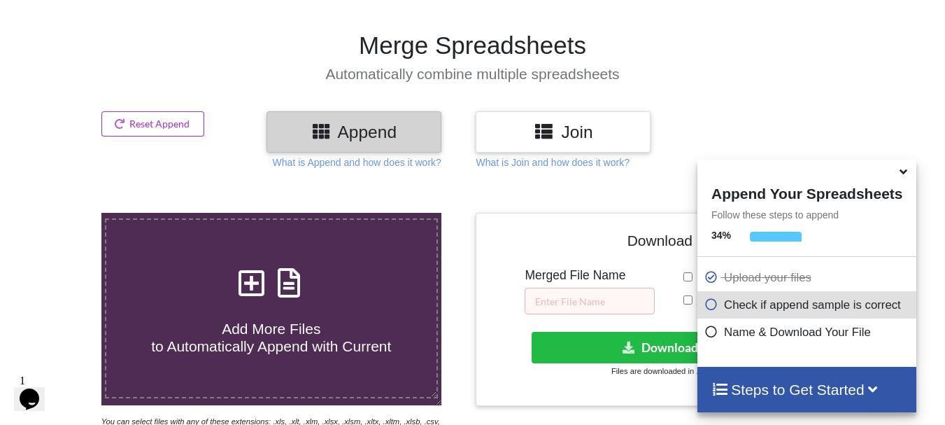
scroll to position [544, 0]
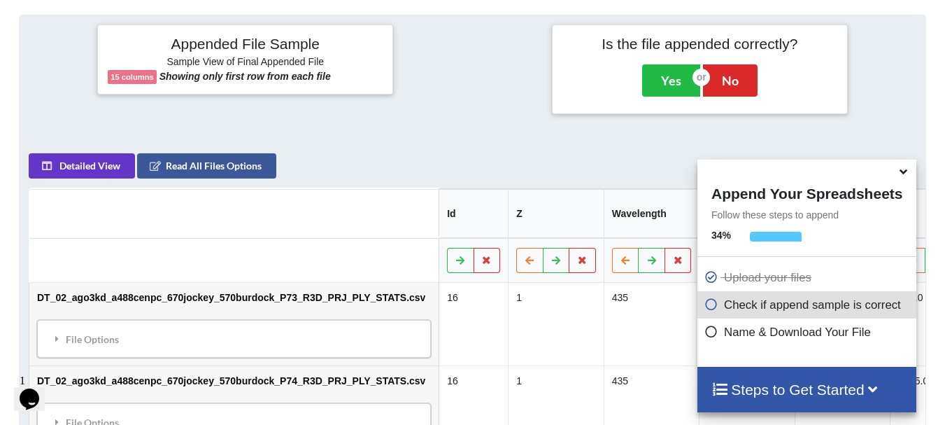
click at [902, 179] on span at bounding box center [904, 172] width 17 height 14
click at [481, 255] on icon at bounding box center [487, 259] width 12 height 8
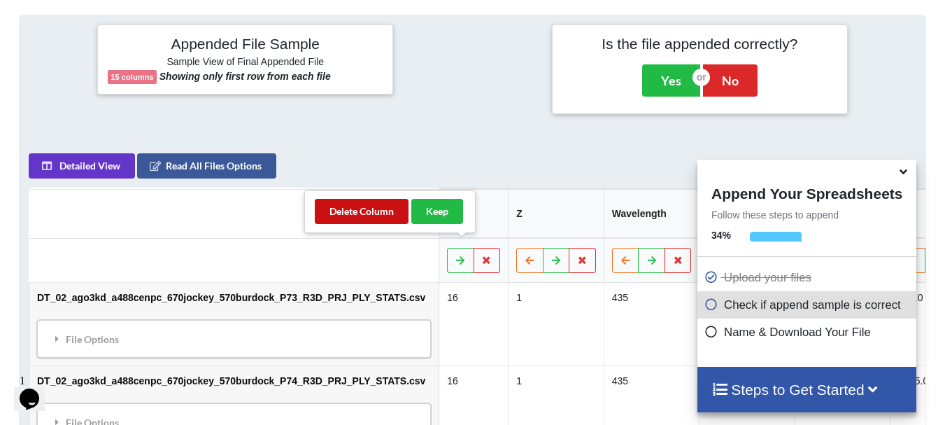
click at [400, 217] on button "Delete Column" at bounding box center [362, 211] width 94 height 25
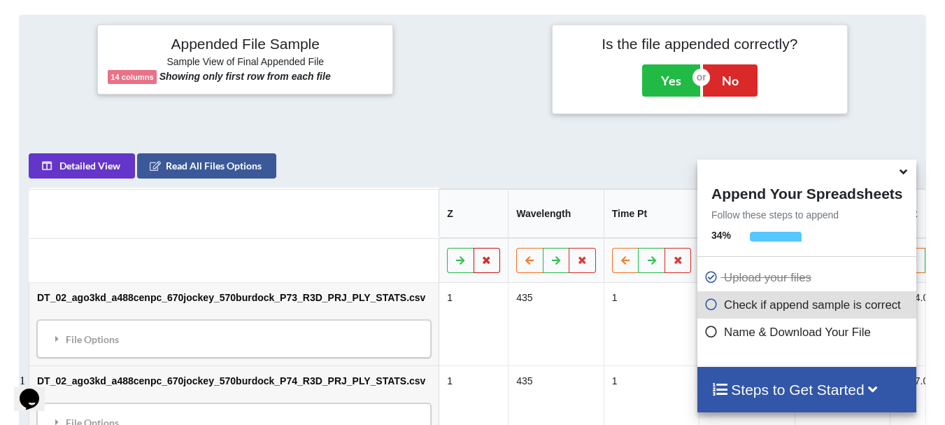
click at [481, 255] on icon at bounding box center [487, 259] width 12 height 8
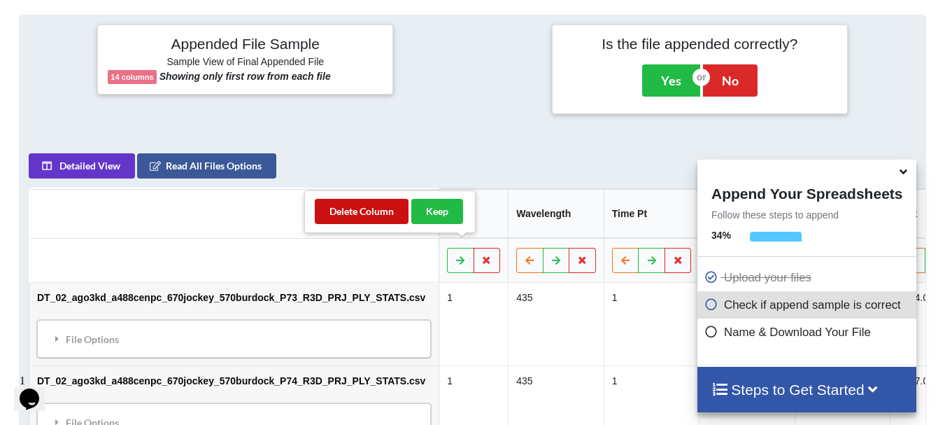
click at [380, 211] on button "Delete Column" at bounding box center [362, 211] width 94 height 25
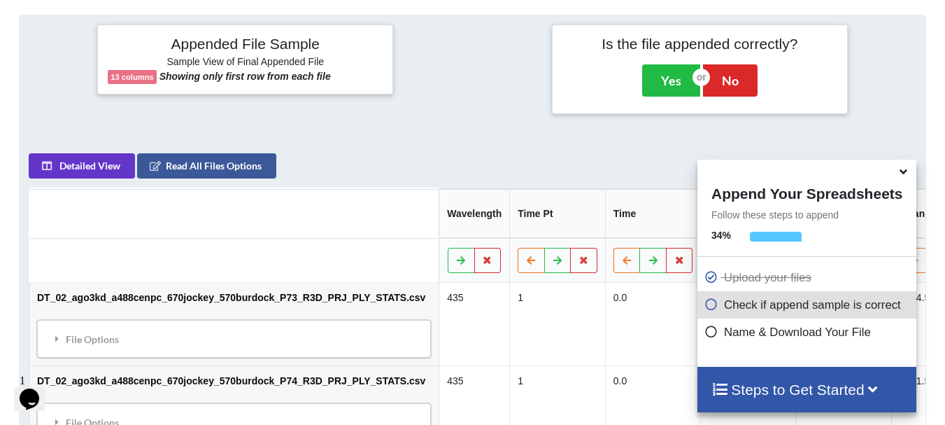
click at [906, 176] on icon at bounding box center [903, 169] width 15 height 13
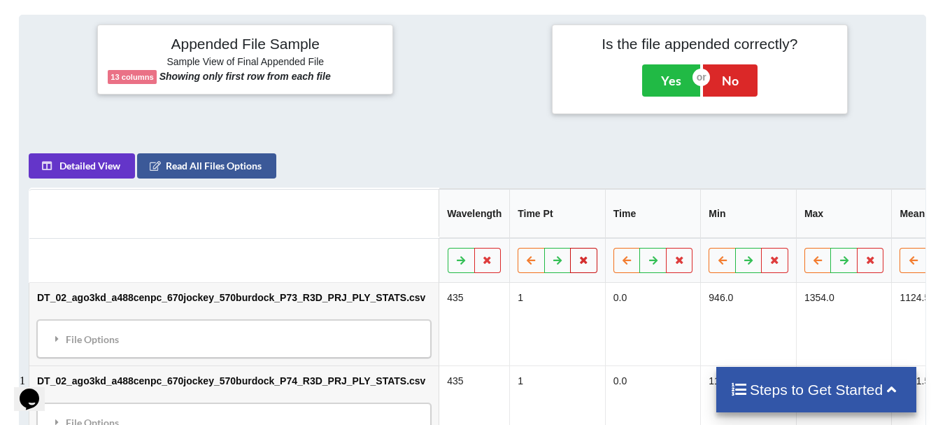
click at [570, 248] on button at bounding box center [583, 260] width 27 height 25
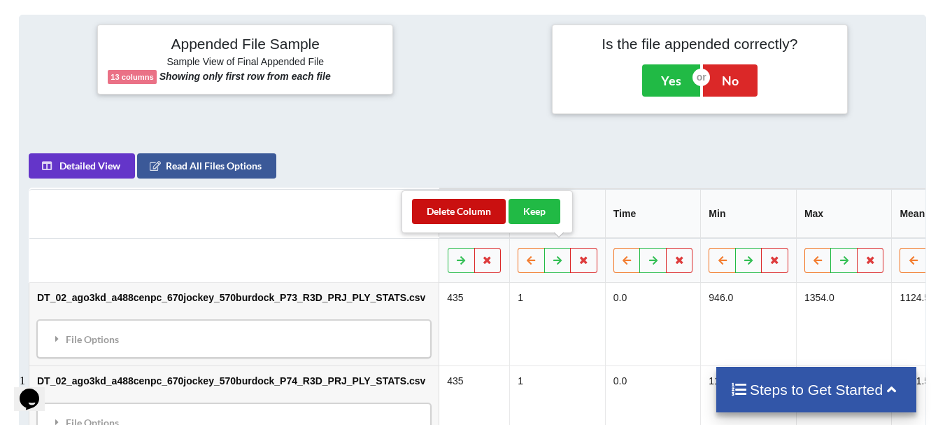
click at [471, 204] on button "Delete Column" at bounding box center [459, 211] width 94 height 25
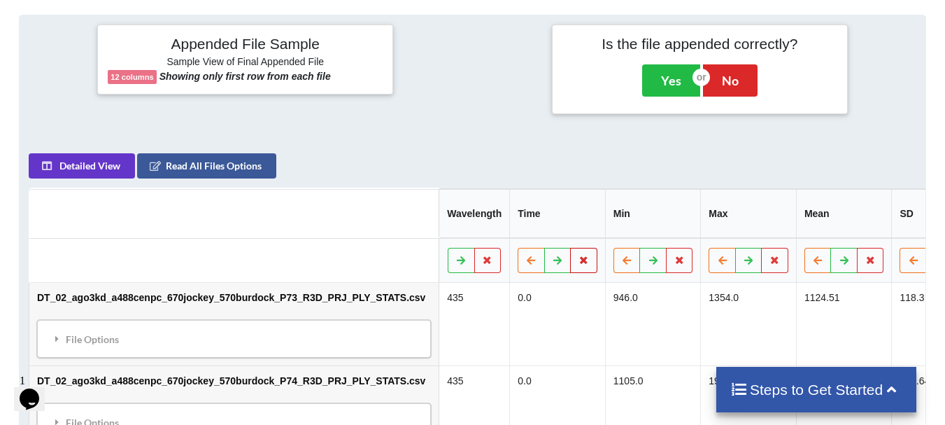
click at [570, 248] on button at bounding box center [583, 260] width 27 height 25
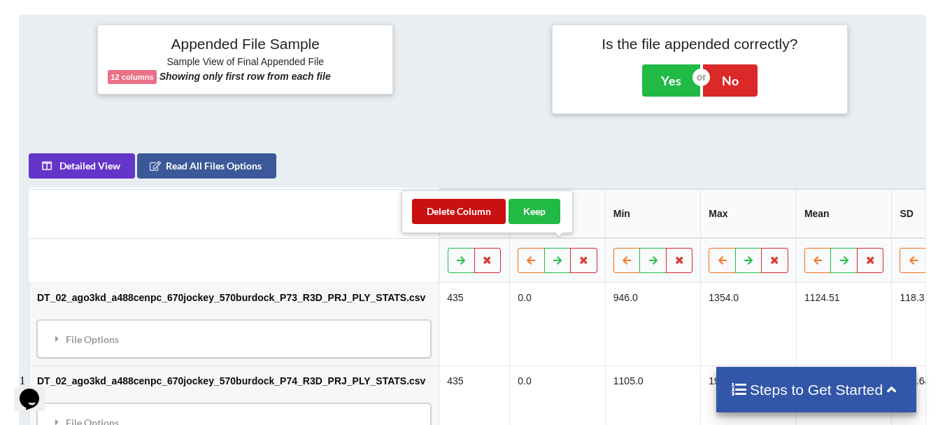
click at [484, 207] on button "Delete Column" at bounding box center [459, 211] width 94 height 25
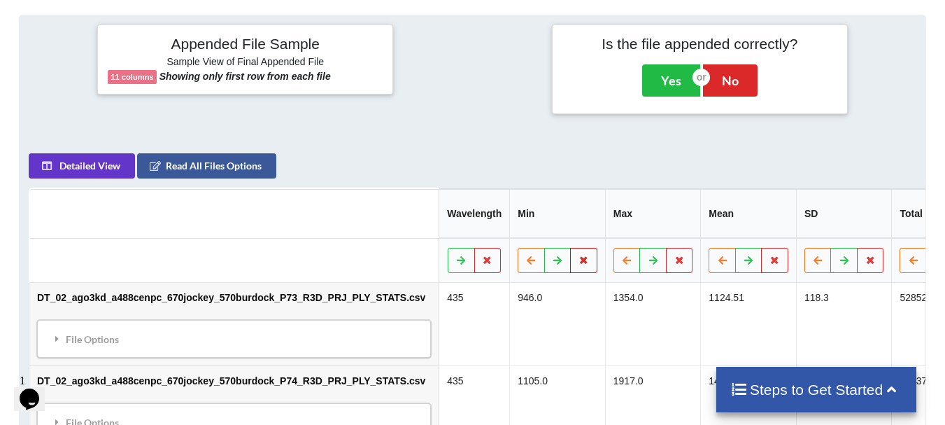
click at [578, 255] on icon at bounding box center [584, 259] width 12 height 8
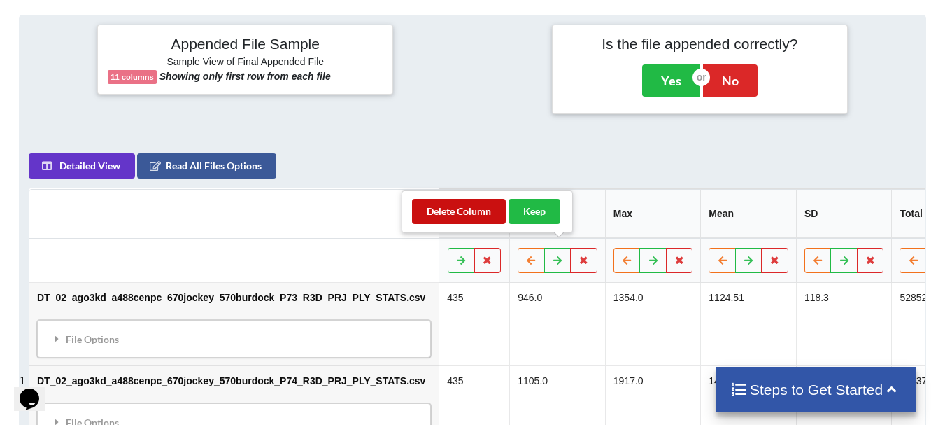
click at [484, 211] on button "Delete Column" at bounding box center [459, 211] width 94 height 25
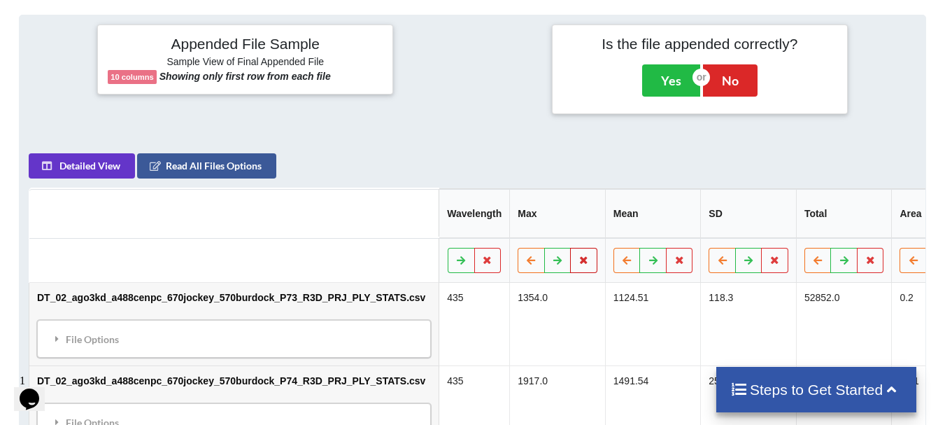
click at [572, 252] on button at bounding box center [583, 260] width 27 height 25
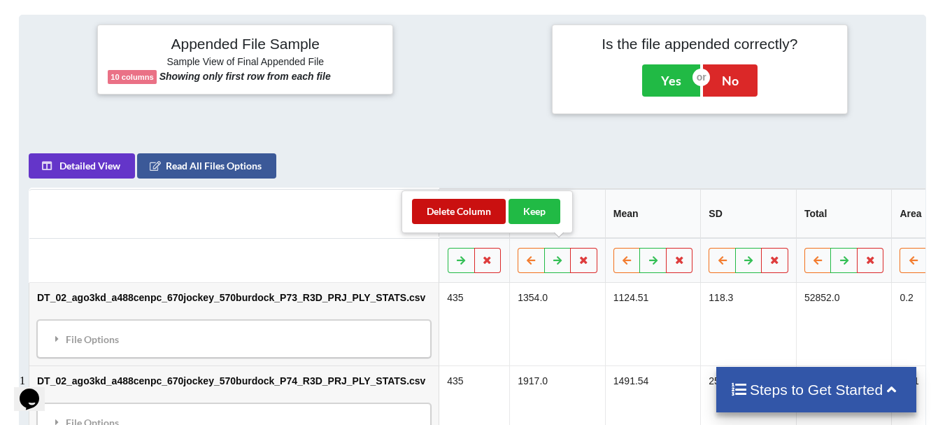
click at [476, 208] on button "Delete Column" at bounding box center [459, 211] width 94 height 25
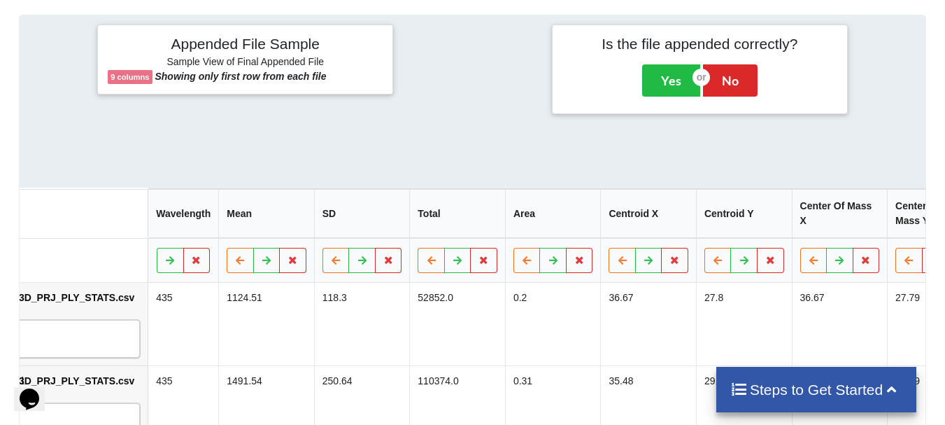
scroll to position [0, 299]
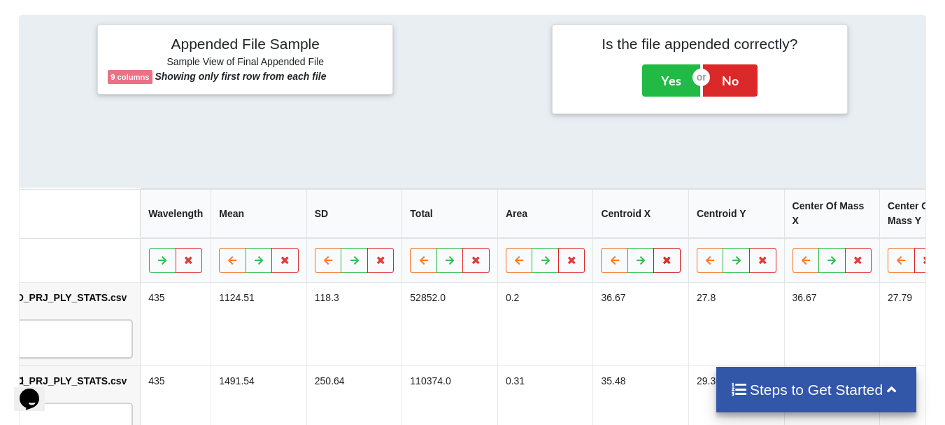
click at [653, 248] on button at bounding box center [666, 260] width 27 height 25
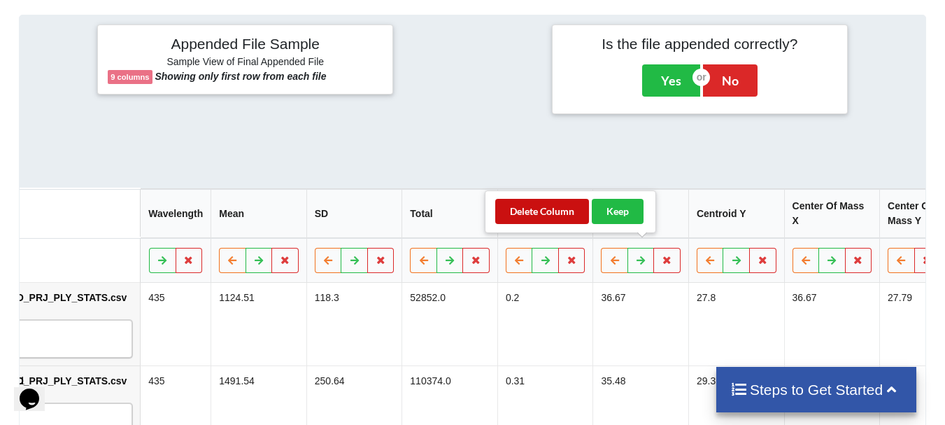
click at [564, 210] on button "Delete Column" at bounding box center [542, 211] width 94 height 25
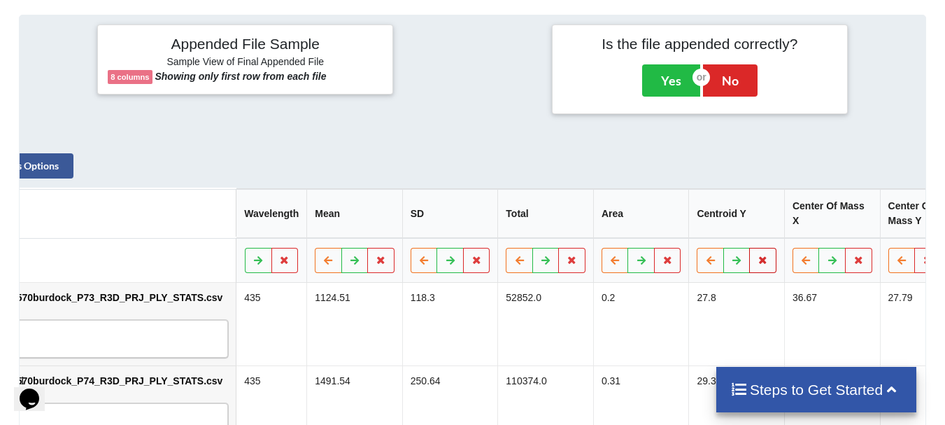
click at [757, 255] on icon at bounding box center [763, 259] width 12 height 8
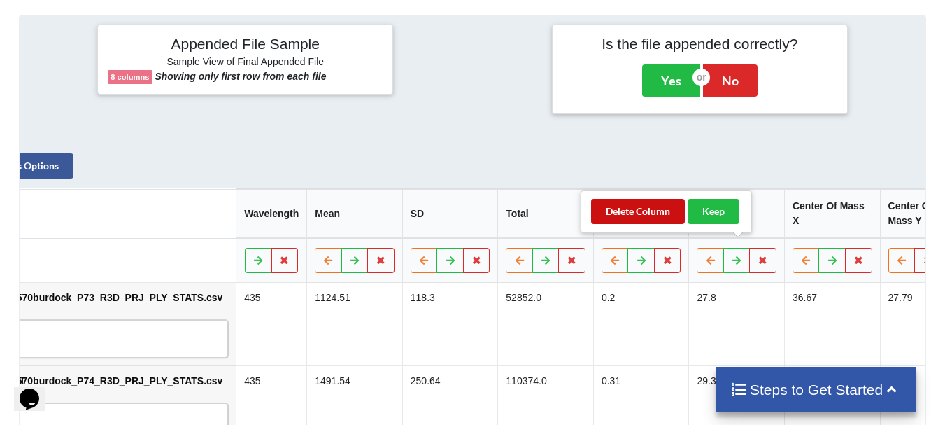
click at [663, 207] on button "Delete Column" at bounding box center [638, 211] width 94 height 25
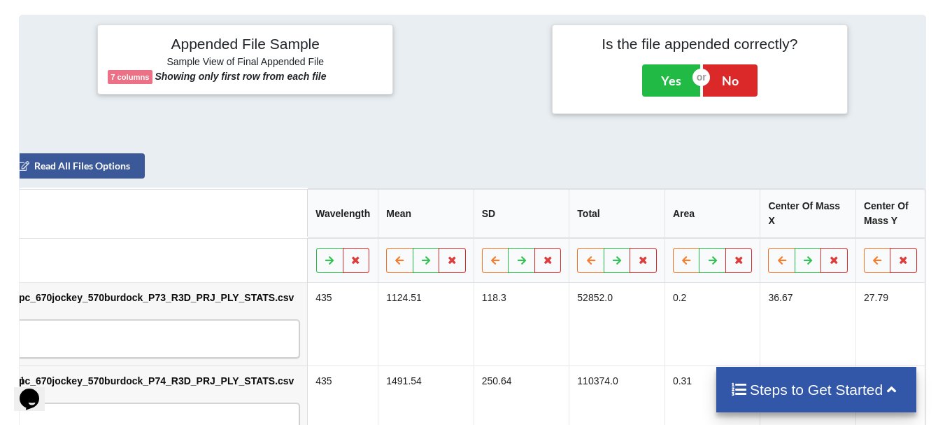
scroll to position [0, 107]
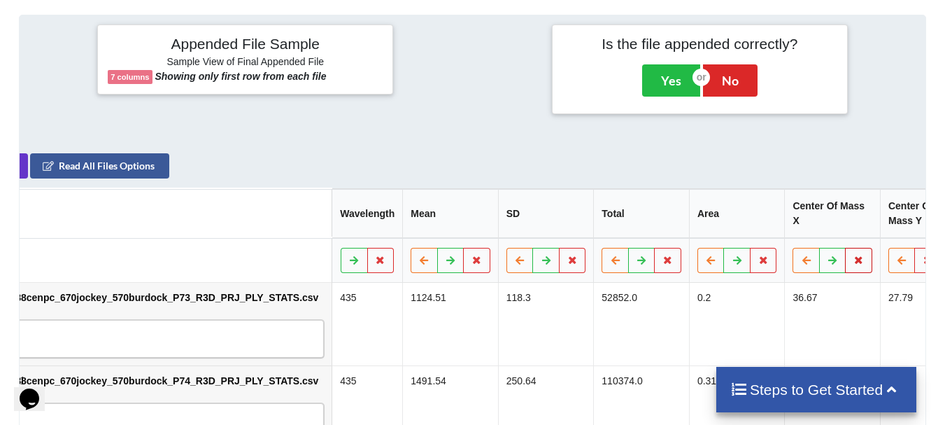
click at [853, 255] on icon at bounding box center [859, 259] width 12 height 8
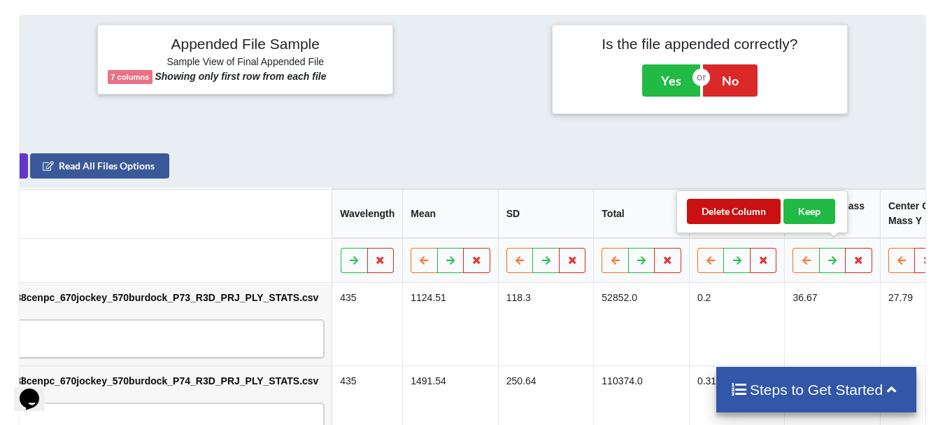
click at [746, 216] on button "Delete Column" at bounding box center [734, 211] width 94 height 25
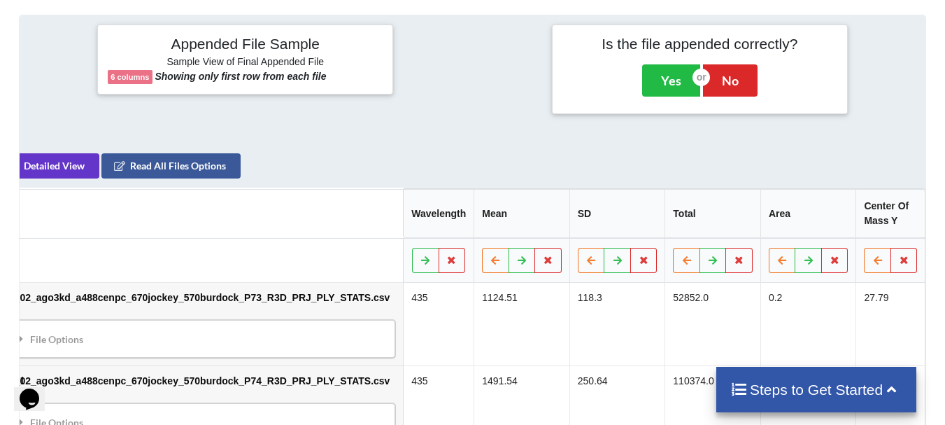
scroll to position [0, 12]
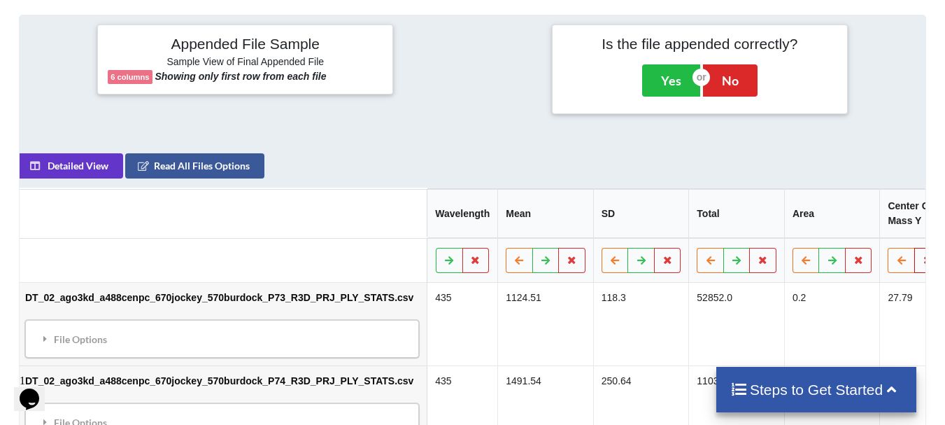
click at [914, 257] on button at bounding box center [927, 260] width 27 height 25
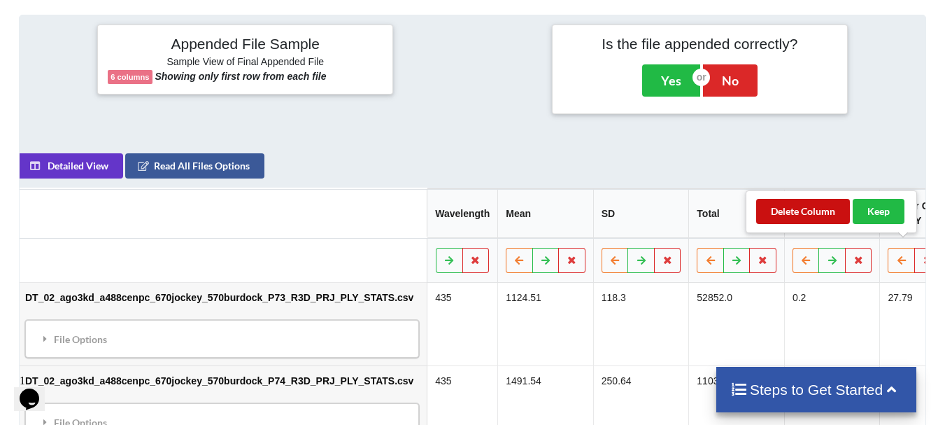
click at [785, 204] on button "Delete Column" at bounding box center [803, 211] width 94 height 25
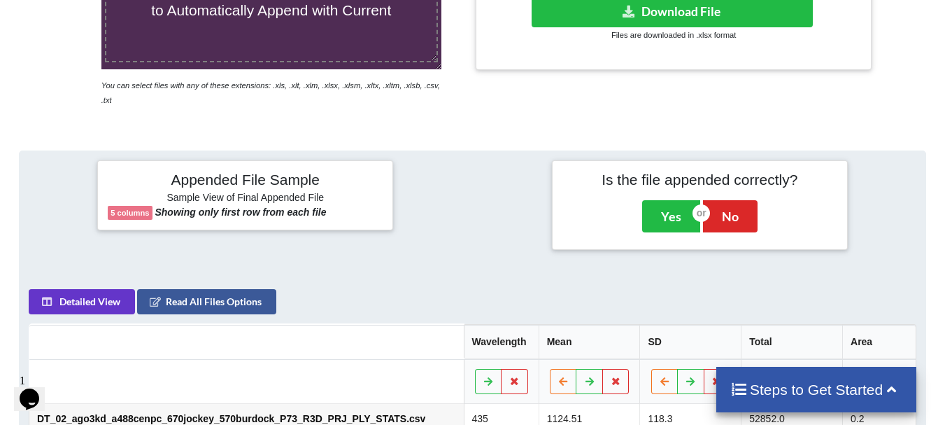
scroll to position [320, 0]
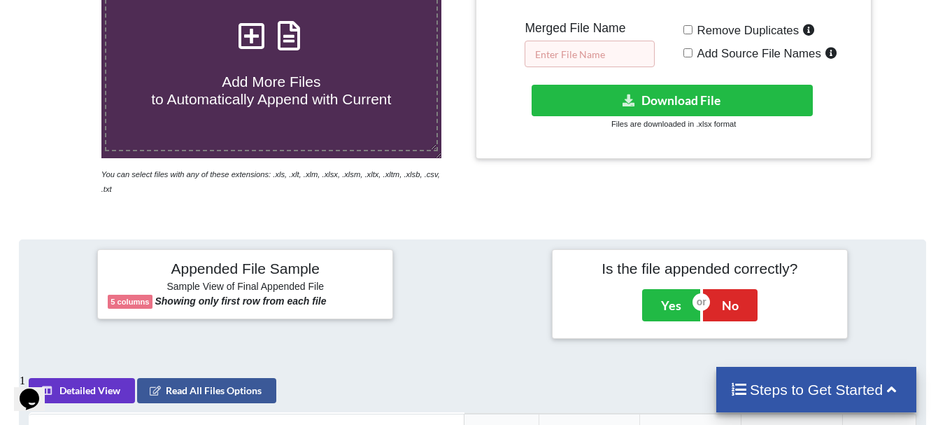
click at [612, 50] on input "text" at bounding box center [590, 54] width 130 height 27
click at [620, 55] on input "DT_02_merged_ago3_ovary1_7.21" at bounding box center [590, 54] width 130 height 27
type input "DT_02_merged_ago3_ovary3_7.21_analysis2"
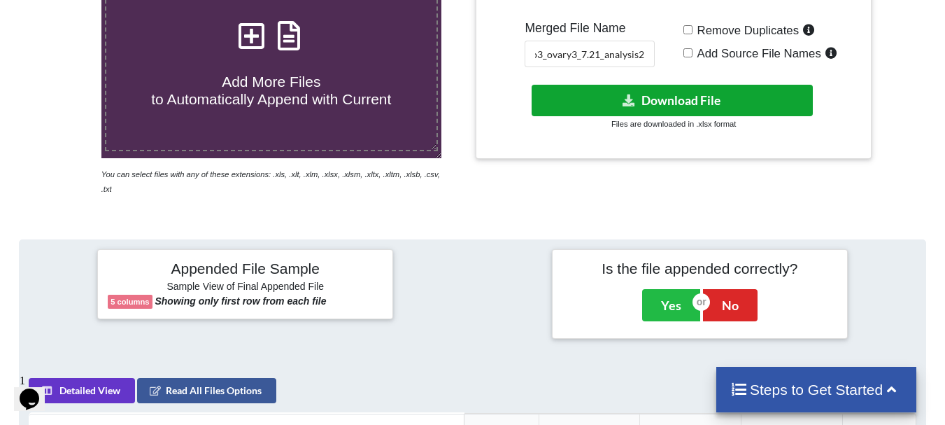
scroll to position [0, 0]
click at [627, 101] on icon at bounding box center [629, 99] width 15 height 10
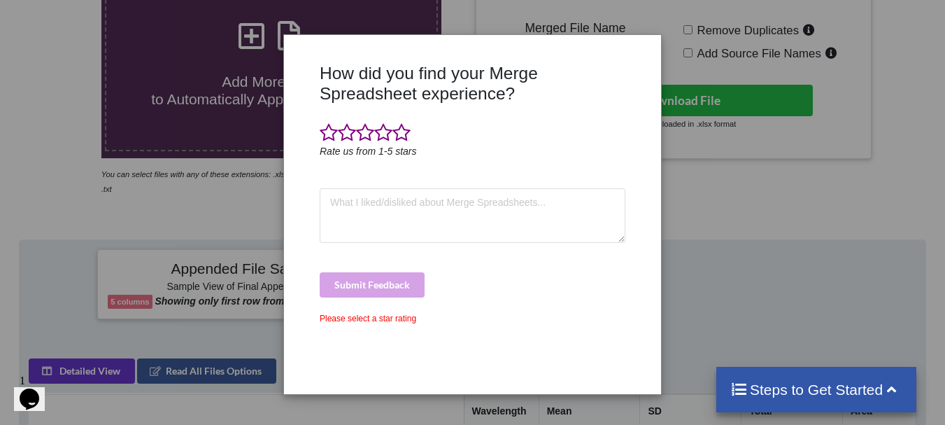
click at [580, 10] on div "How did you find your Merge Spreadsheet experience? Rate us from 1-5 stars Subm…" at bounding box center [472, 212] width 945 height 425
